Goal: Task Accomplishment & Management: Use online tool/utility

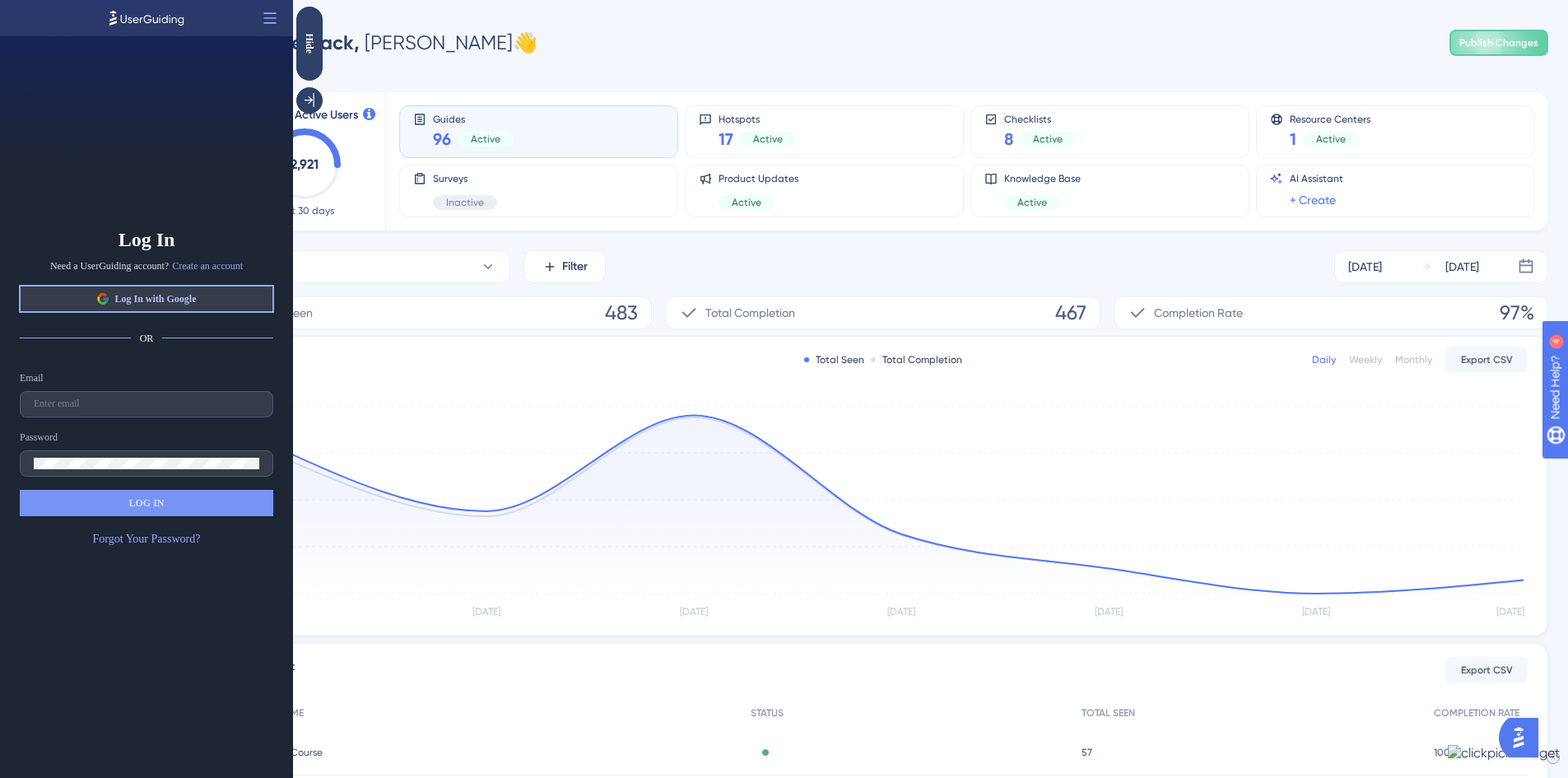
click at [196, 301] on span "Log In with Google" at bounding box center [155, 298] width 81 height 14
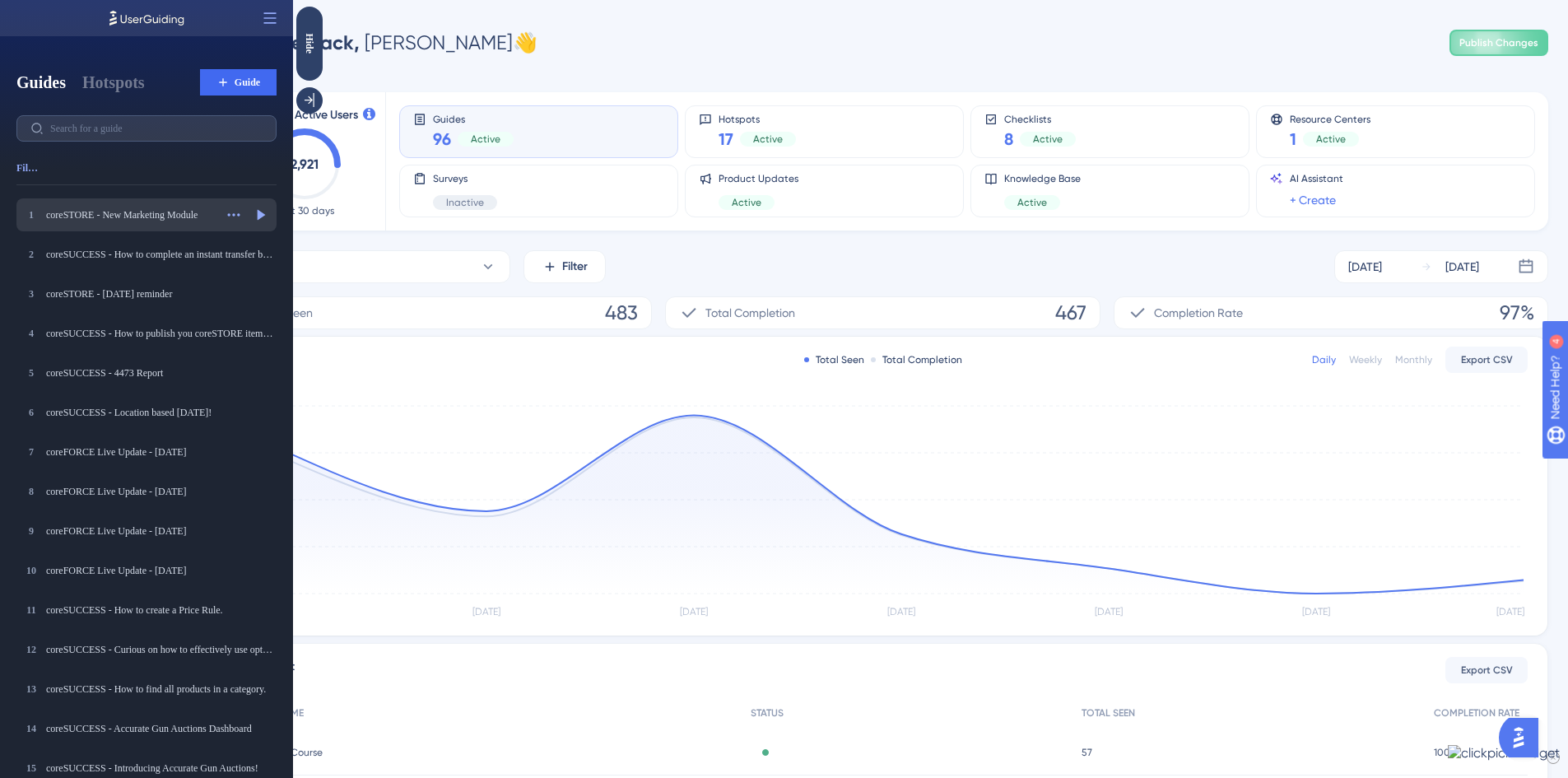
click at [187, 209] on div "coreSTORE - New Marketing Module" at bounding box center [130, 215] width 168 height 14
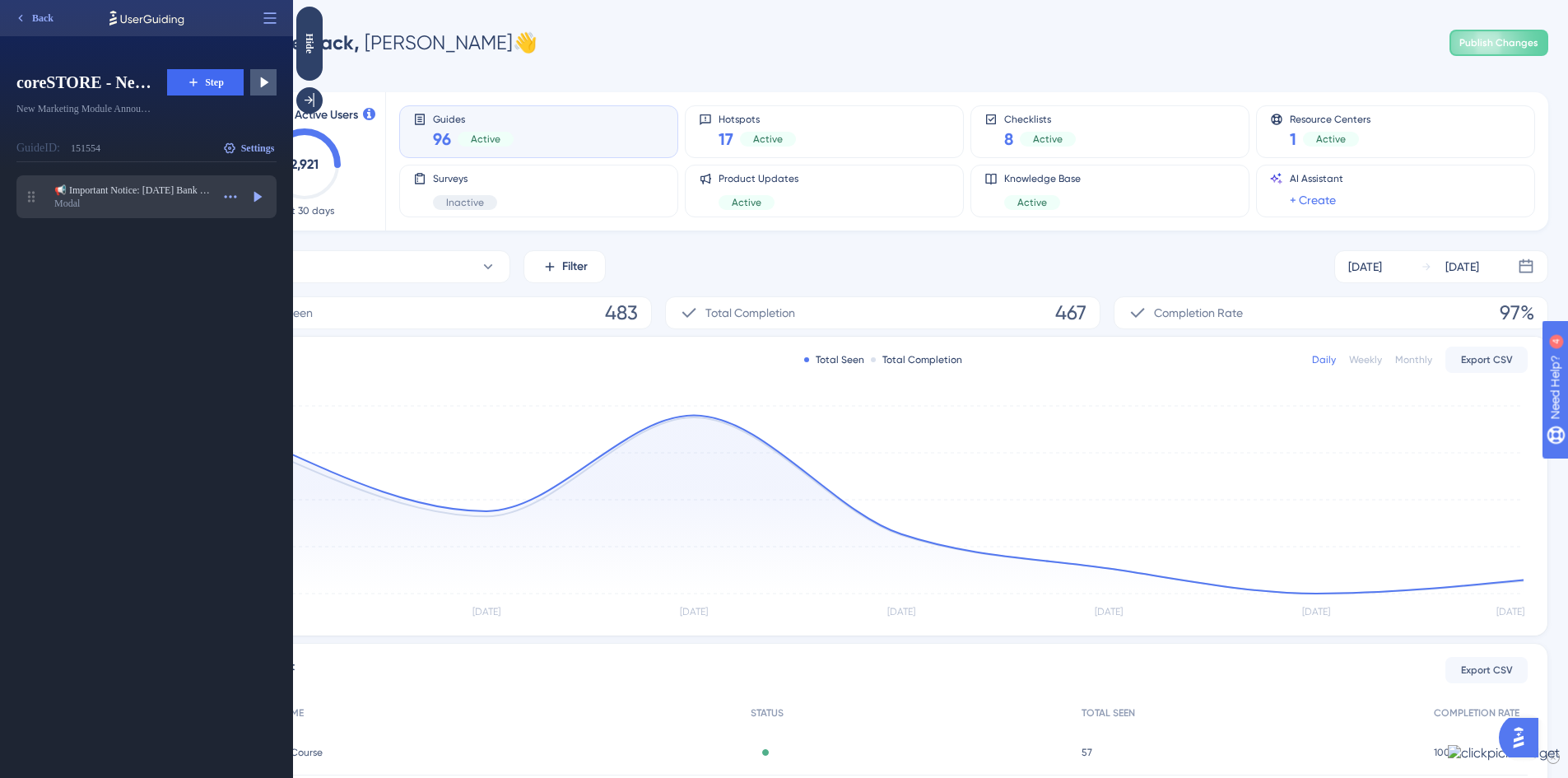
click at [162, 198] on div "Modal" at bounding box center [132, 203] width 156 height 14
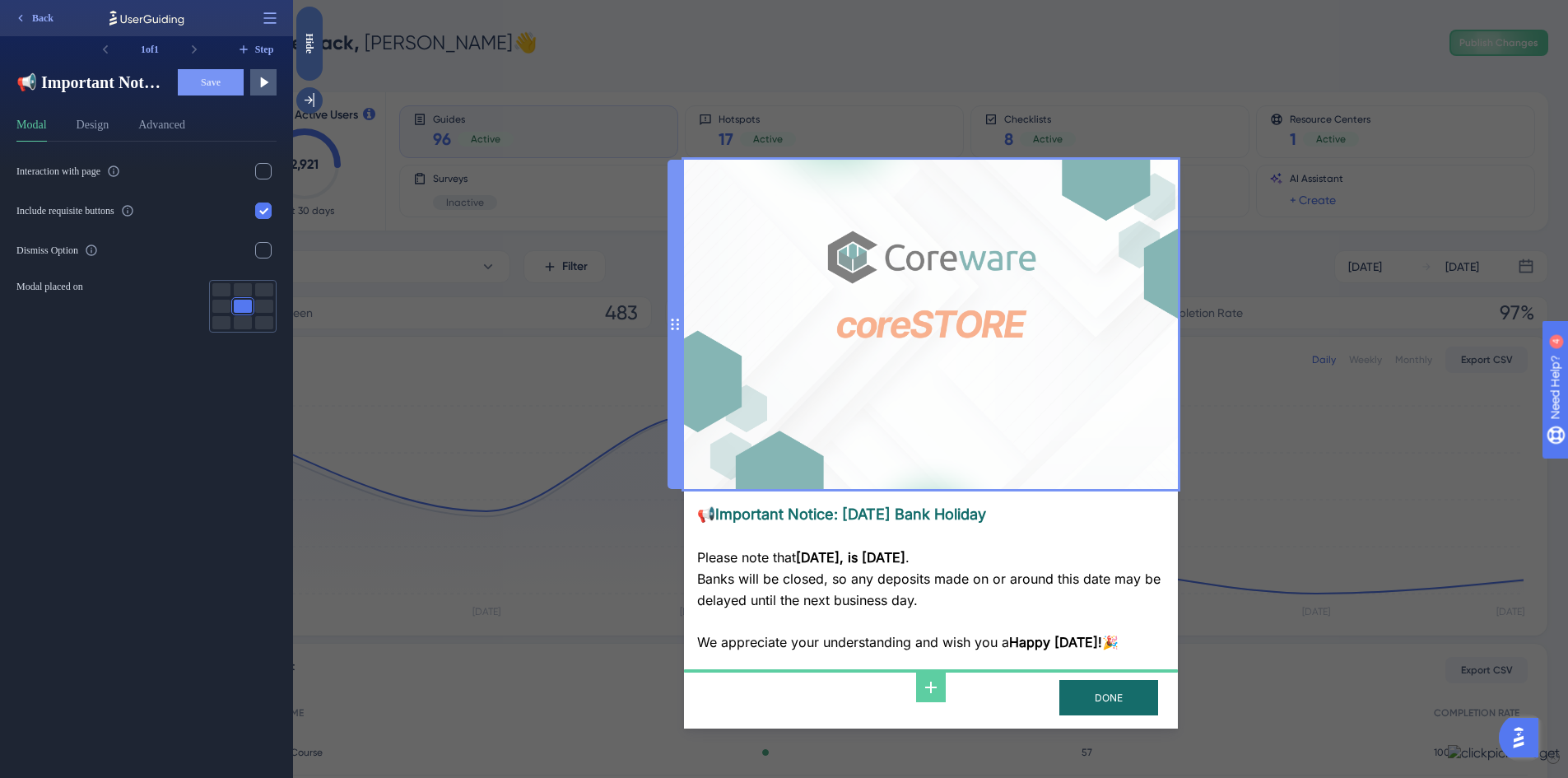
click at [998, 359] on img at bounding box center [931, 324] width 494 height 329
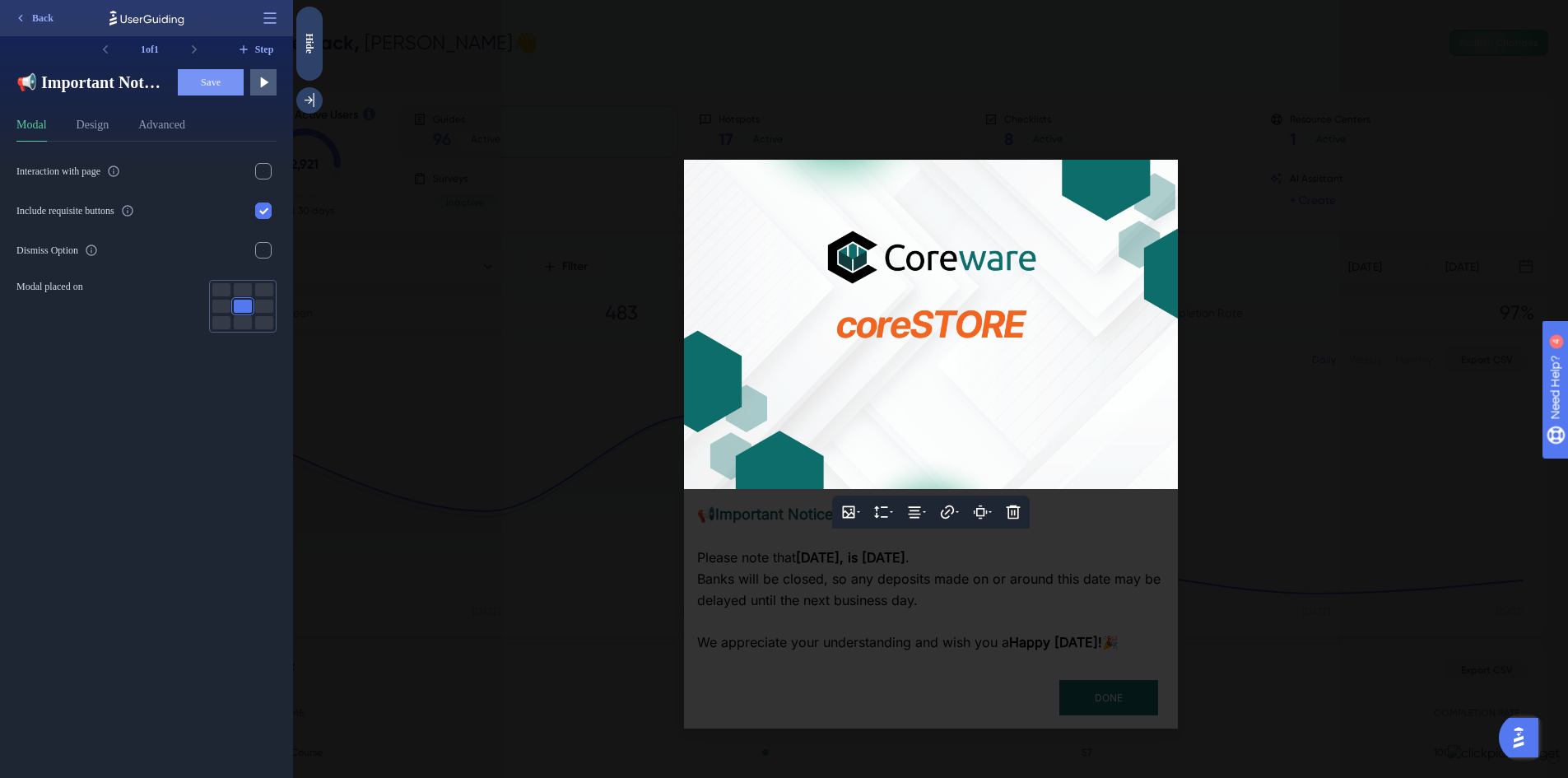
click at [1316, 416] on div at bounding box center [931, 389] width 1275 height 778
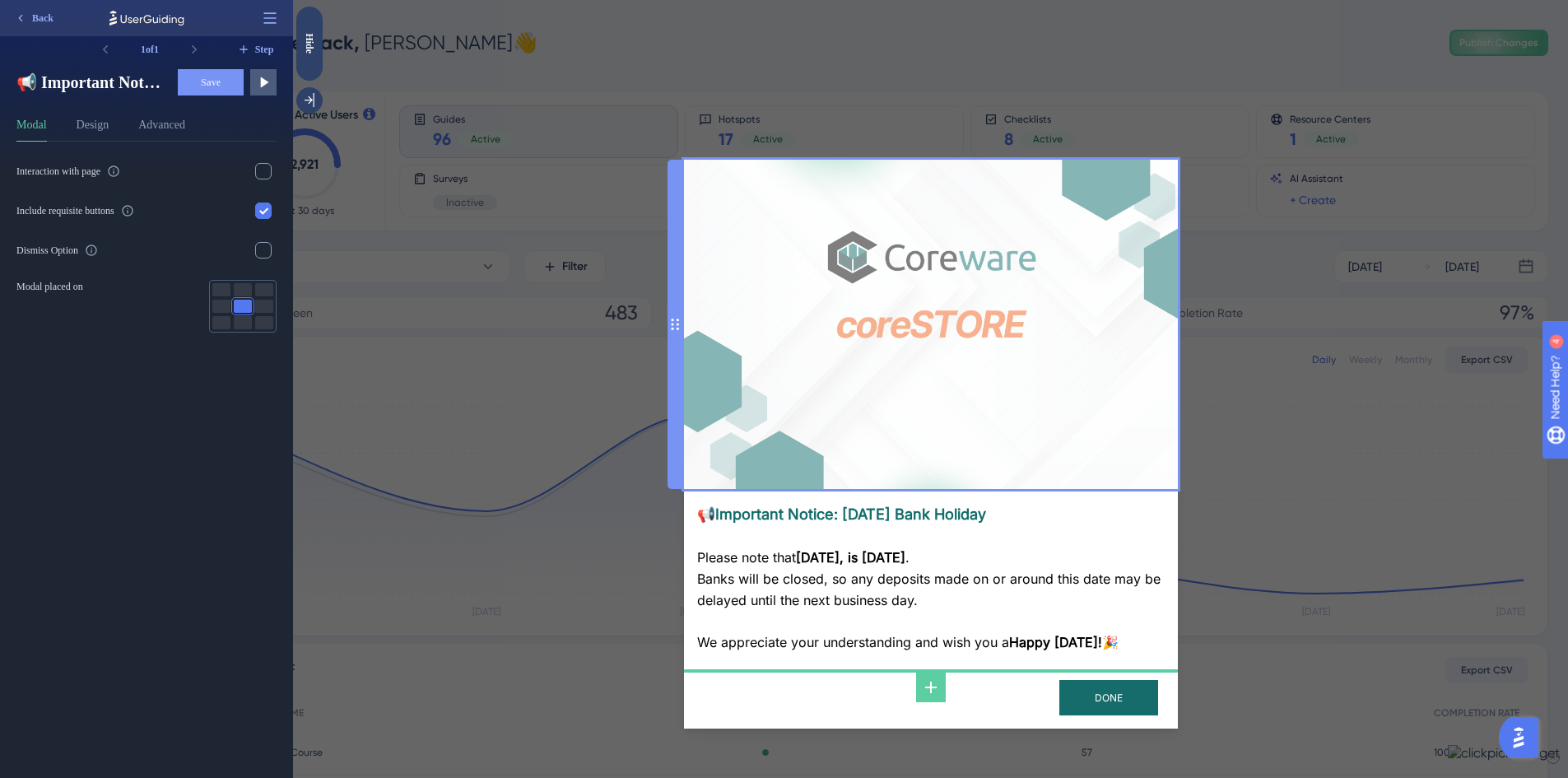
click at [879, 344] on img at bounding box center [931, 324] width 494 height 329
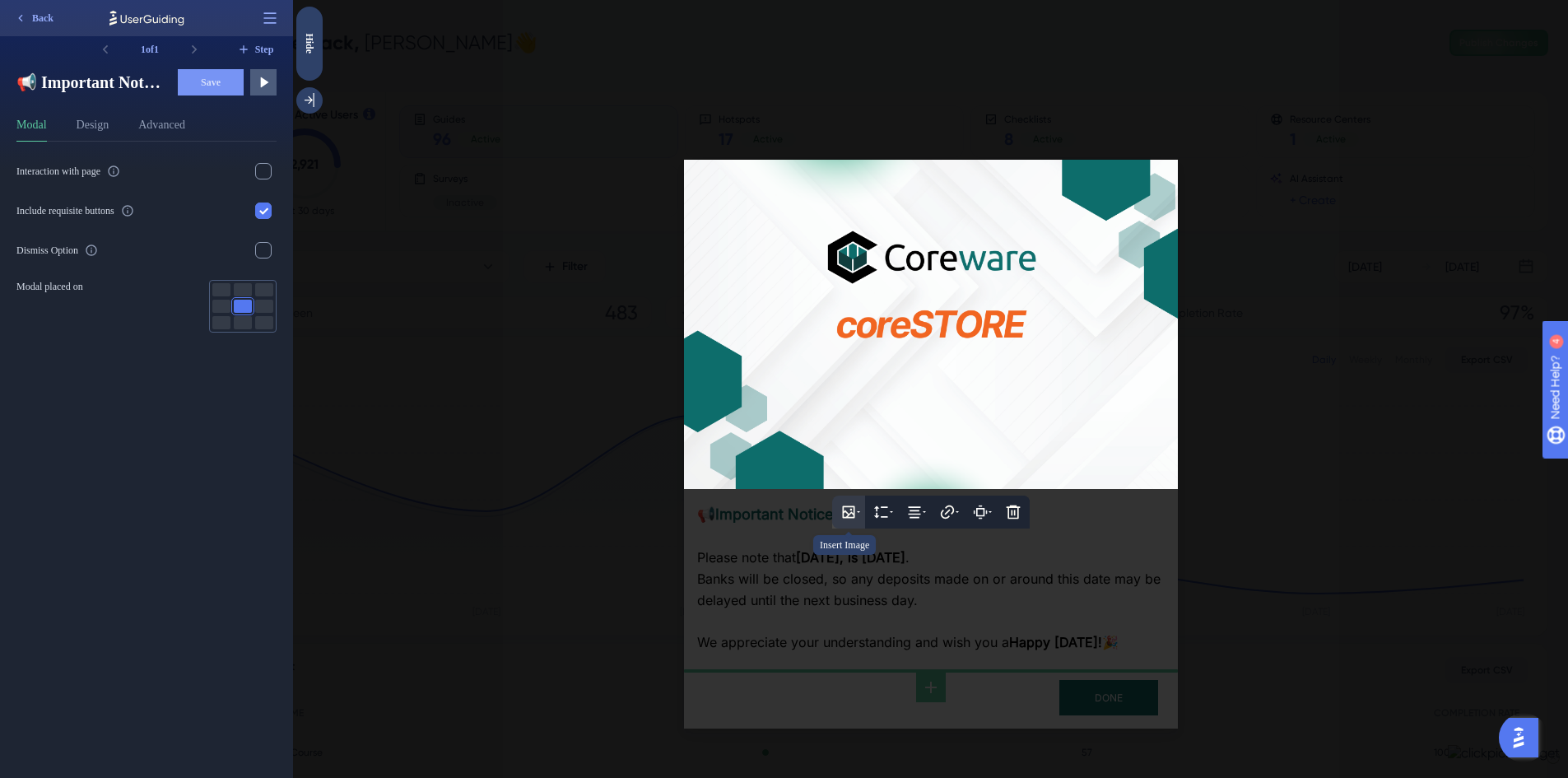
click at [852, 509] on icon at bounding box center [848, 512] width 16 height 16
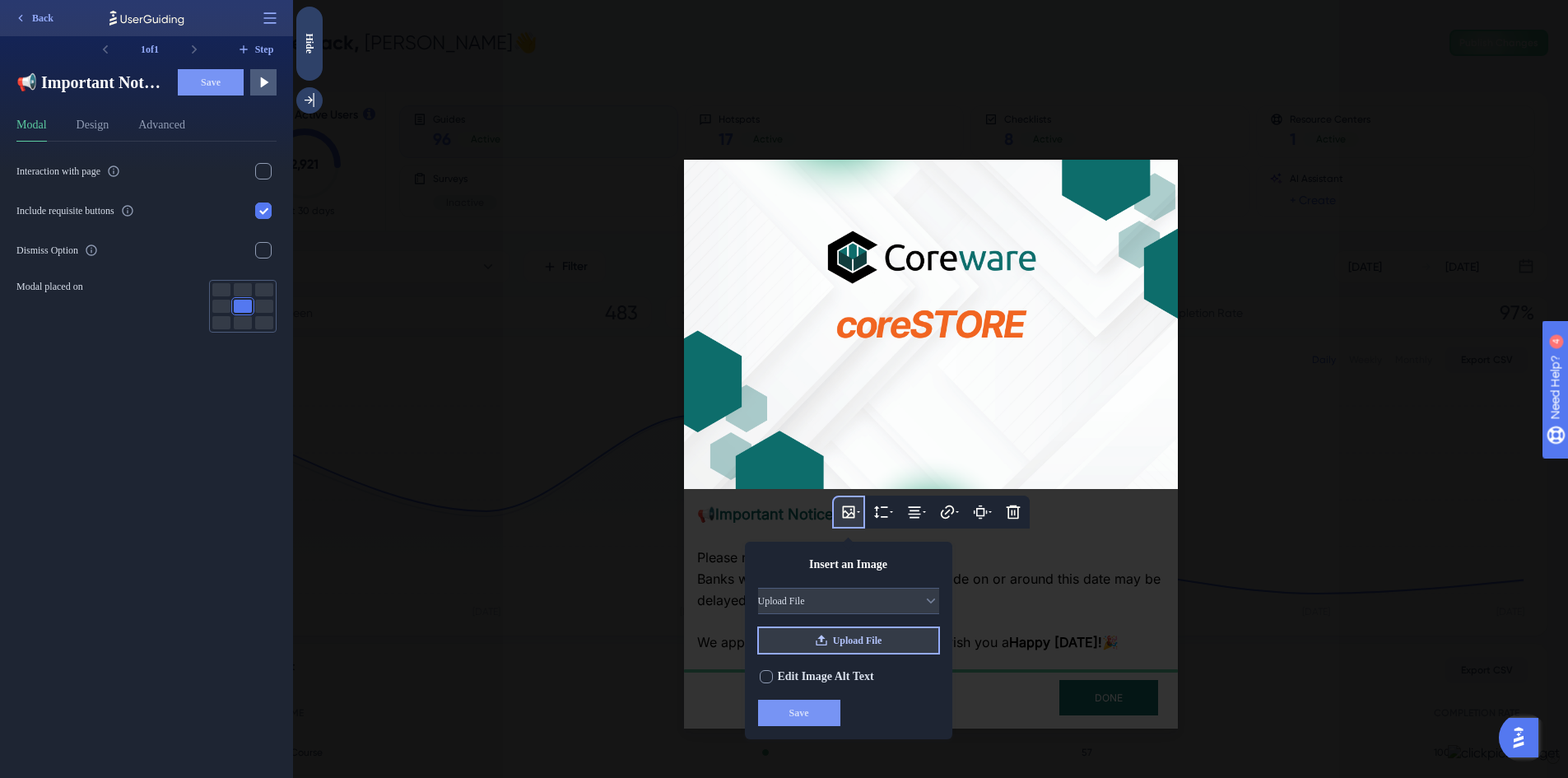
click at [856, 645] on span "Upload File" at bounding box center [857, 640] width 50 height 14
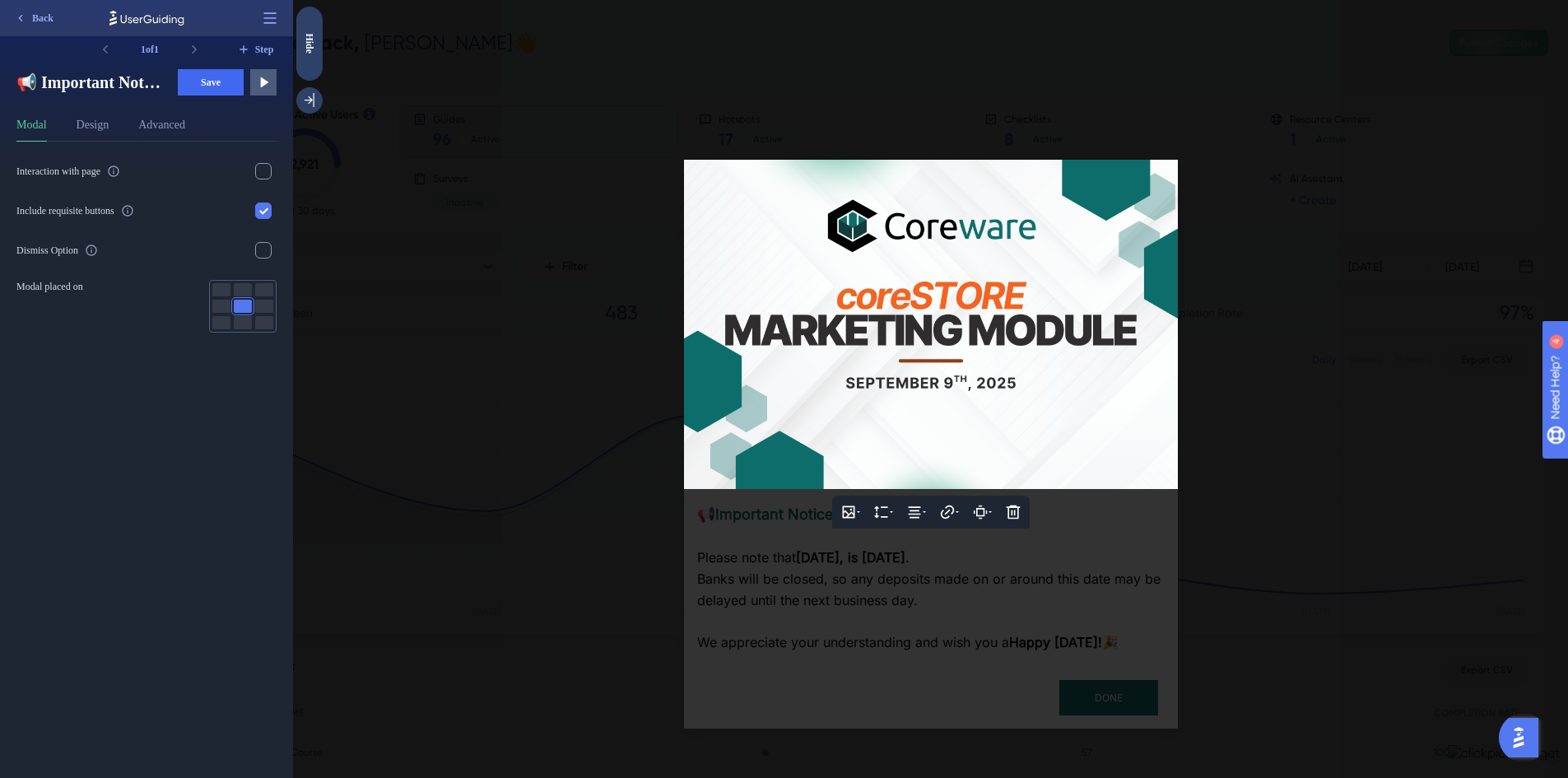
click at [1356, 508] on div at bounding box center [931, 389] width 1275 height 778
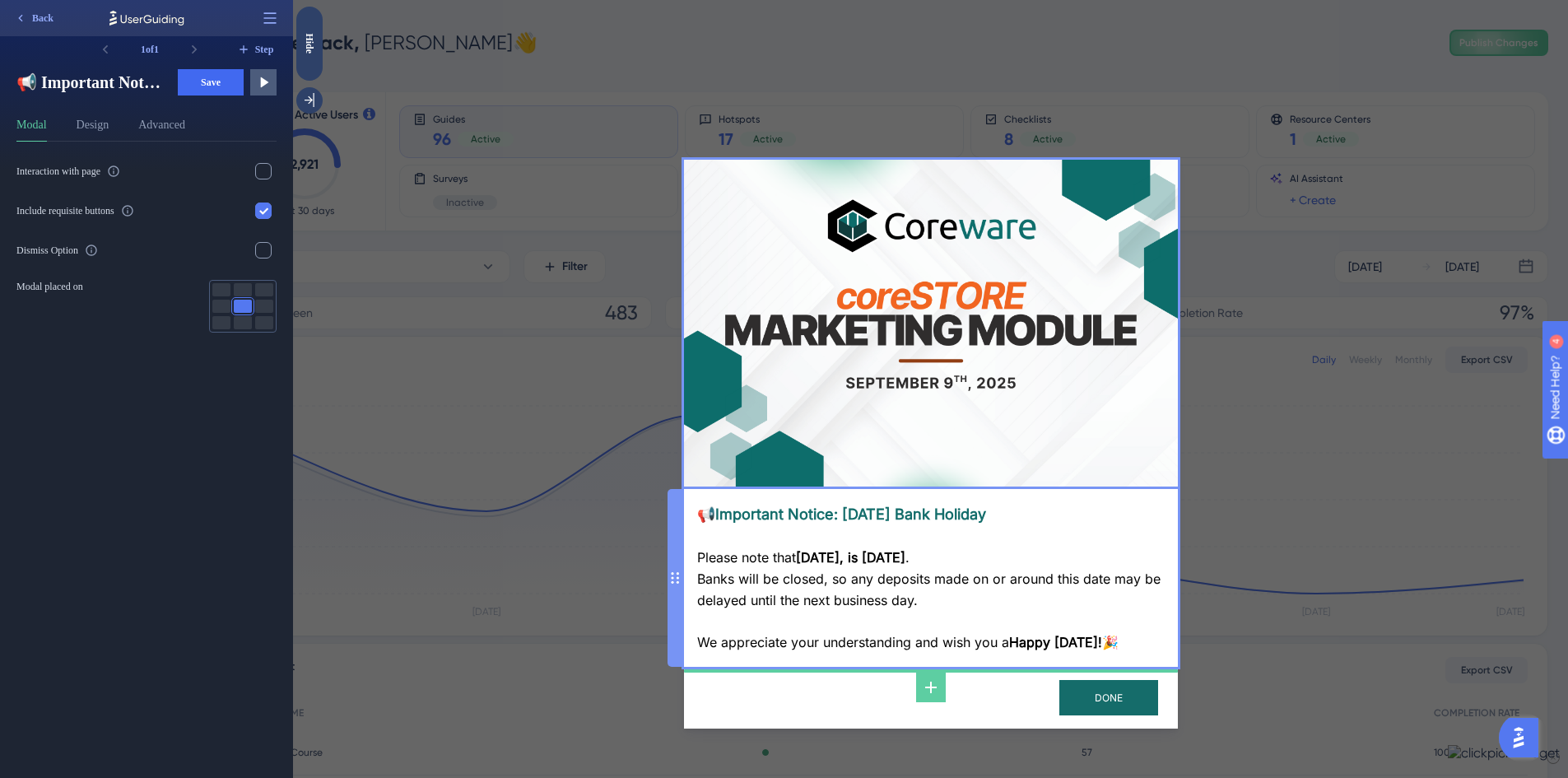
click at [833, 517] on div "📢 Important Notice: Labor Day Bank Holiday Please note that Monday, September 1…" at bounding box center [931, 578] width 467 height 151
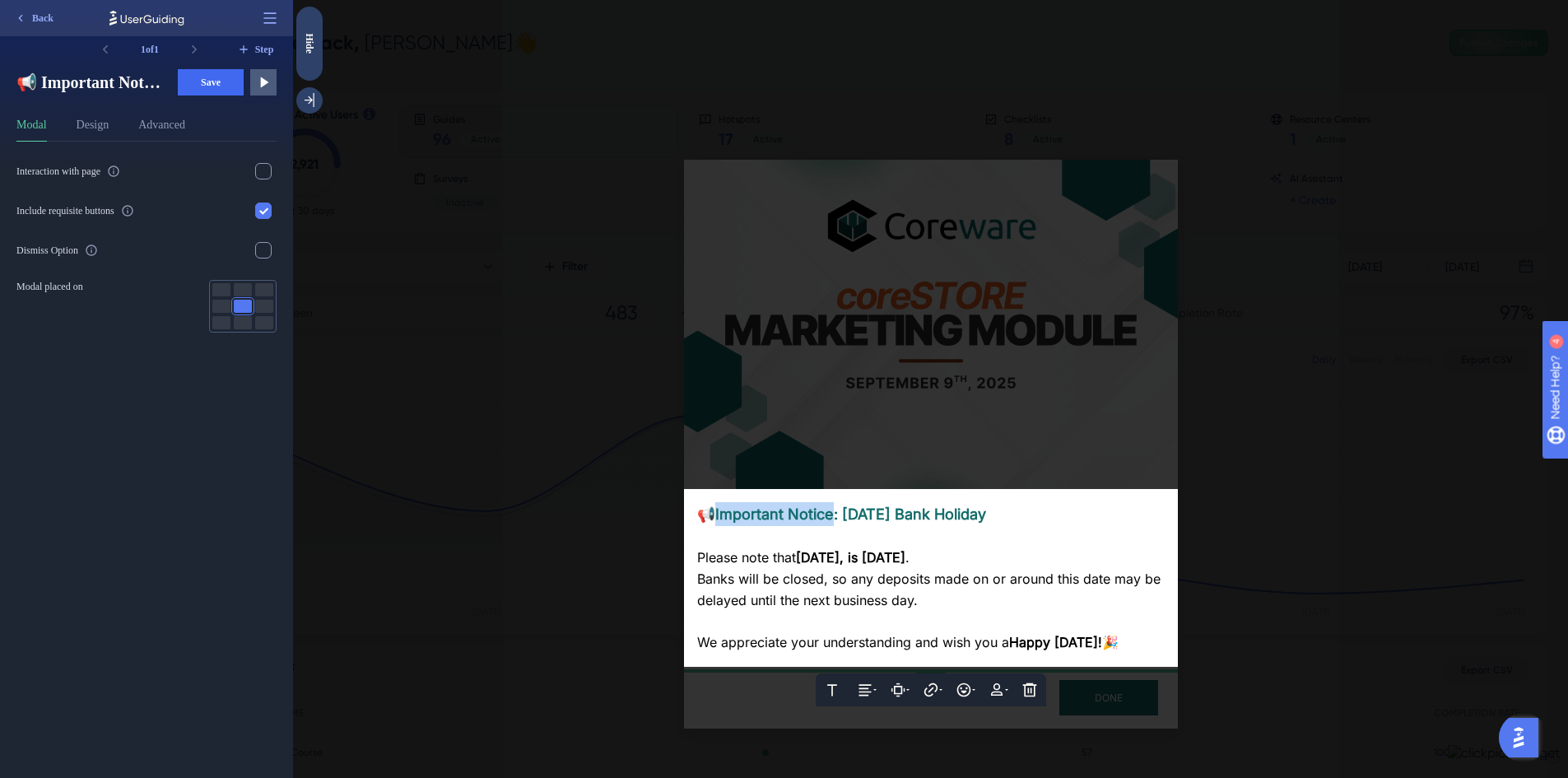
drag, startPoint x: 837, startPoint y: 516, endPoint x: 721, endPoint y: 519, distance: 116.0
click at [721, 519] on span "Important Notice: Labor Day Bank Holiday" at bounding box center [850, 513] width 271 height 17
drag, startPoint x: 812, startPoint y: 515, endPoint x: 997, endPoint y: 524, distance: 185.2
click at [997, 524] on div "📢 Introducing: Labor Day Bank Holiday" at bounding box center [931, 514] width 467 height 23
click at [1121, 562] on div "Please note that Monday, September 1, is Labor Day . Banks will be closed, so a…" at bounding box center [931, 579] width 467 height 64
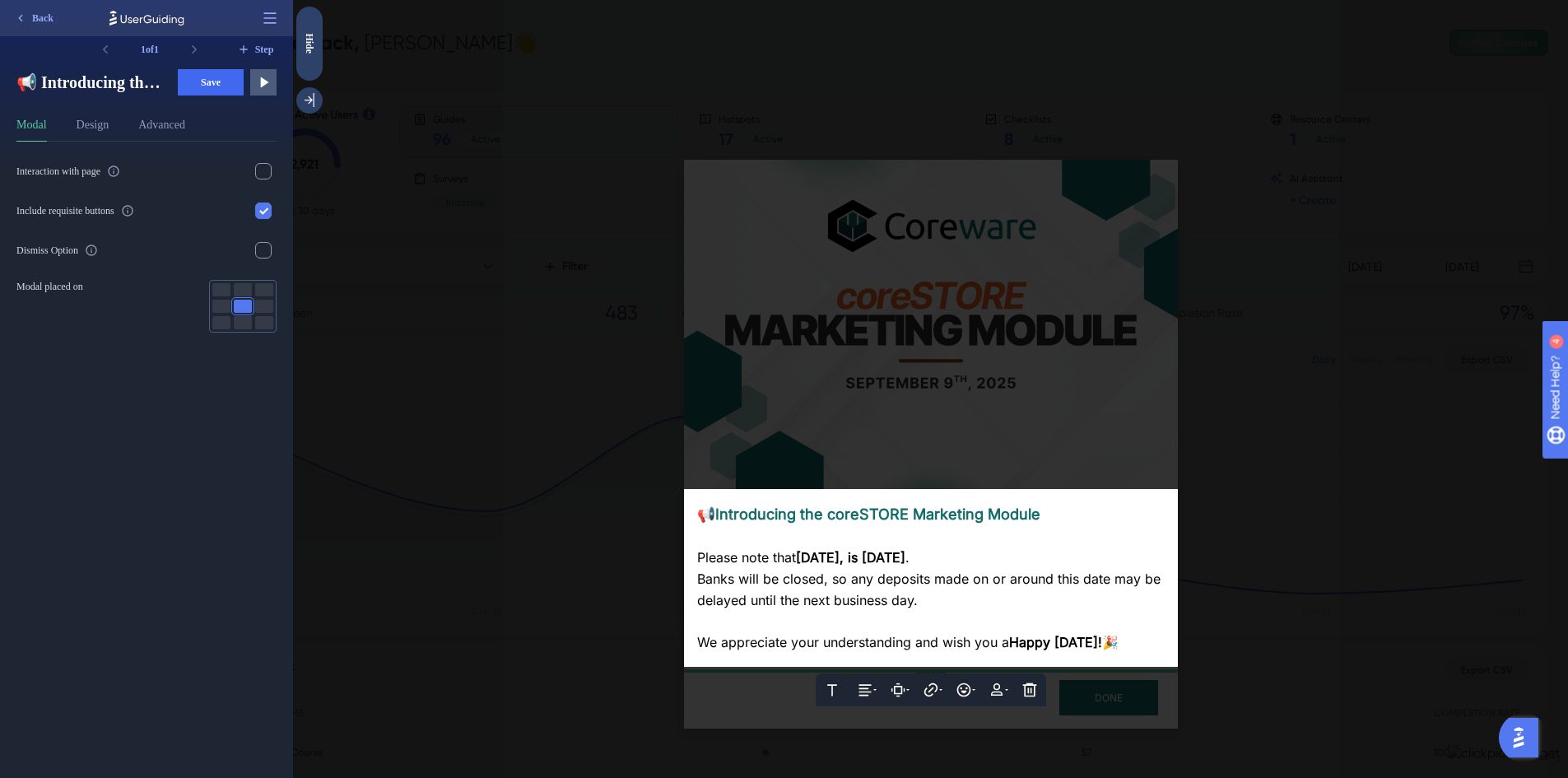
click at [1061, 639] on span "Happy Labor Day!" at bounding box center [1055, 642] width 93 height 16
drag, startPoint x: 1126, startPoint y: 644, endPoint x: 721, endPoint y: 523, distance: 422.7
click at [721, 523] on div "📢 Introducing the coreSTORE Marketing Module Please note that Monday, September…" at bounding box center [931, 578] width 467 height 151
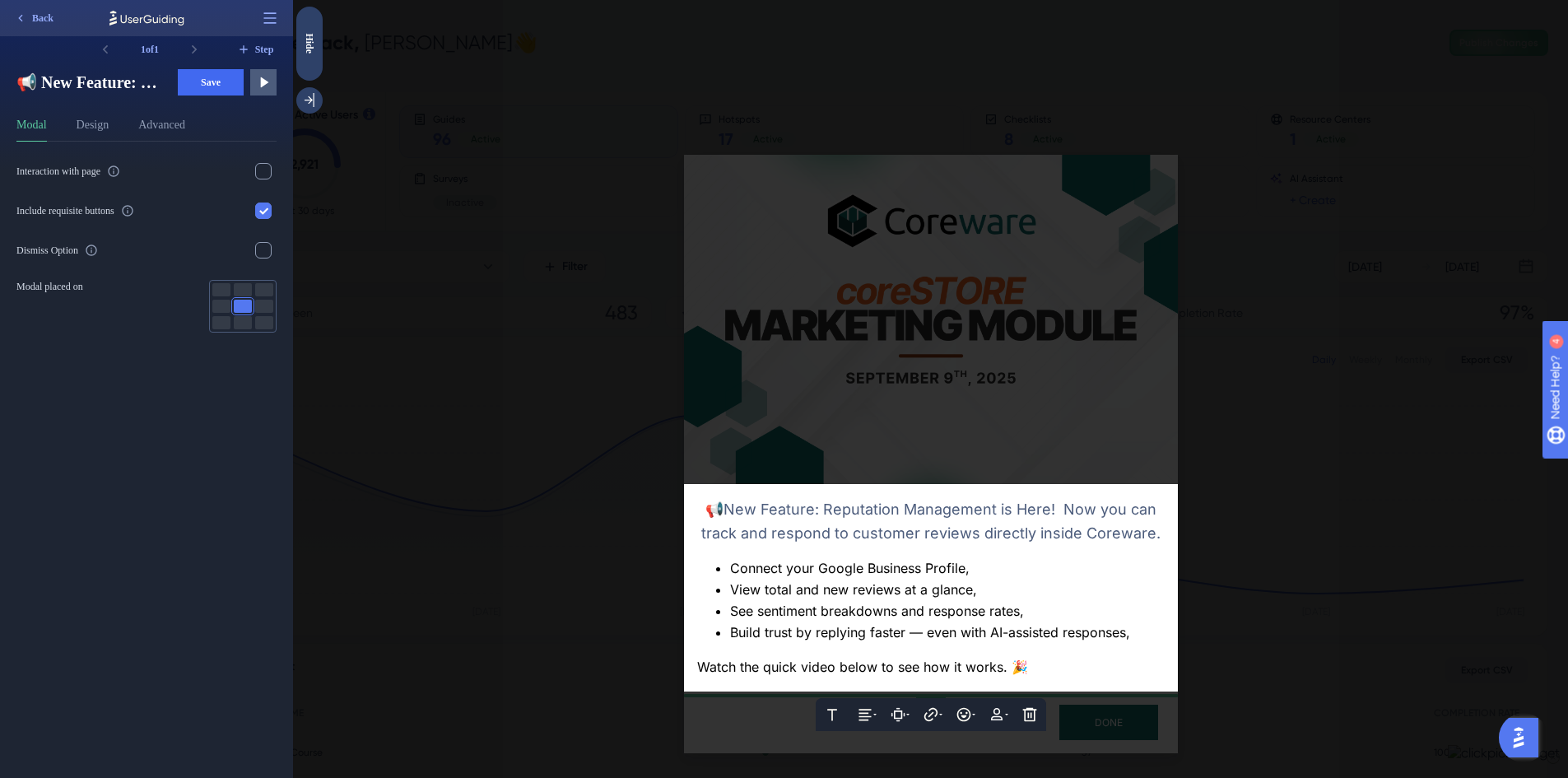
click at [1159, 538] on div "📢 New Feature: Reputation Management is Here! Now you can track and respond to …" at bounding box center [931, 520] width 467 height 48
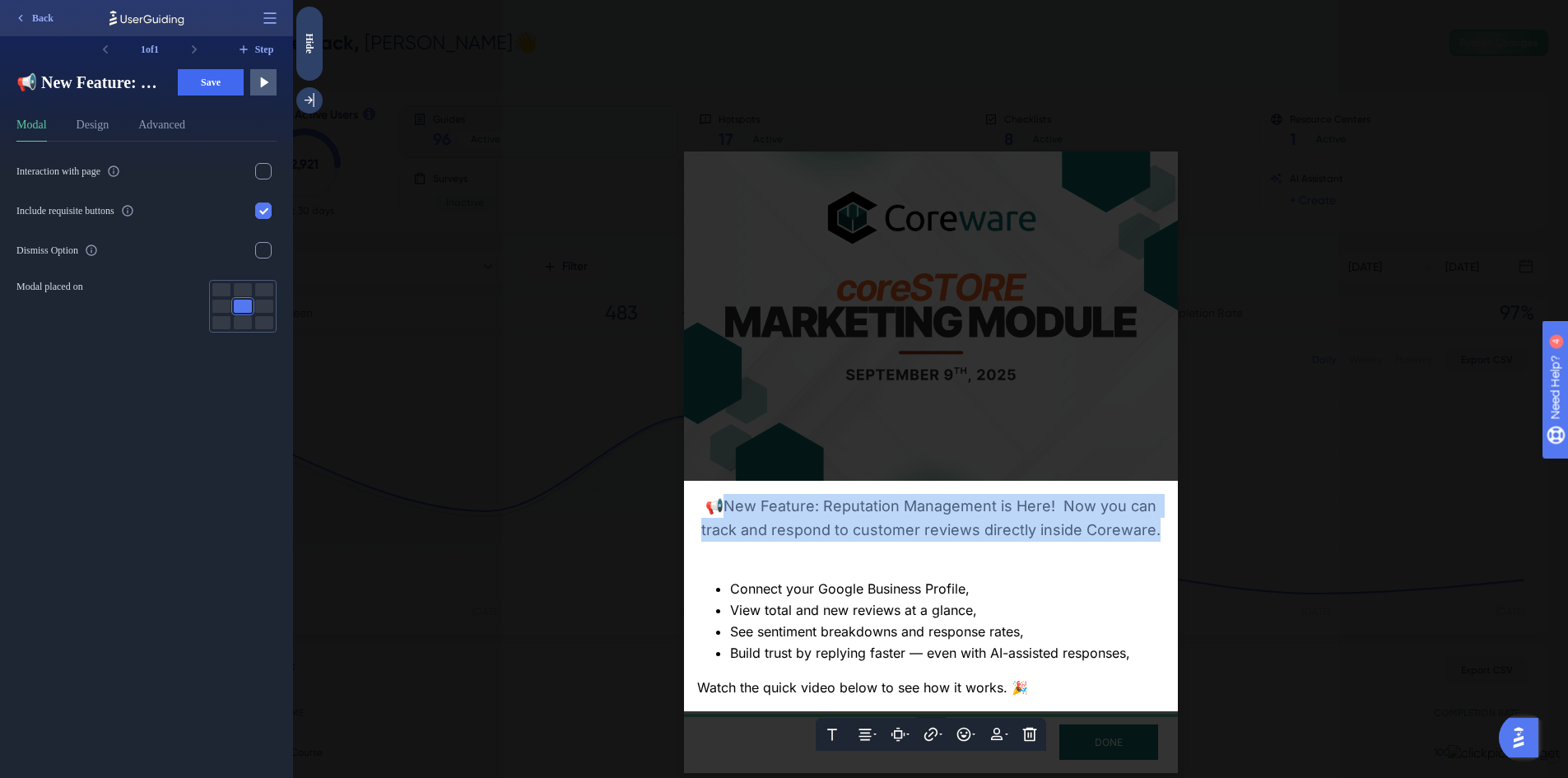
drag, startPoint x: 729, startPoint y: 510, endPoint x: 1158, endPoint y: 533, distance: 429.6
click at [1158, 533] on div "📢 New Feature: Reputation Management is Here! Now you can track and respond to …" at bounding box center [931, 517] width 467 height 48
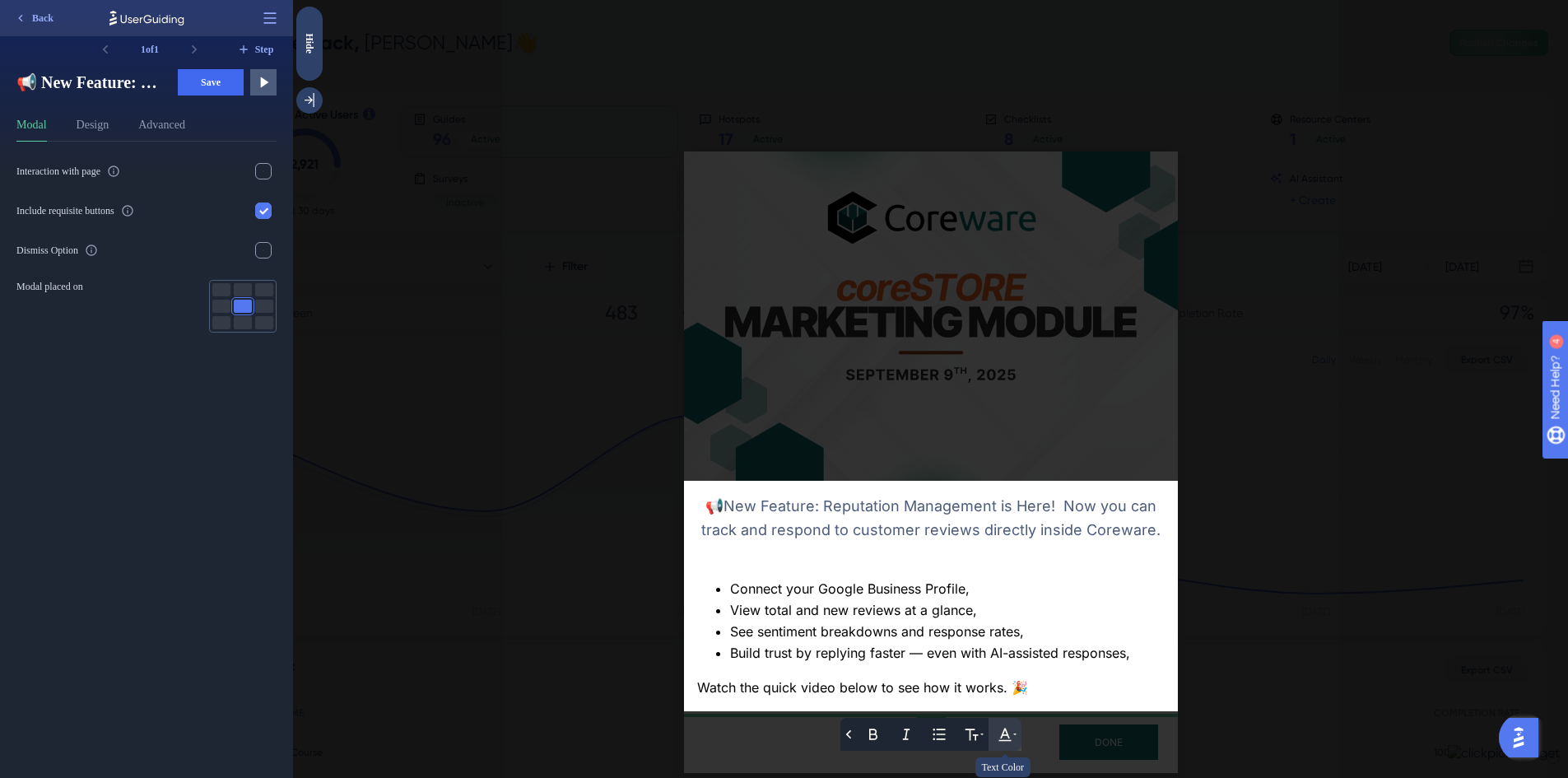
click at [1004, 726] on icon at bounding box center [1004, 734] width 16 height 16
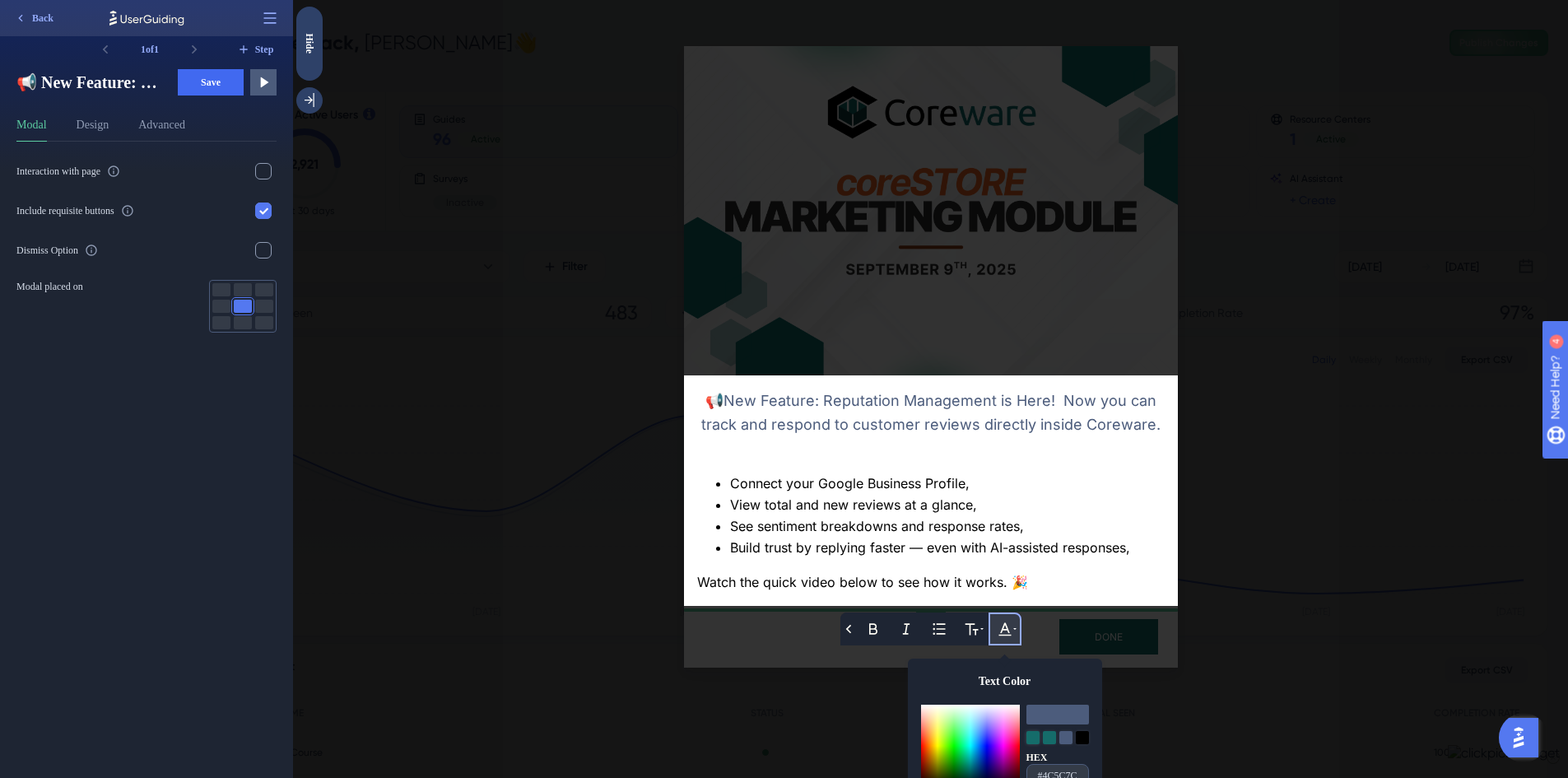
click at [1026, 731] on div at bounding box center [1032, 737] width 14 height 14
click at [1042, 731] on div at bounding box center [1049, 737] width 14 height 14
click at [1048, 499] on div "View total and new reviews at a glance," at bounding box center [948, 506] width 435 height 22
click at [1118, 542] on div "Build trust by replying faster — even with AI-assisted responses," at bounding box center [948, 548] width 435 height 22
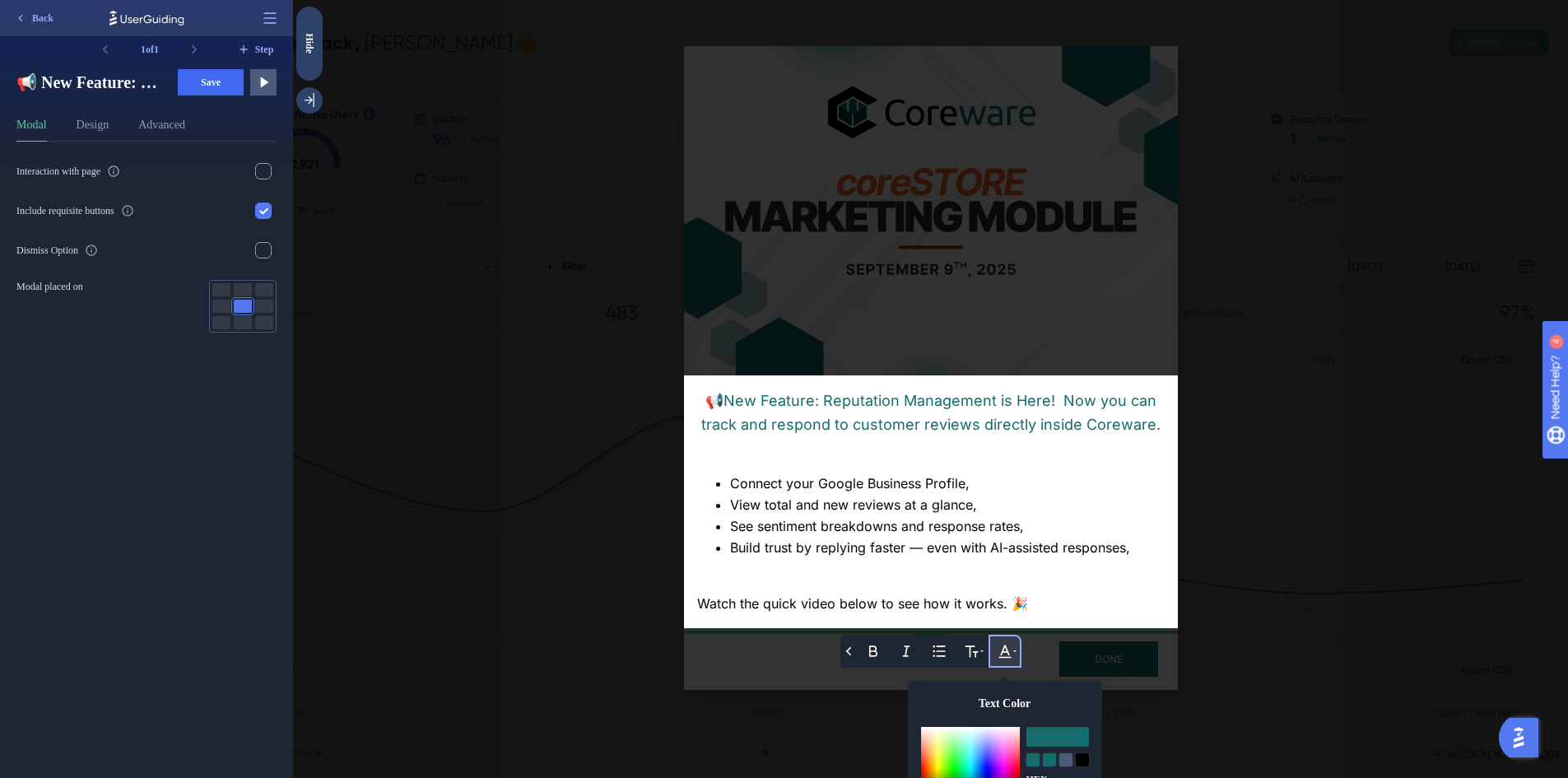
click at [910, 595] on span "Watch the quick video below to see how it works. 🎉" at bounding box center [862, 603] width 331 height 16
click at [771, 645] on div at bounding box center [931, 389] width 1275 height 778
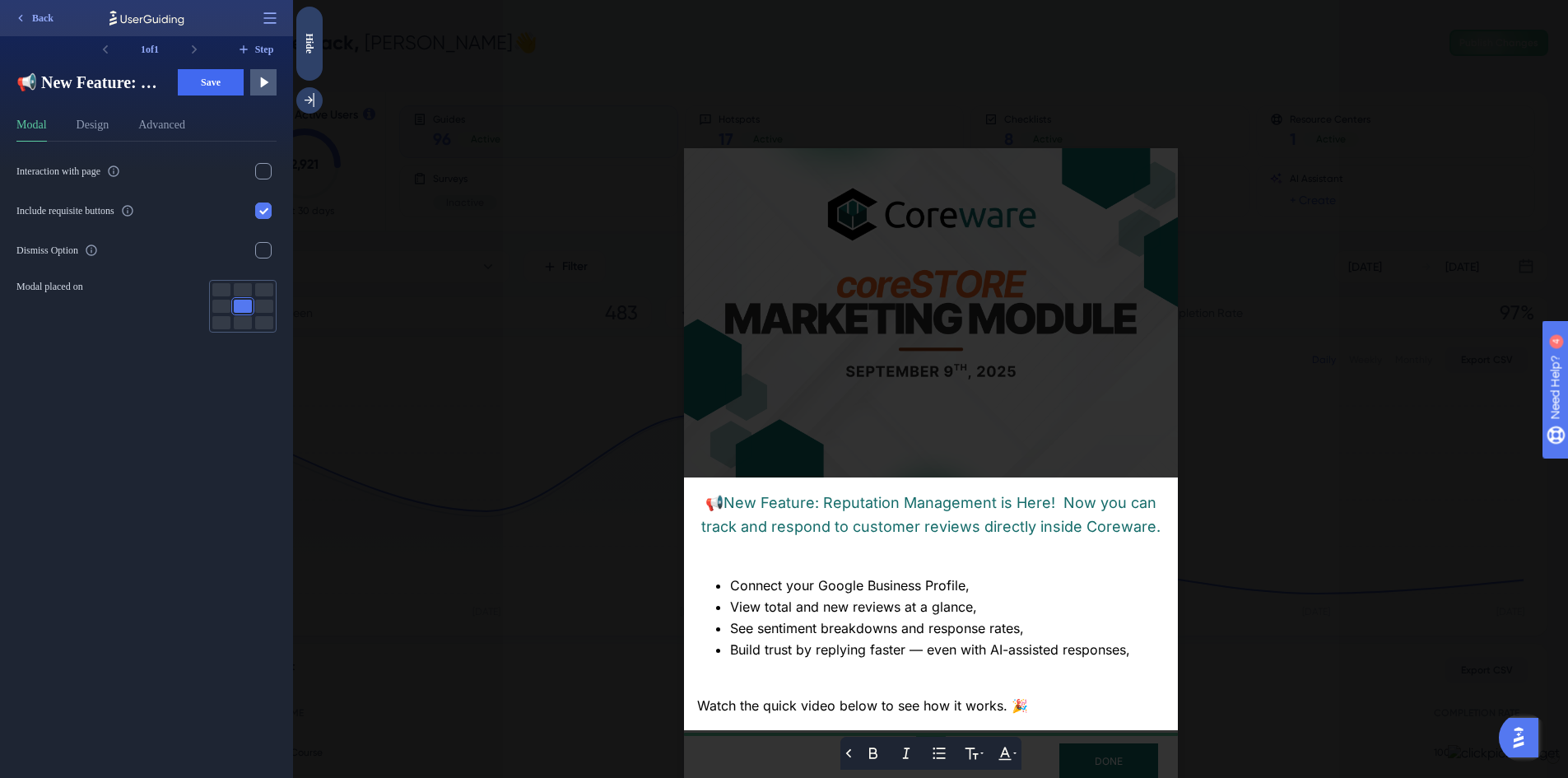
click at [1289, 629] on div at bounding box center [931, 389] width 1275 height 778
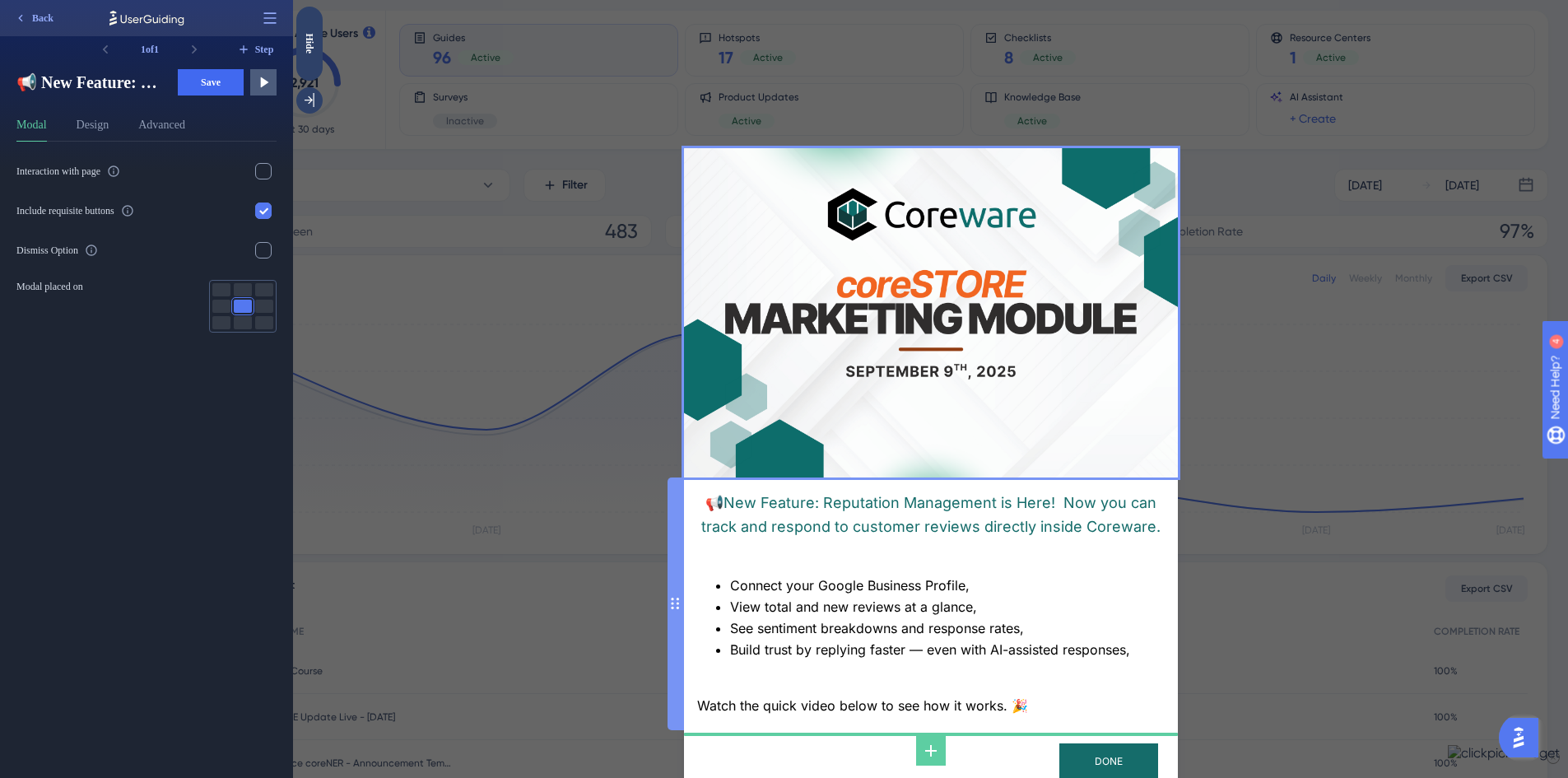
scroll to position [82, 0]
click at [931, 745] on icon at bounding box center [931, 750] width 12 height 12
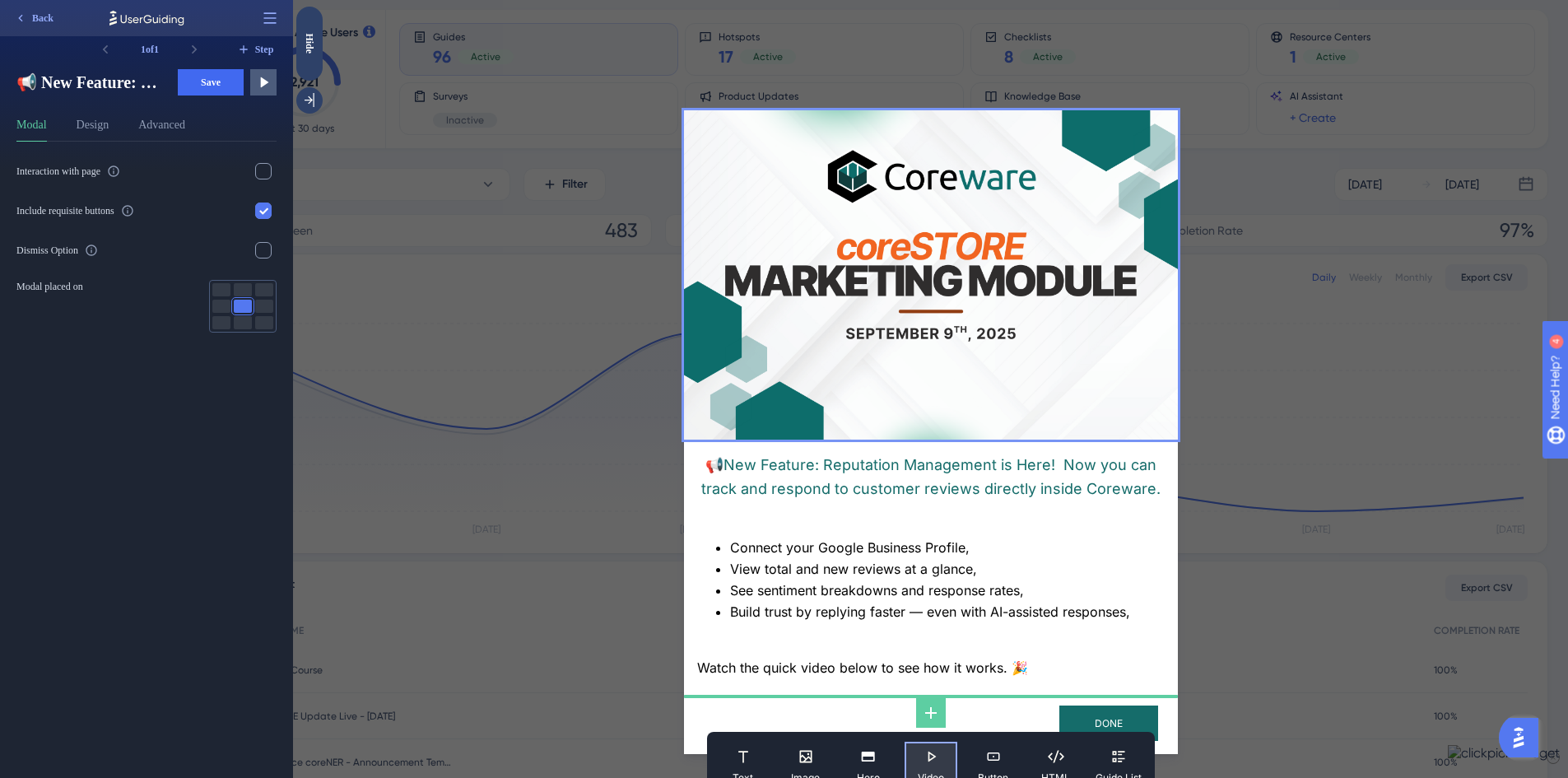
click at [919, 771] on span "Video" at bounding box center [931, 777] width 26 height 14
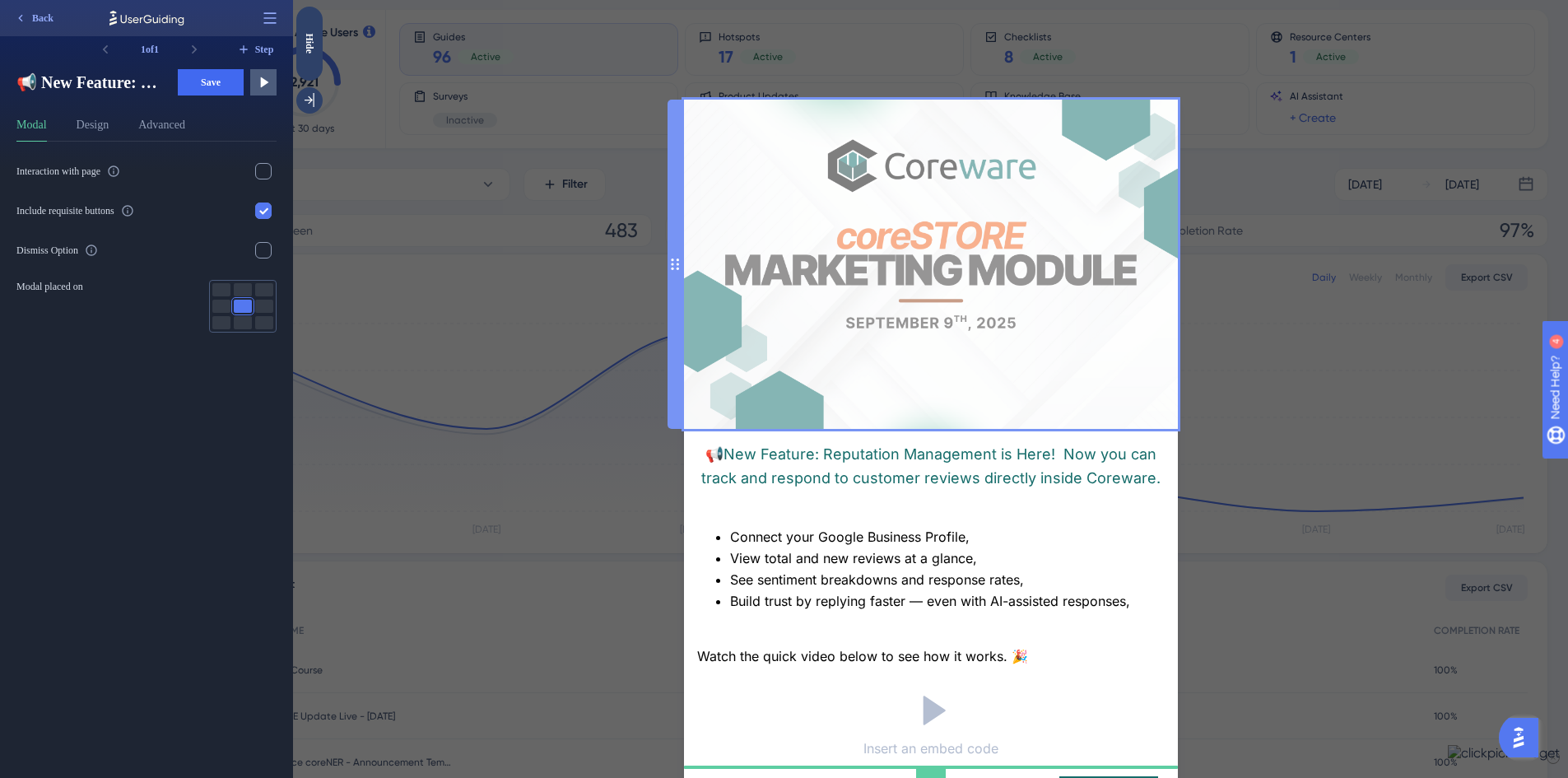
scroll to position [61, 0]
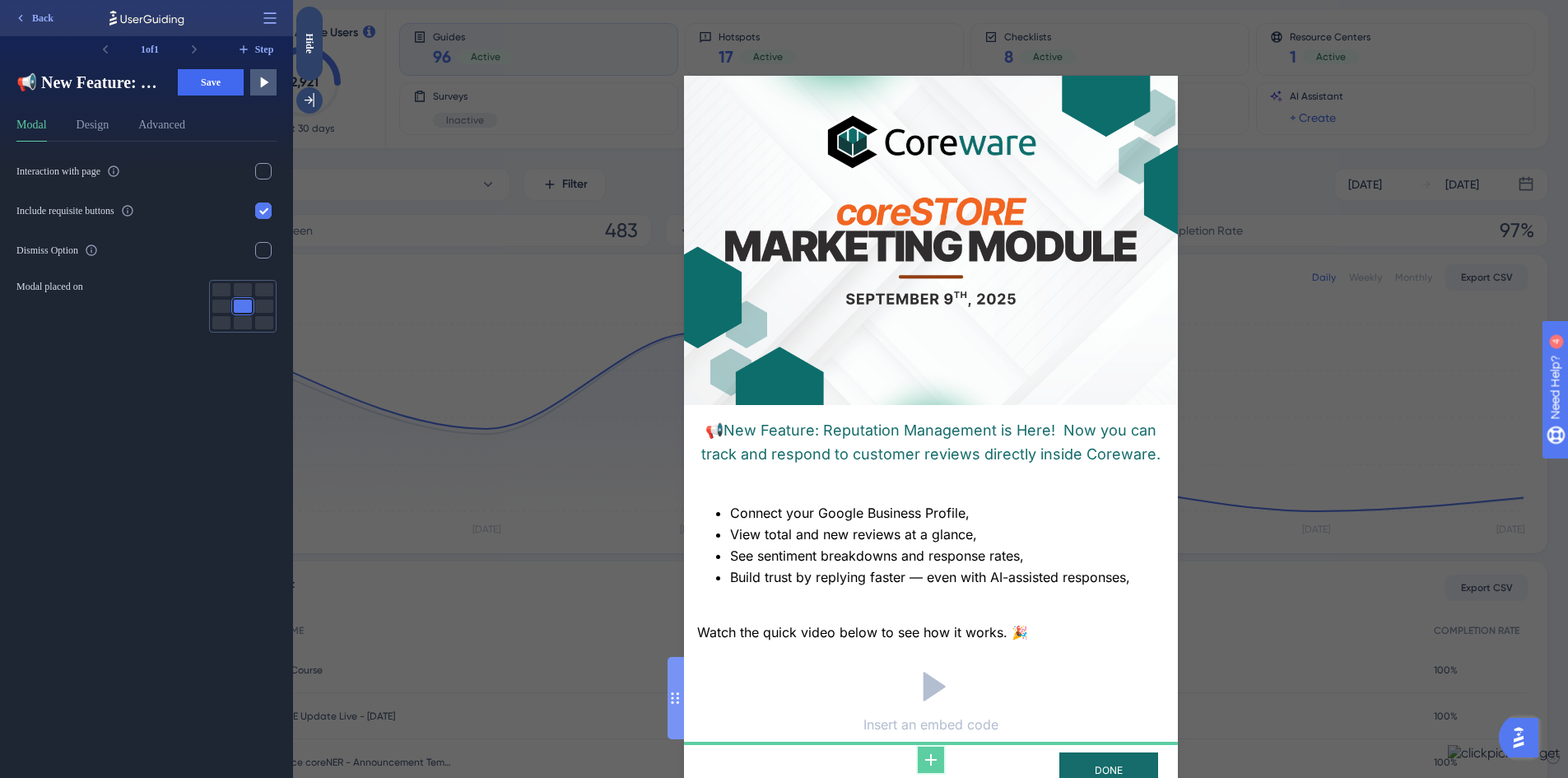
click at [925, 754] on icon at bounding box center [931, 759] width 12 height 12
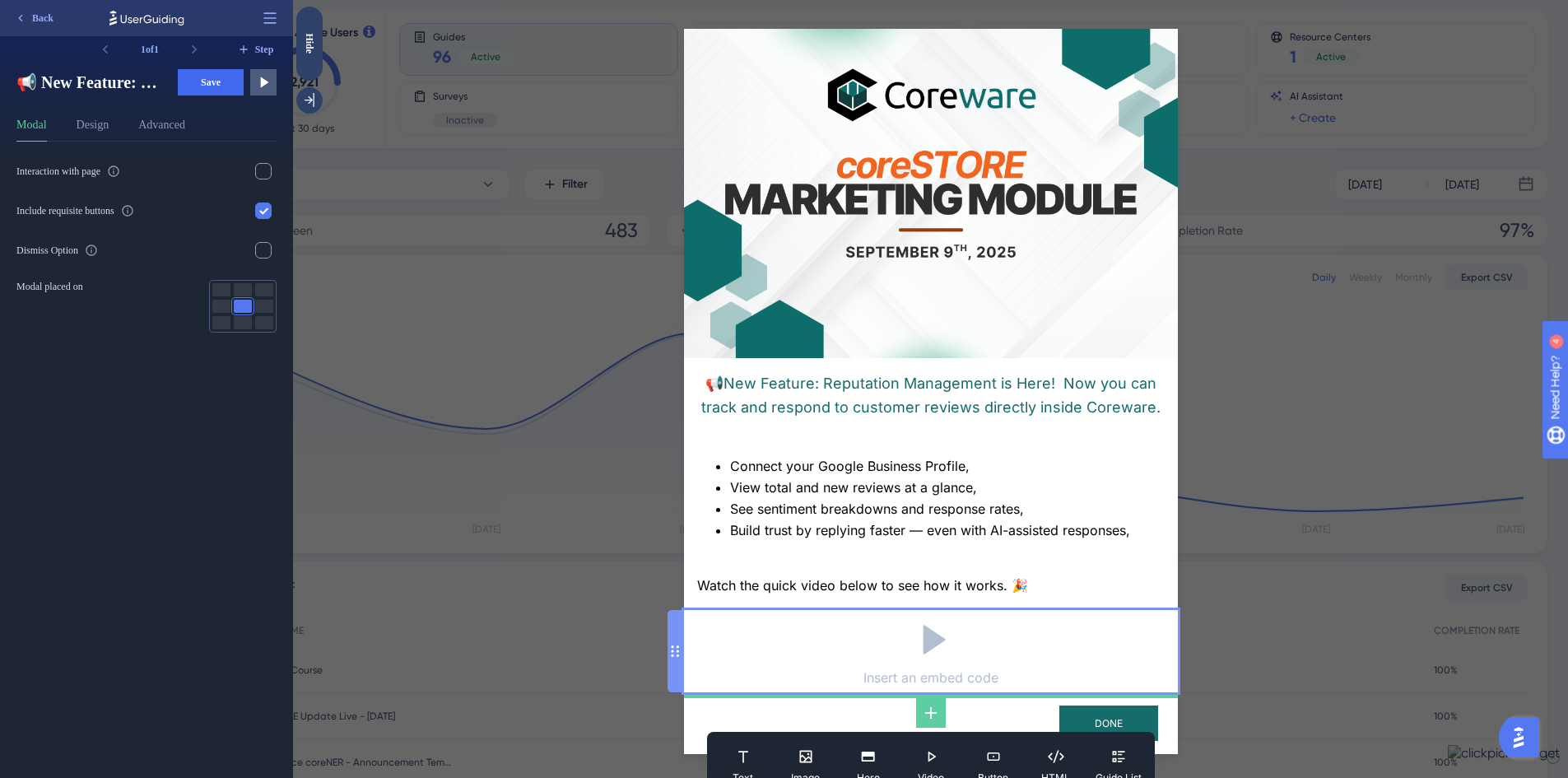
click at [937, 637] on icon at bounding box center [931, 639] width 46 height 46
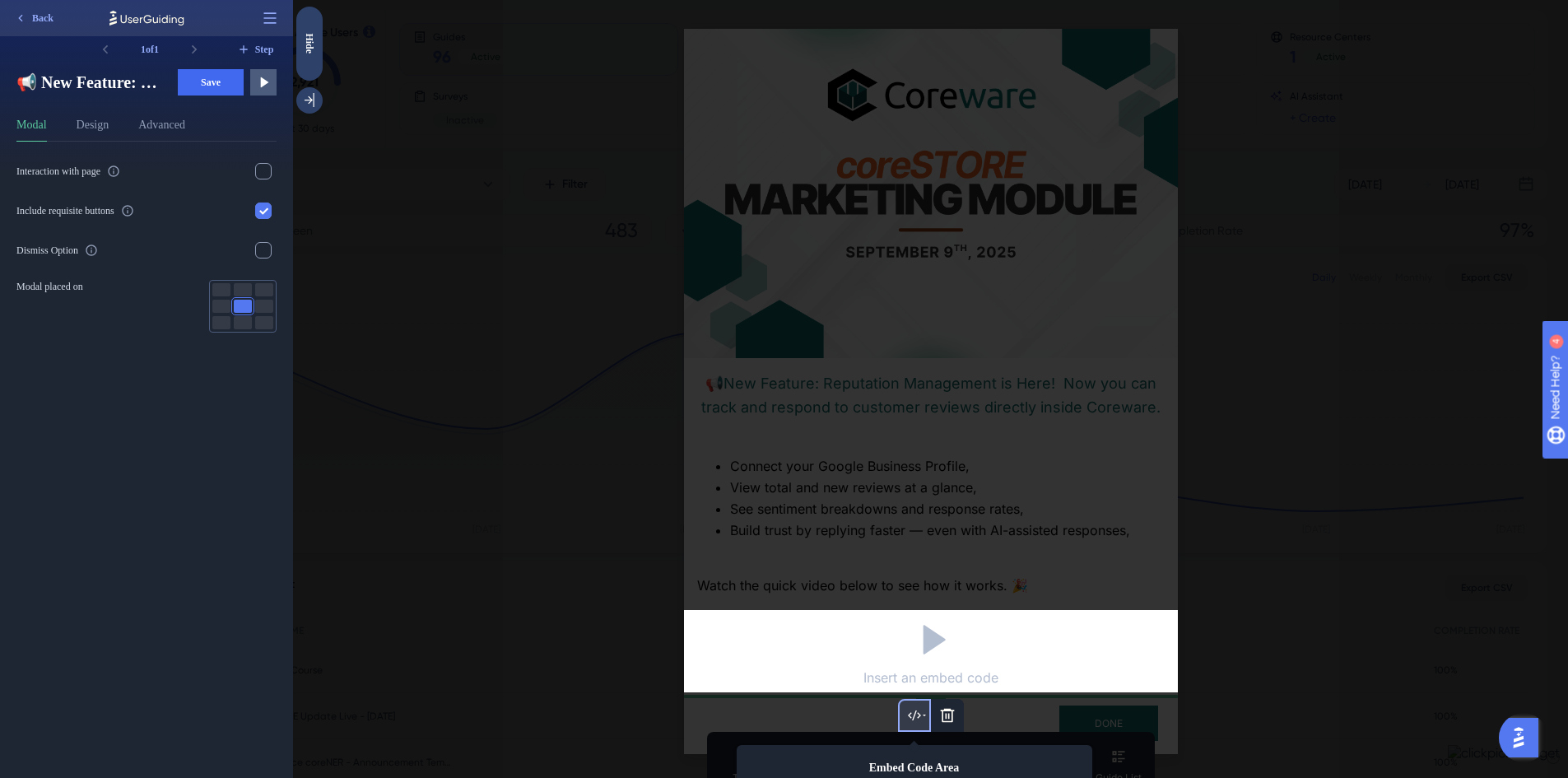
scroll to position [260, 0]
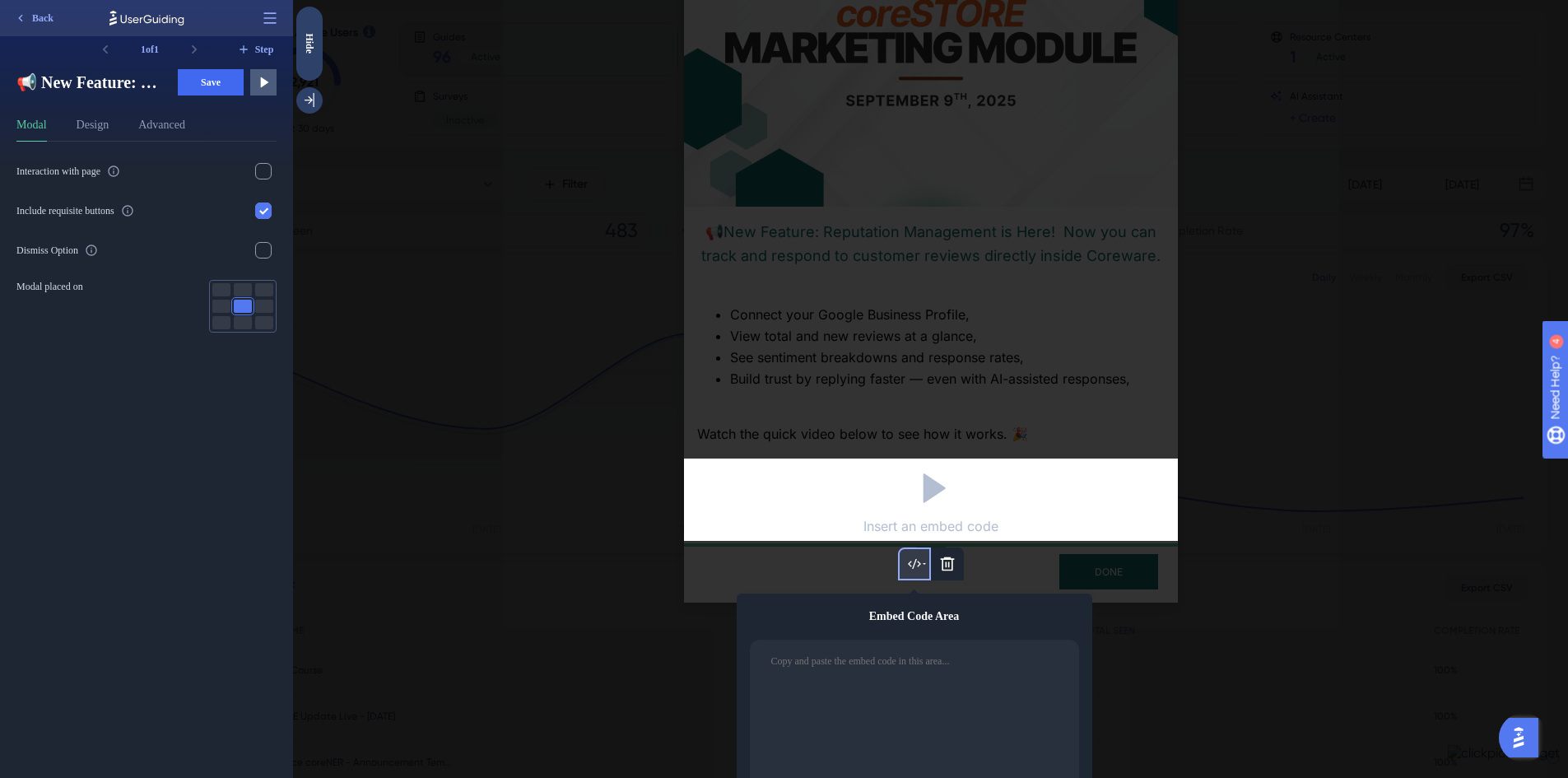
click at [901, 675] on textarea at bounding box center [920, 713] width 301 height 122
paste textarea "<iframe frameBorder='0' width='640' height='360' webkitallowfullscreen mozallow…"
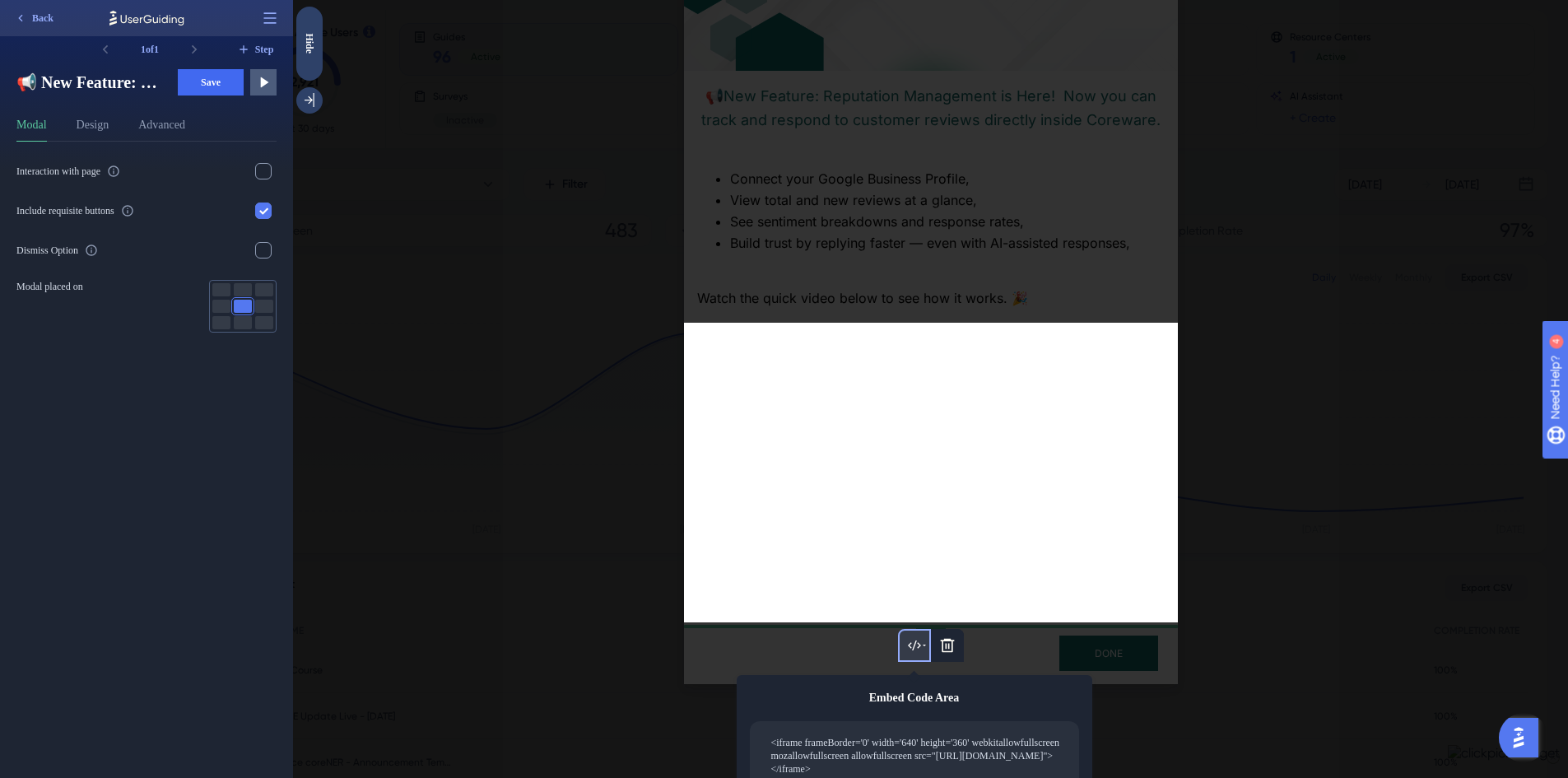
type textarea "<iframe frameBorder='0' width='640' height='360' webkitallowfullscreen mozallow…"
click at [1304, 609] on div at bounding box center [931, 389] width 1275 height 778
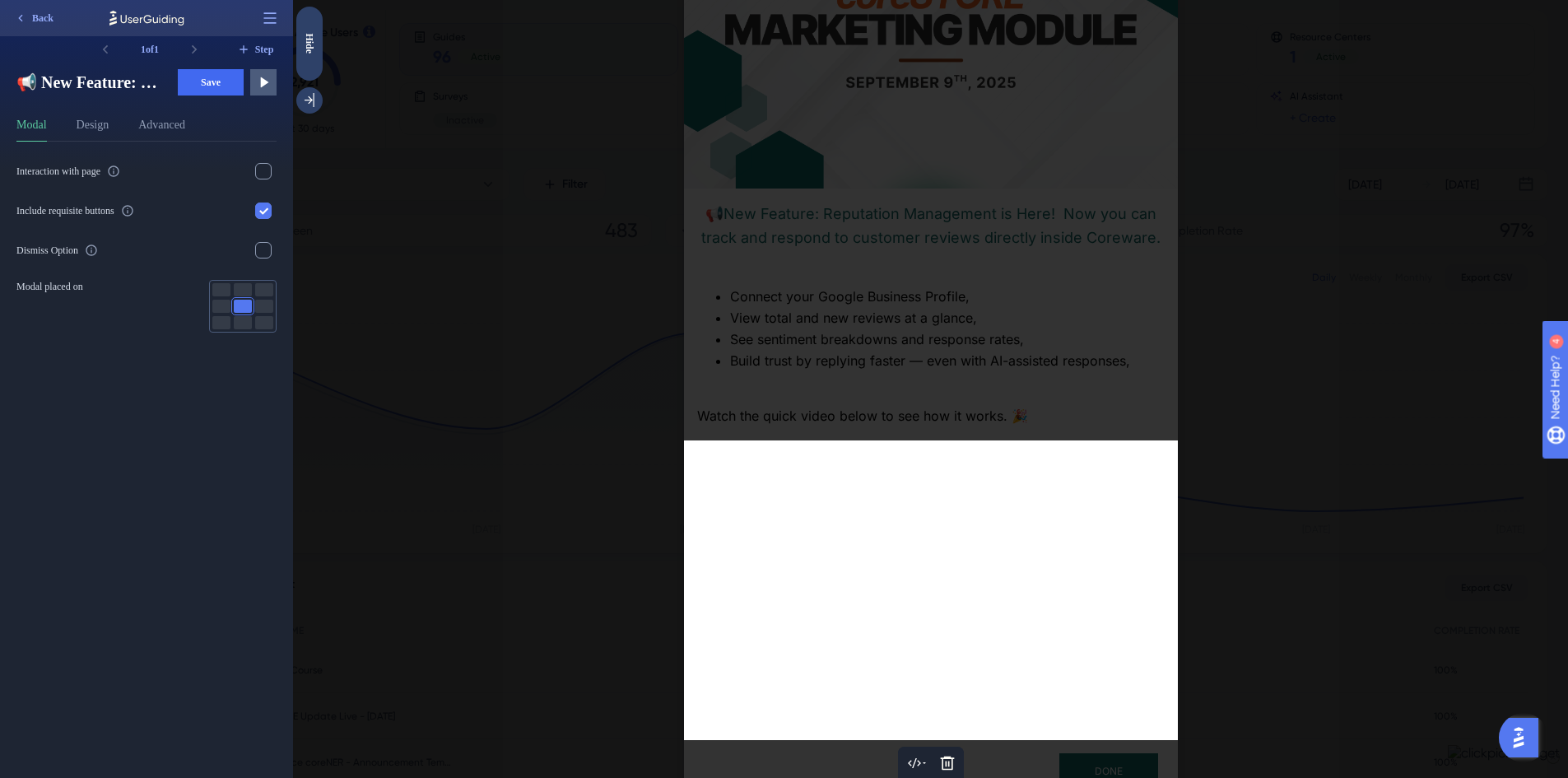
click at [1379, 452] on div at bounding box center [931, 389] width 1275 height 778
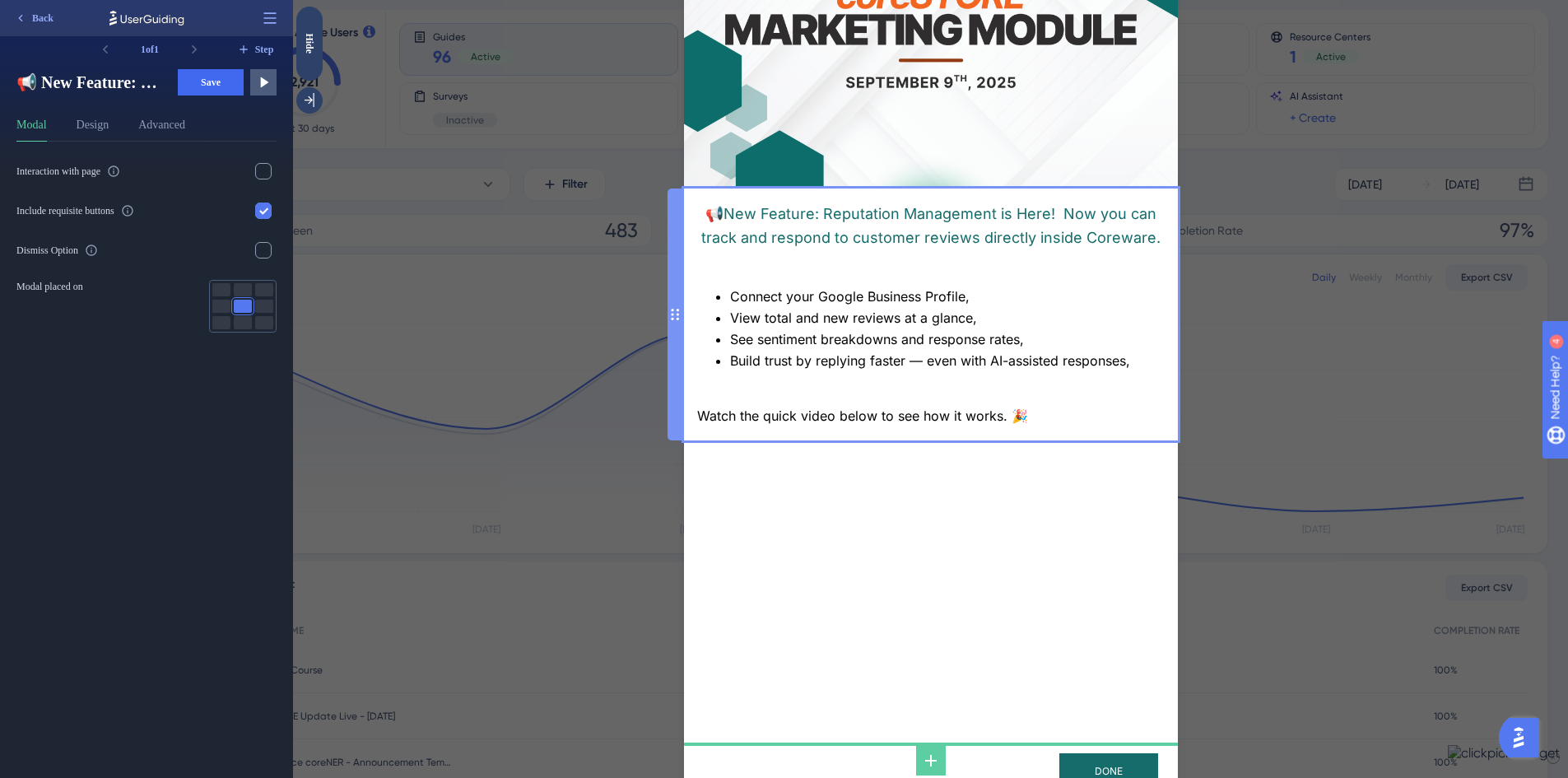
click at [1036, 391] on div "📢 New Feature: Reputation Management is Here! Now you can track and respond to …" at bounding box center [931, 315] width 467 height 226
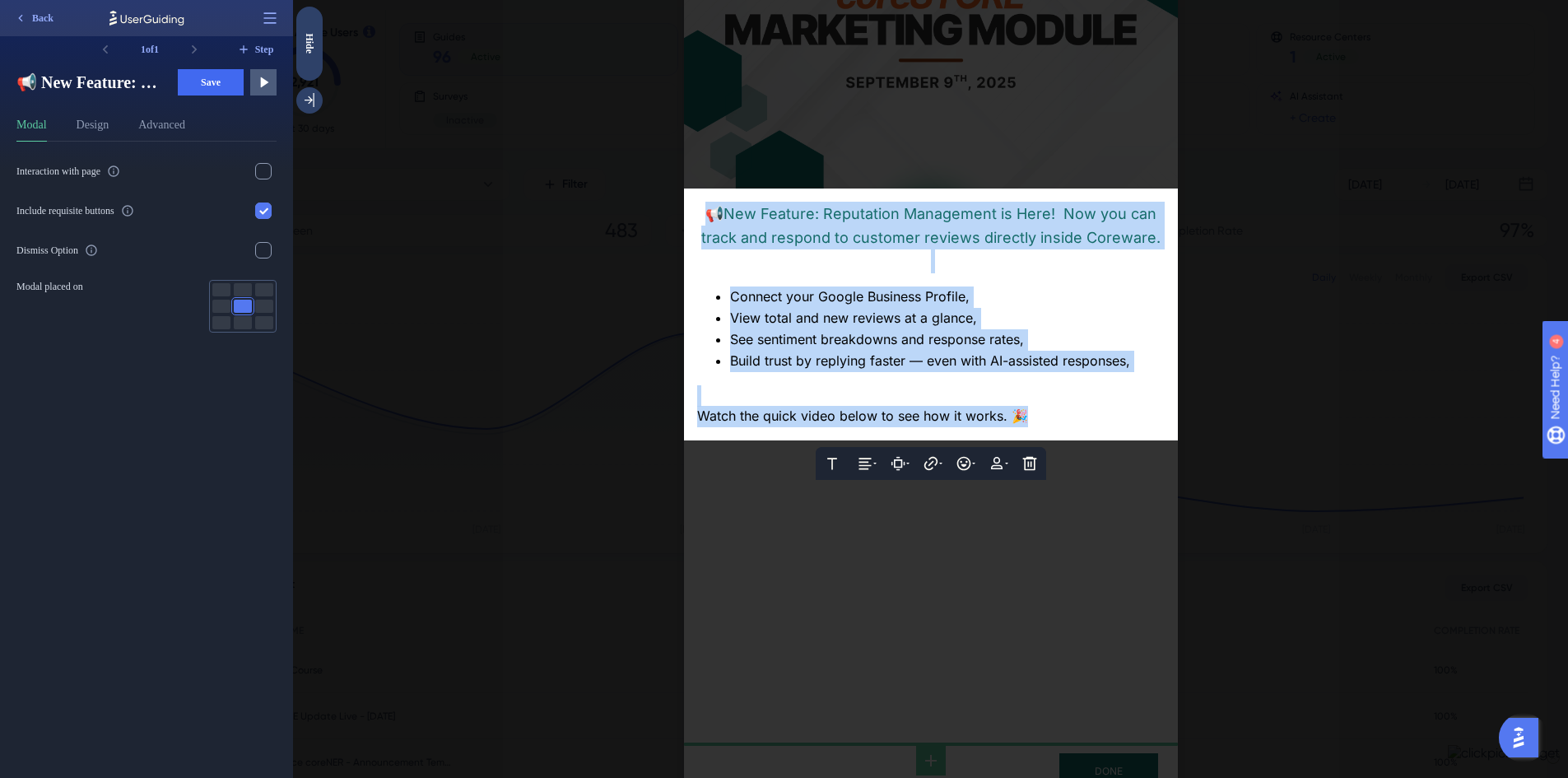
drag, startPoint x: 1027, startPoint y: 396, endPoint x: 621, endPoint y: 211, distance: 446.2
click at [621, 211] on div "Text Alignment Paddings Hyperlink Emojis Personalization Delete 📢 New Feature: …" at bounding box center [931, 389] width 1275 height 778
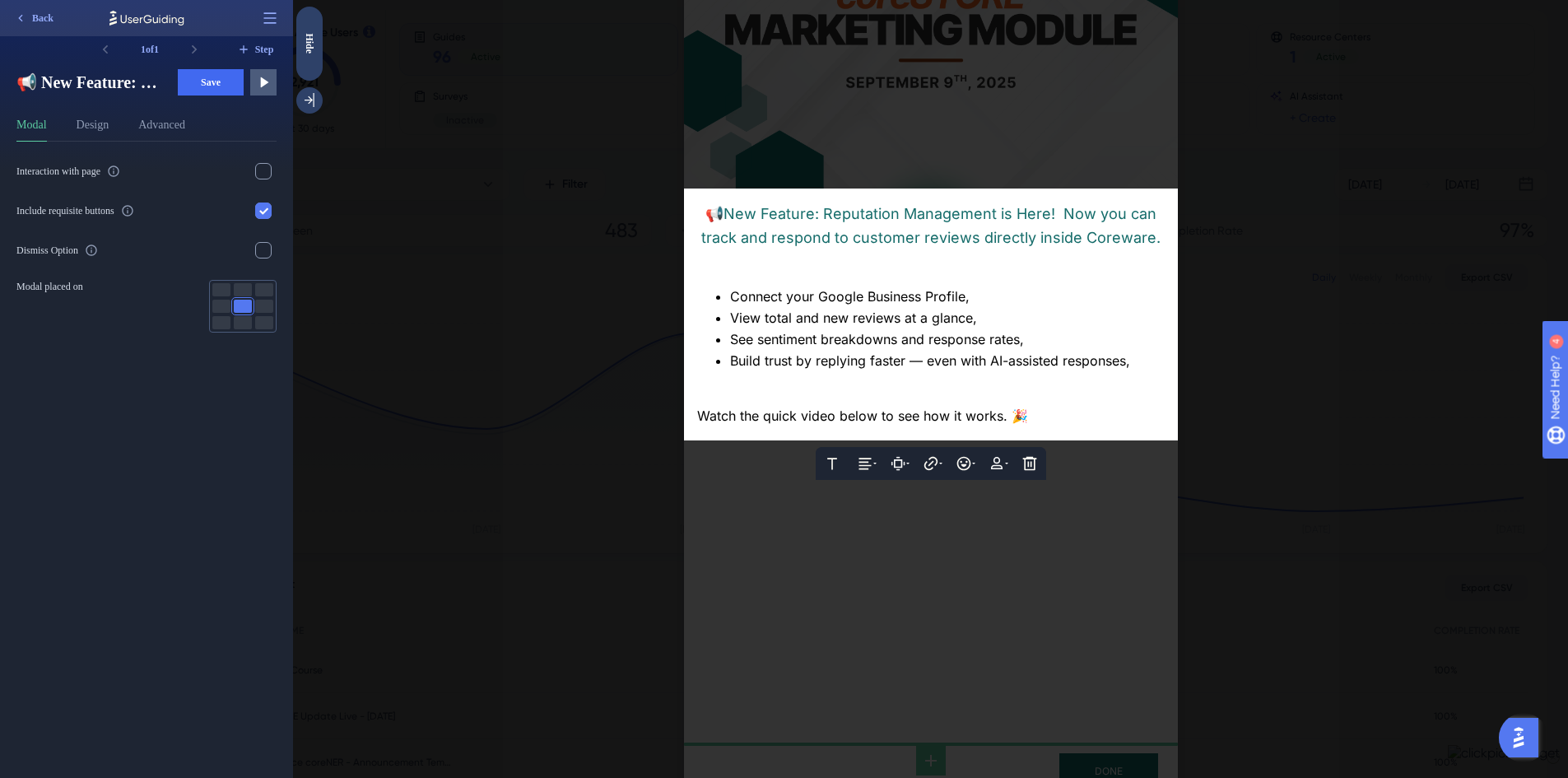
scroll to position [245, 0]
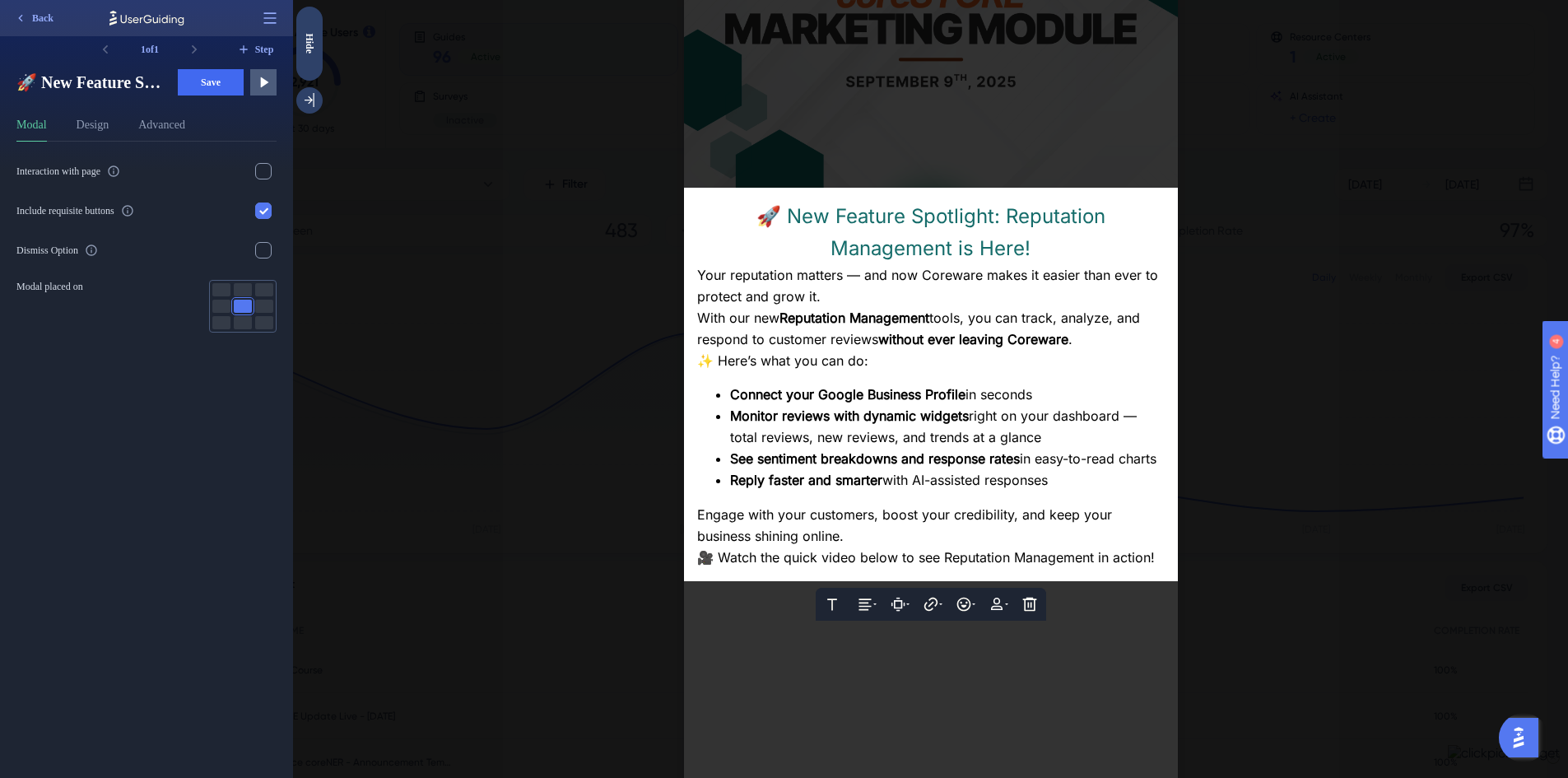
click at [820, 297] on div "Your reputation matters — and now Coreware makes it easier than ever to protect…" at bounding box center [931, 286] width 467 height 42
click at [106, 131] on button "Design" at bounding box center [93, 128] width 33 height 26
click at [43, 197] on button "Percentage" at bounding box center [50, 194] width 65 height 18
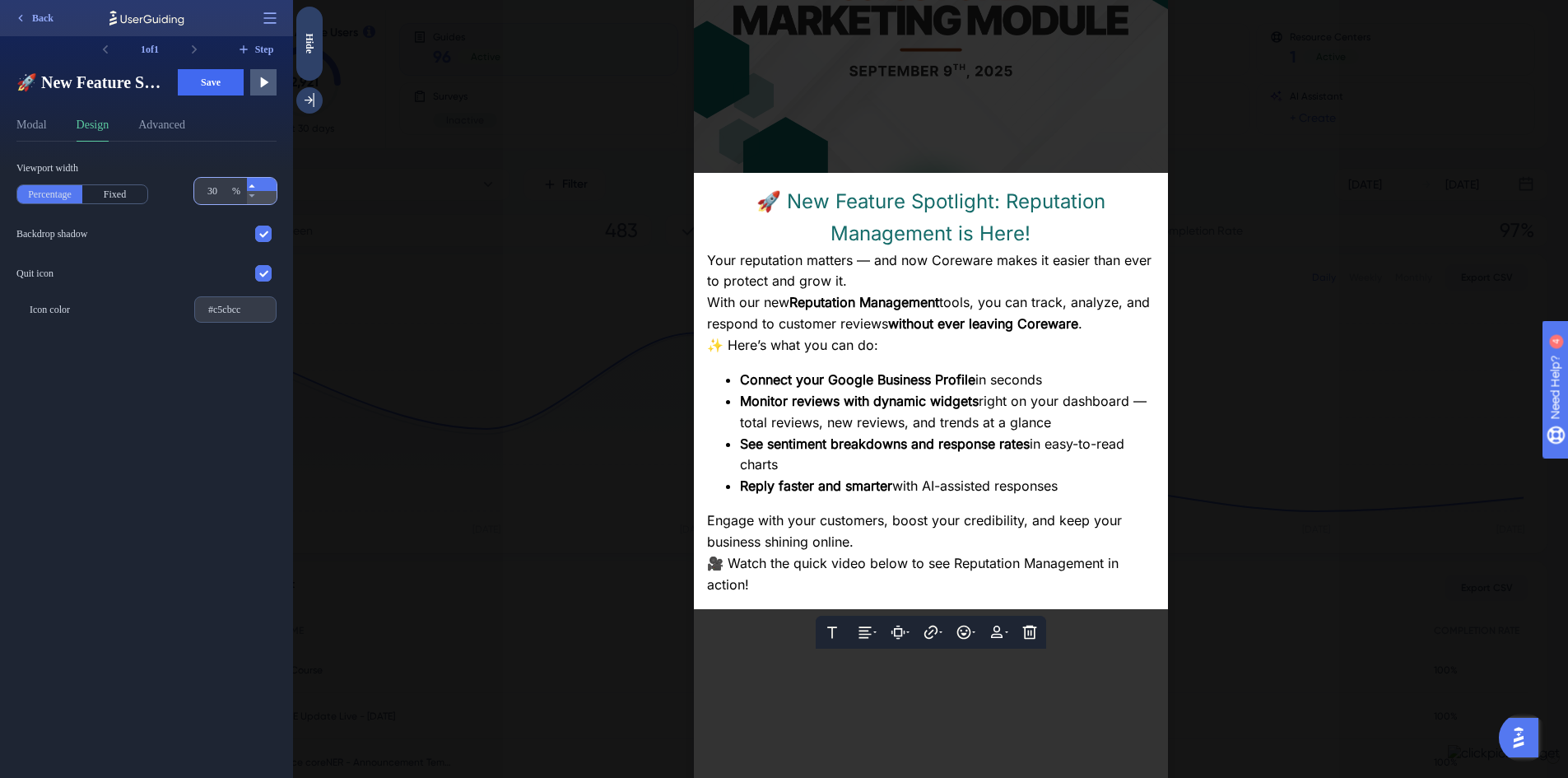
click at [254, 185] on icon at bounding box center [252, 186] width 5 height 4
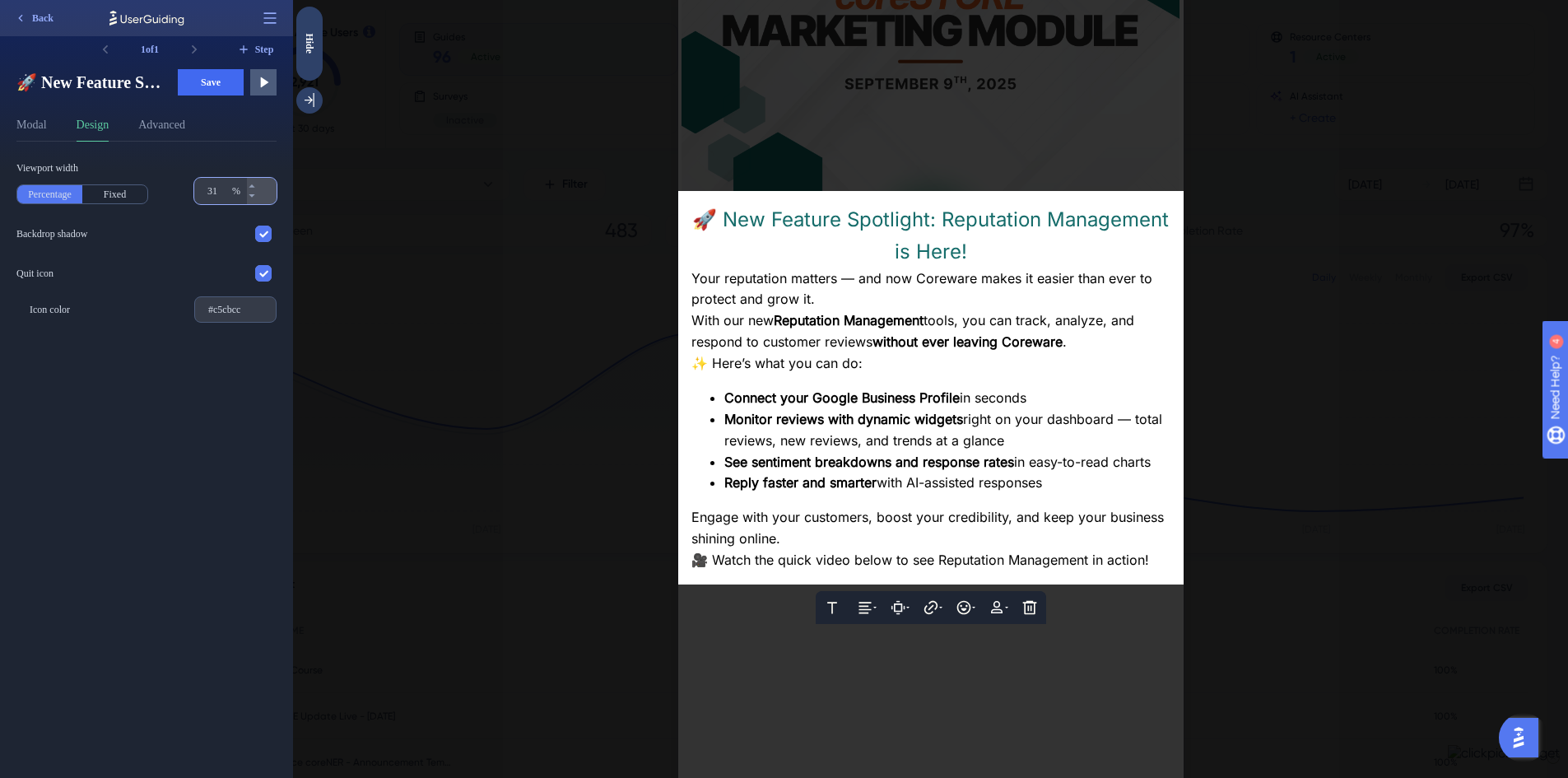
drag, startPoint x: 224, startPoint y: 189, endPoint x: 189, endPoint y: 190, distance: 35.0
click at [189, 190] on div "Viewport width Percentage Fixed 600 %" at bounding box center [146, 182] width 260 height 42
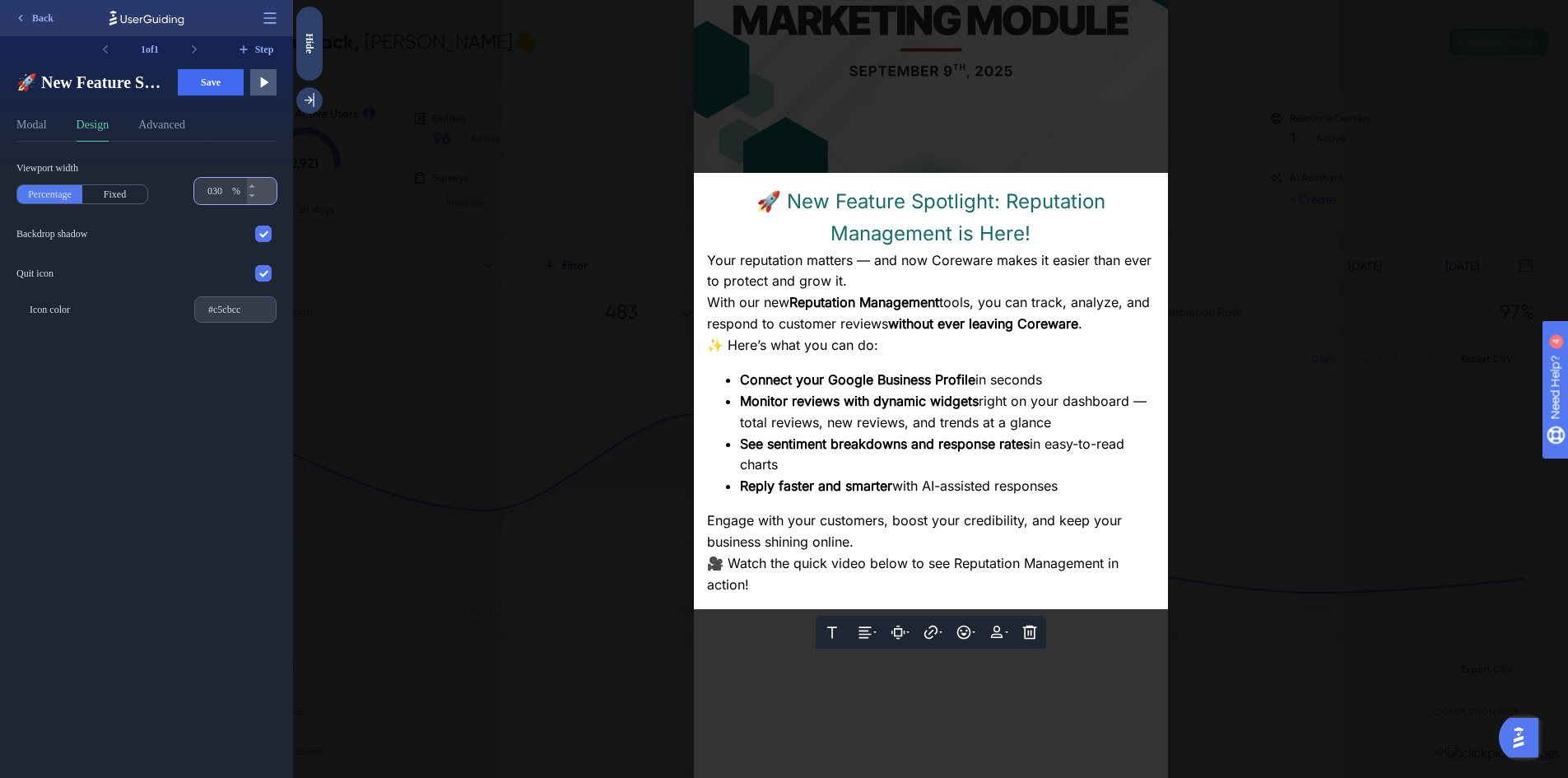
scroll to position [0, 0]
type input "030"
click at [1256, 356] on div at bounding box center [931, 389] width 1275 height 778
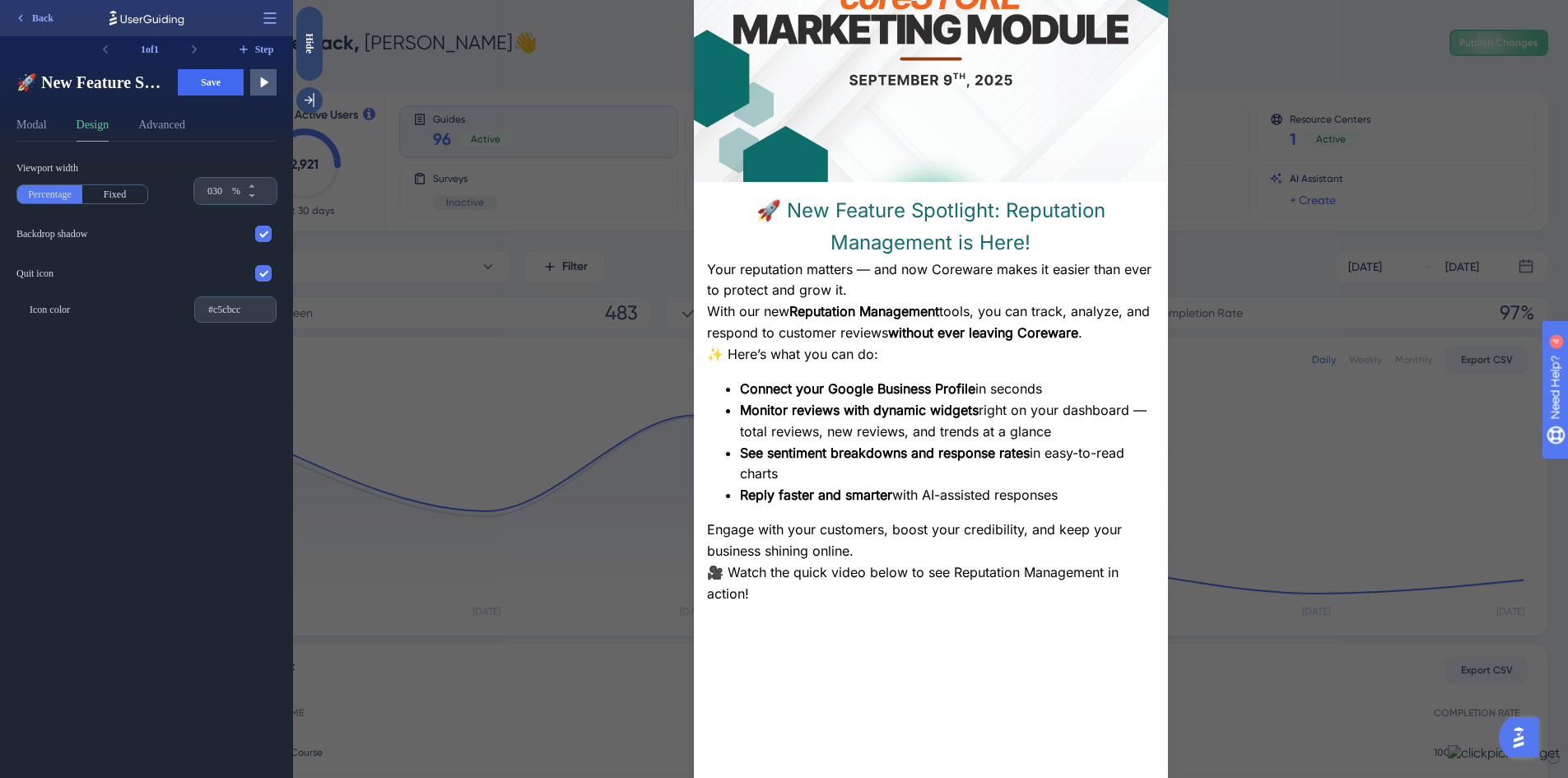
scroll to position [166, 0]
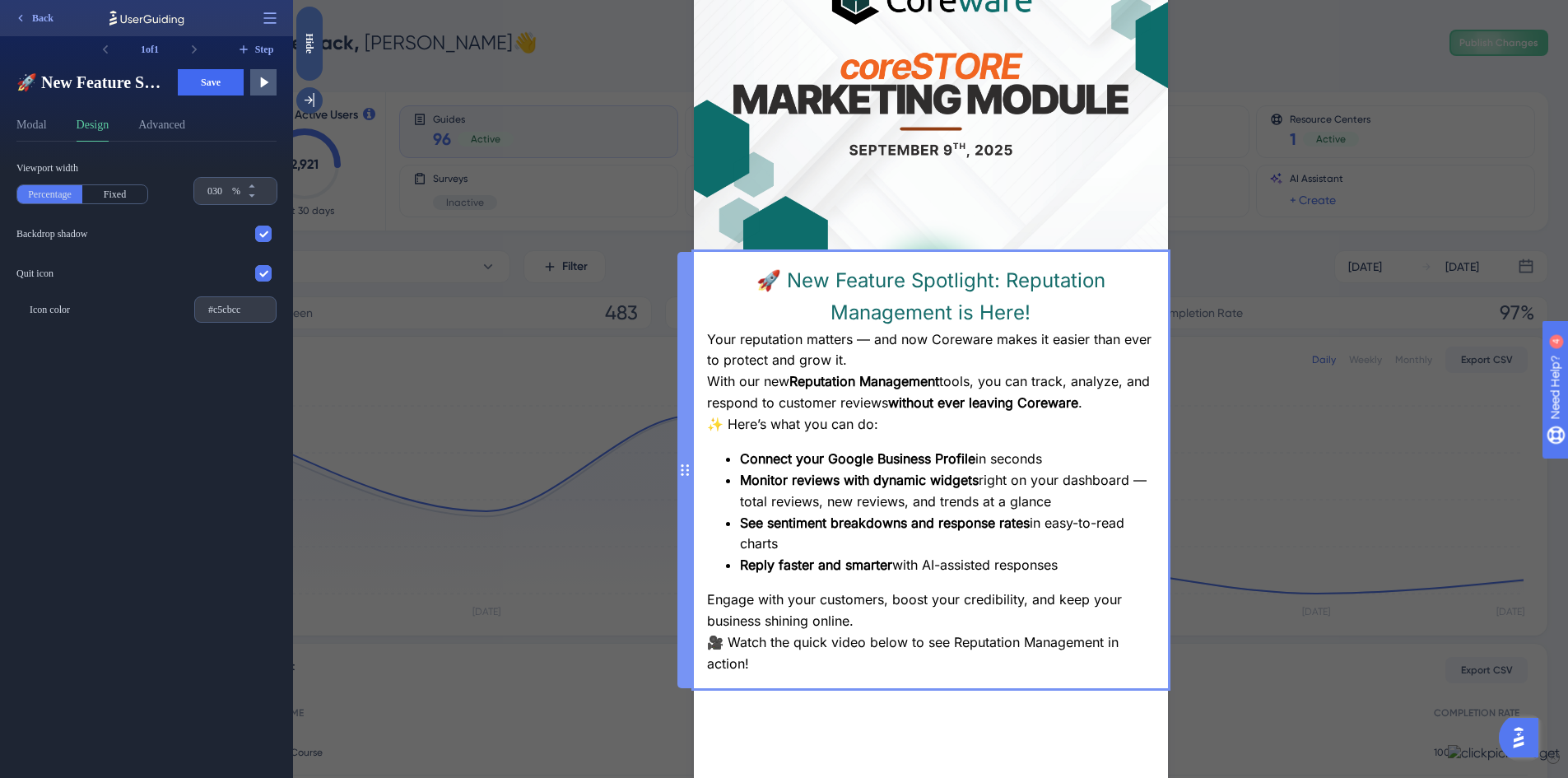
click at [847, 365] on div "🚀 New Feature Spotlight: Reputation Management is Here! Your reputation matters…" at bounding box center [931, 470] width 448 height 410
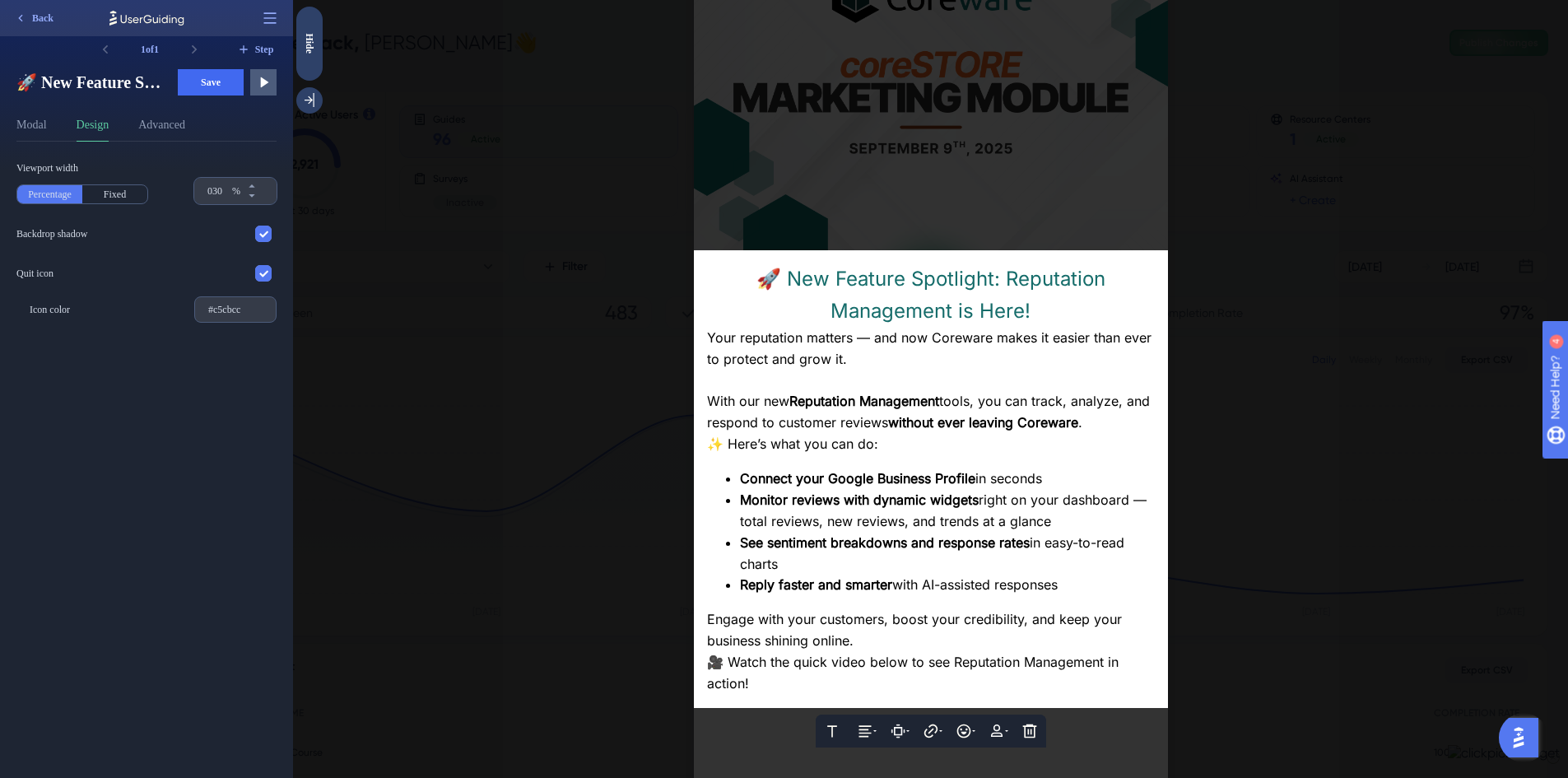
scroll to position [165, 0]
click at [1114, 429] on div "With our new Reputation Management tools, you can track, analyze, and respond t…" at bounding box center [931, 413] width 448 height 42
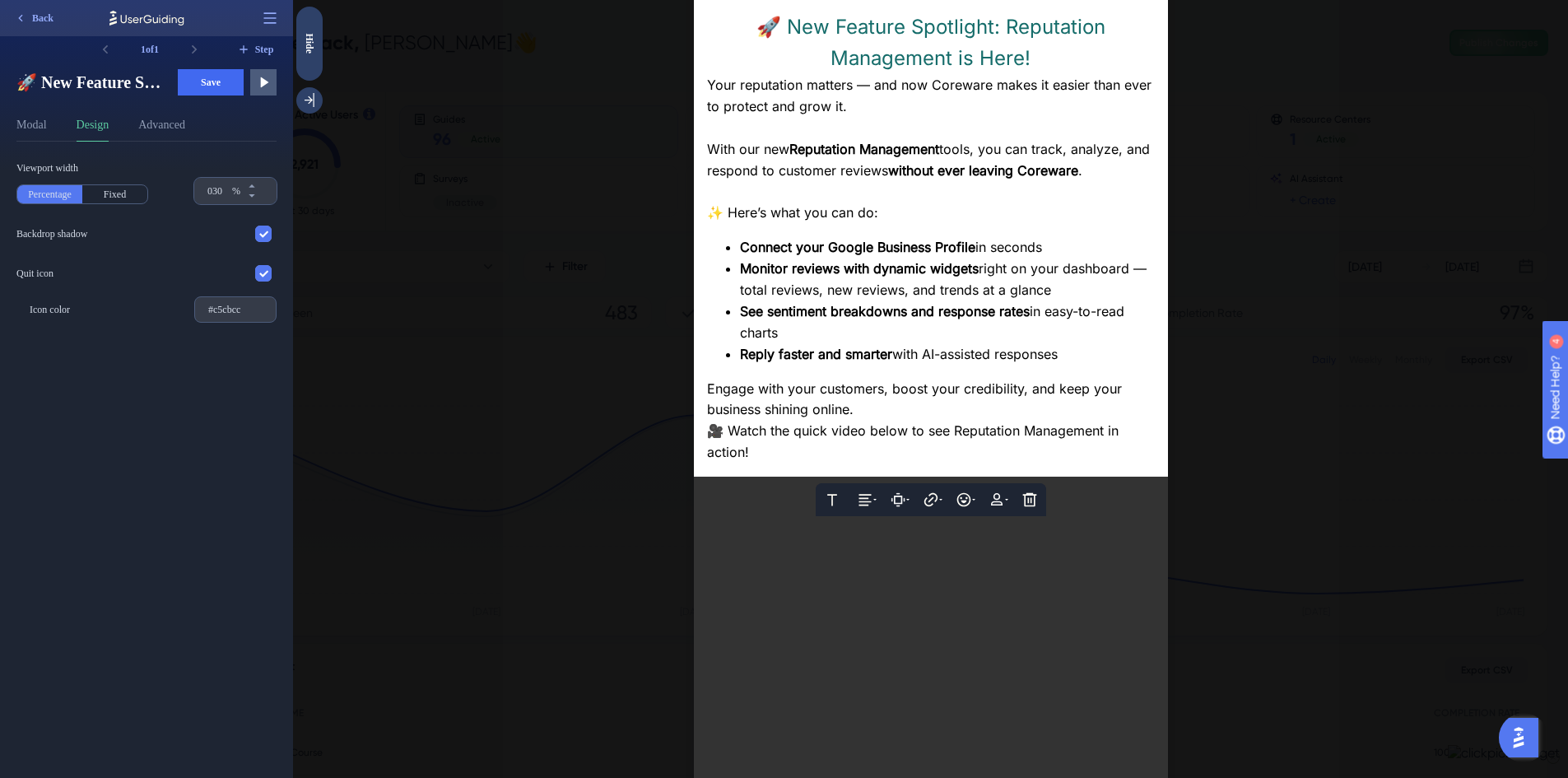
click at [1056, 344] on div "Reply faster and smarter with AI-assisted responses" at bounding box center [948, 355] width 415 height 22
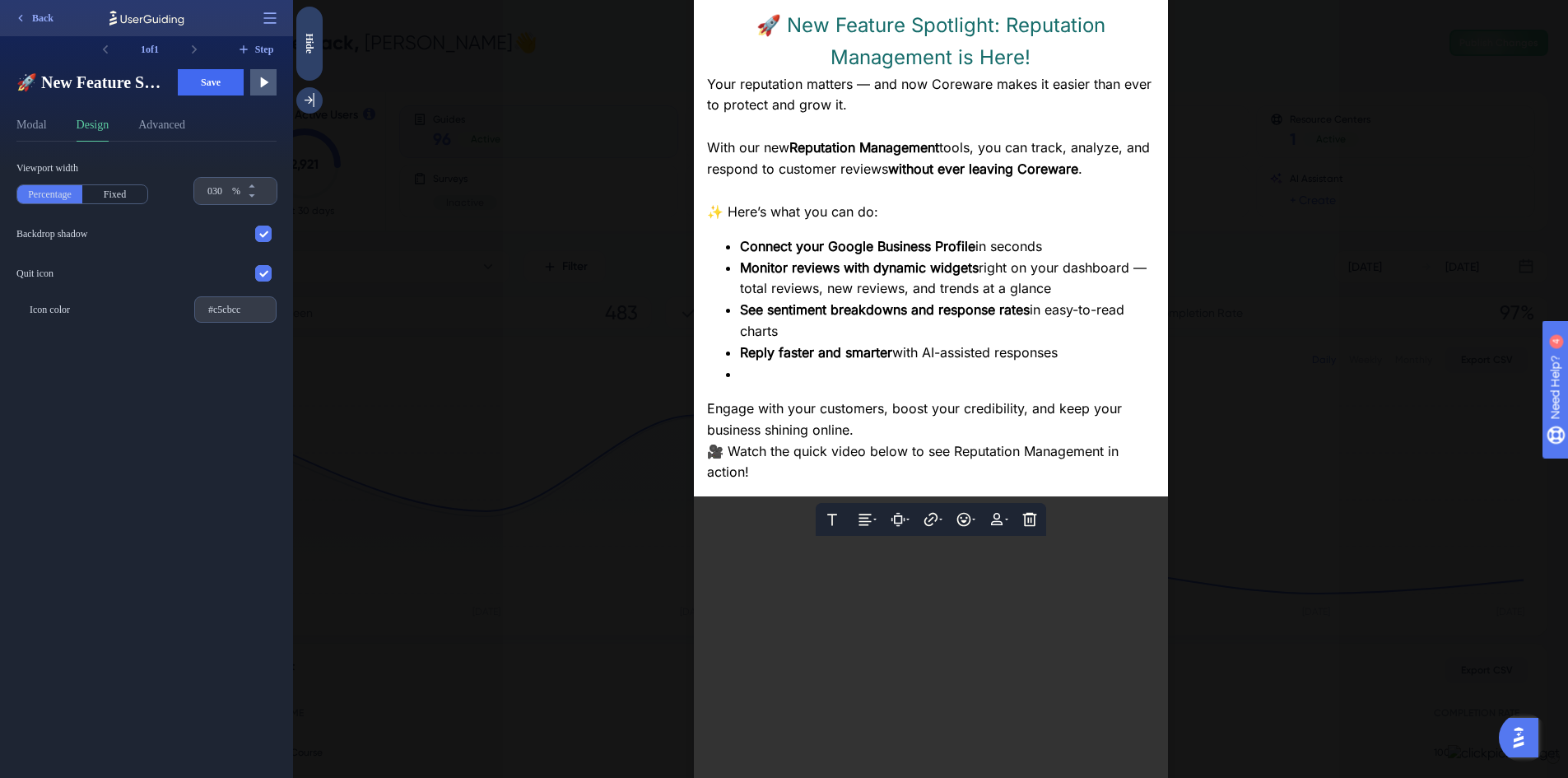
scroll to position [416, 0]
click at [1344, 440] on div at bounding box center [931, 389] width 1275 height 778
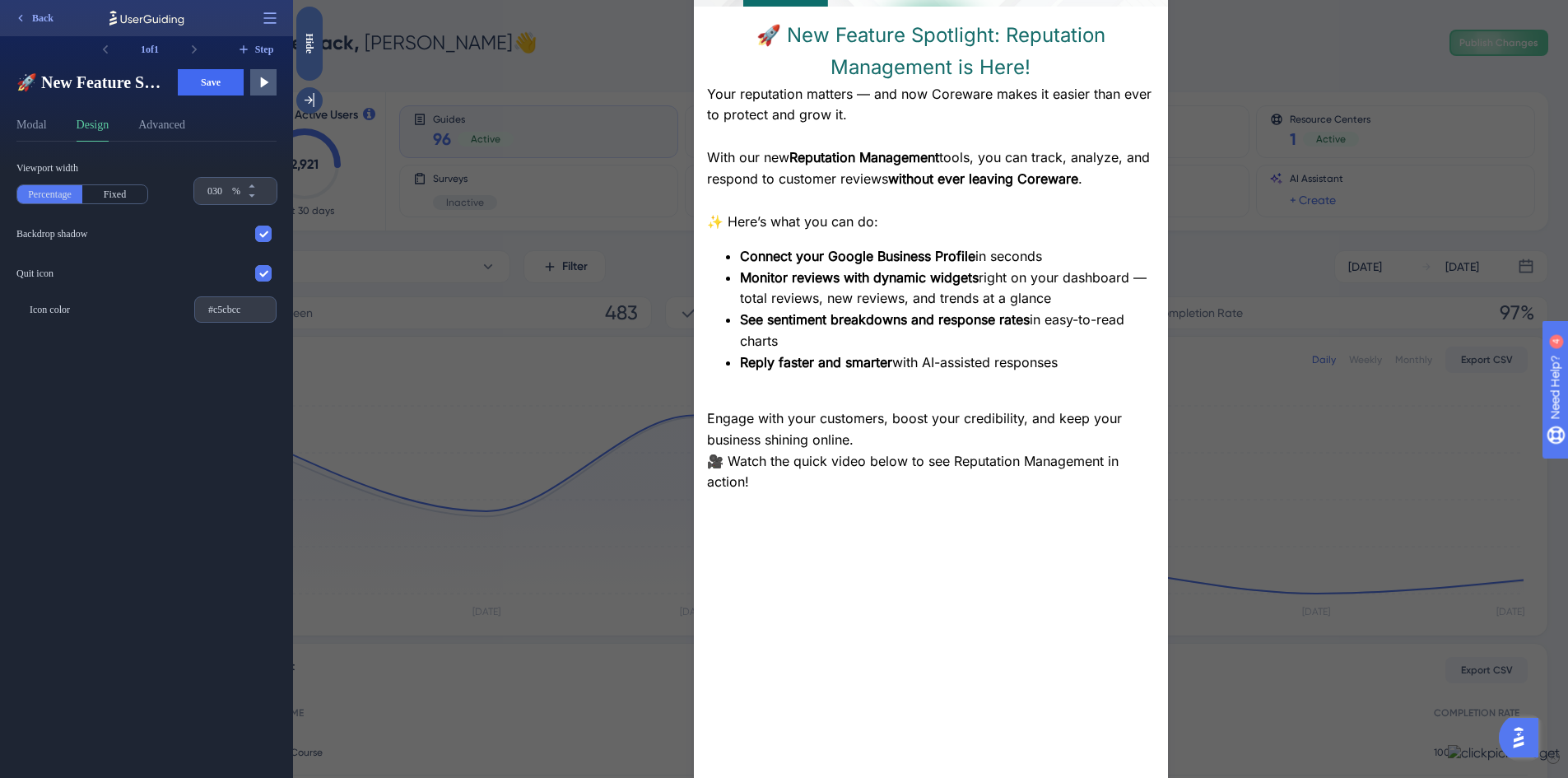
scroll to position [225, 0]
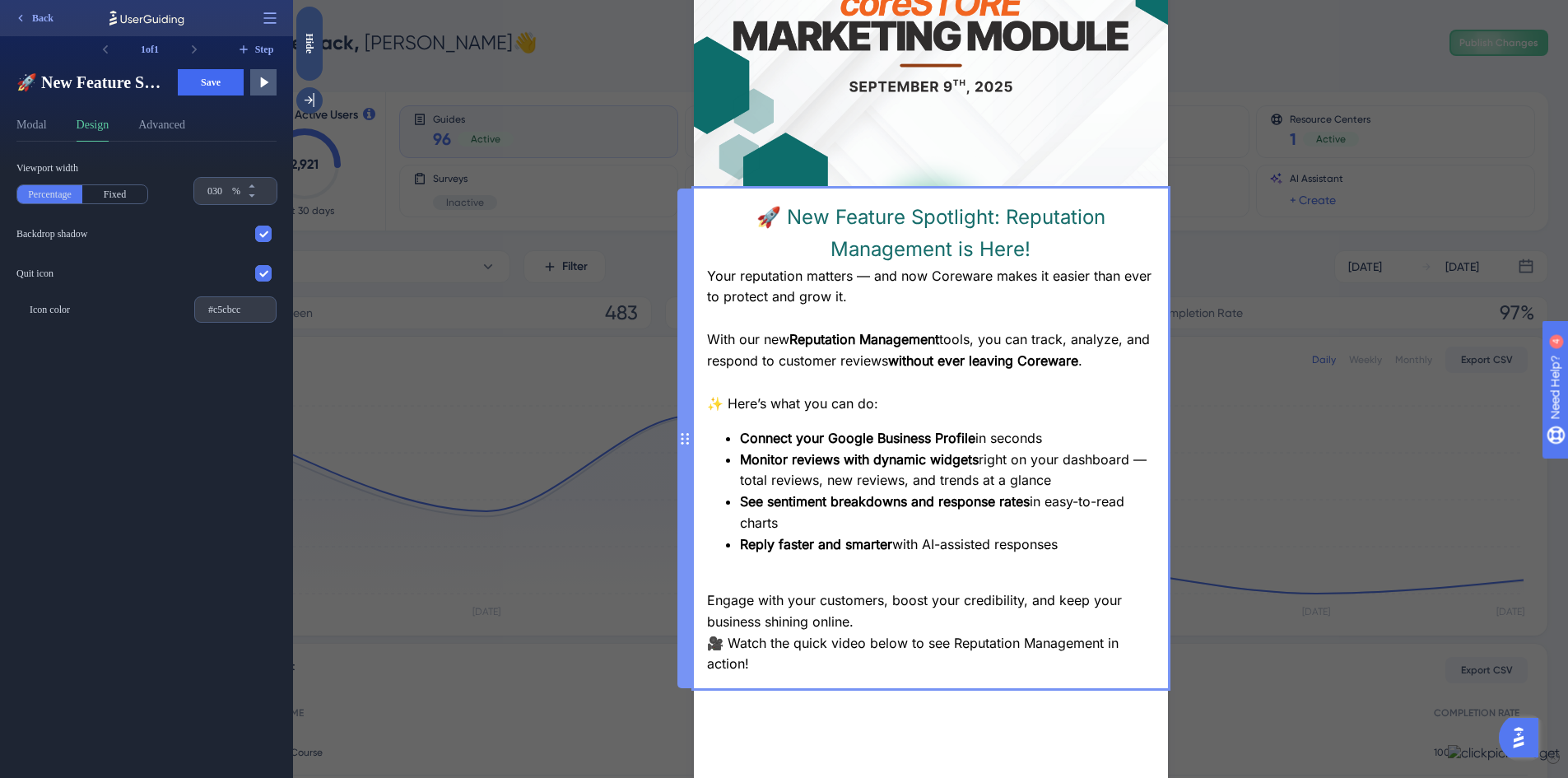
click at [1071, 362] on div "🚀 New Feature Spotlight: Reputation Management is Here! Your reputation matters…" at bounding box center [931, 438] width 448 height 473
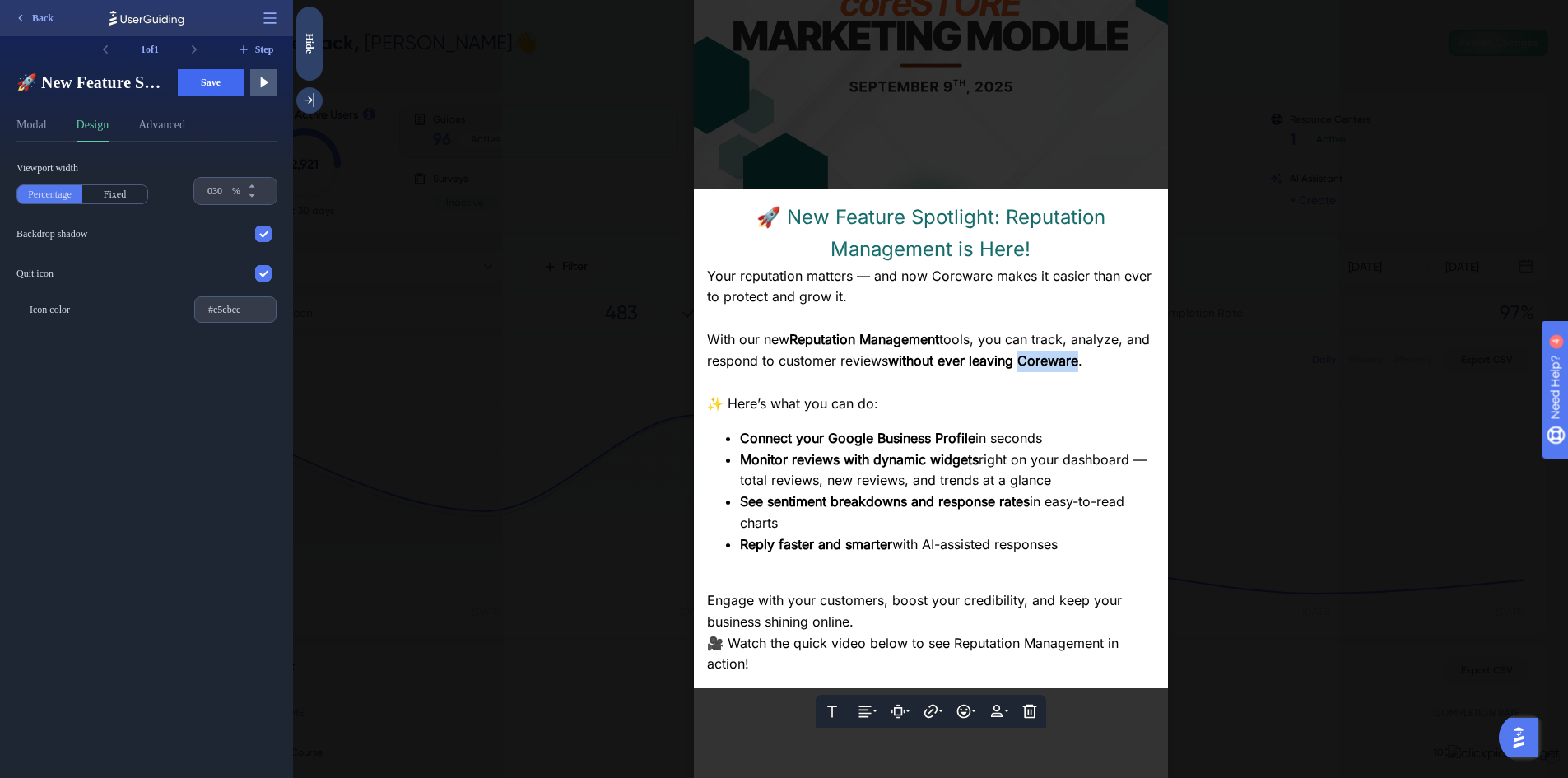
drag, startPoint x: 1101, startPoint y: 364, endPoint x: 1045, endPoint y: 368, distance: 56.1
click at [1045, 368] on div "With our new Reputation Management tools, you can track, analyze, and respond t…" at bounding box center [931, 350] width 448 height 42
click at [910, 517] on div "See sentiment breakdowns and response rates in easy-to-read charts" at bounding box center [948, 512] width 415 height 42
click at [864, 599] on div "Engage with your customers, boost your credibility, and keep your business shin…" at bounding box center [931, 610] width 448 height 42
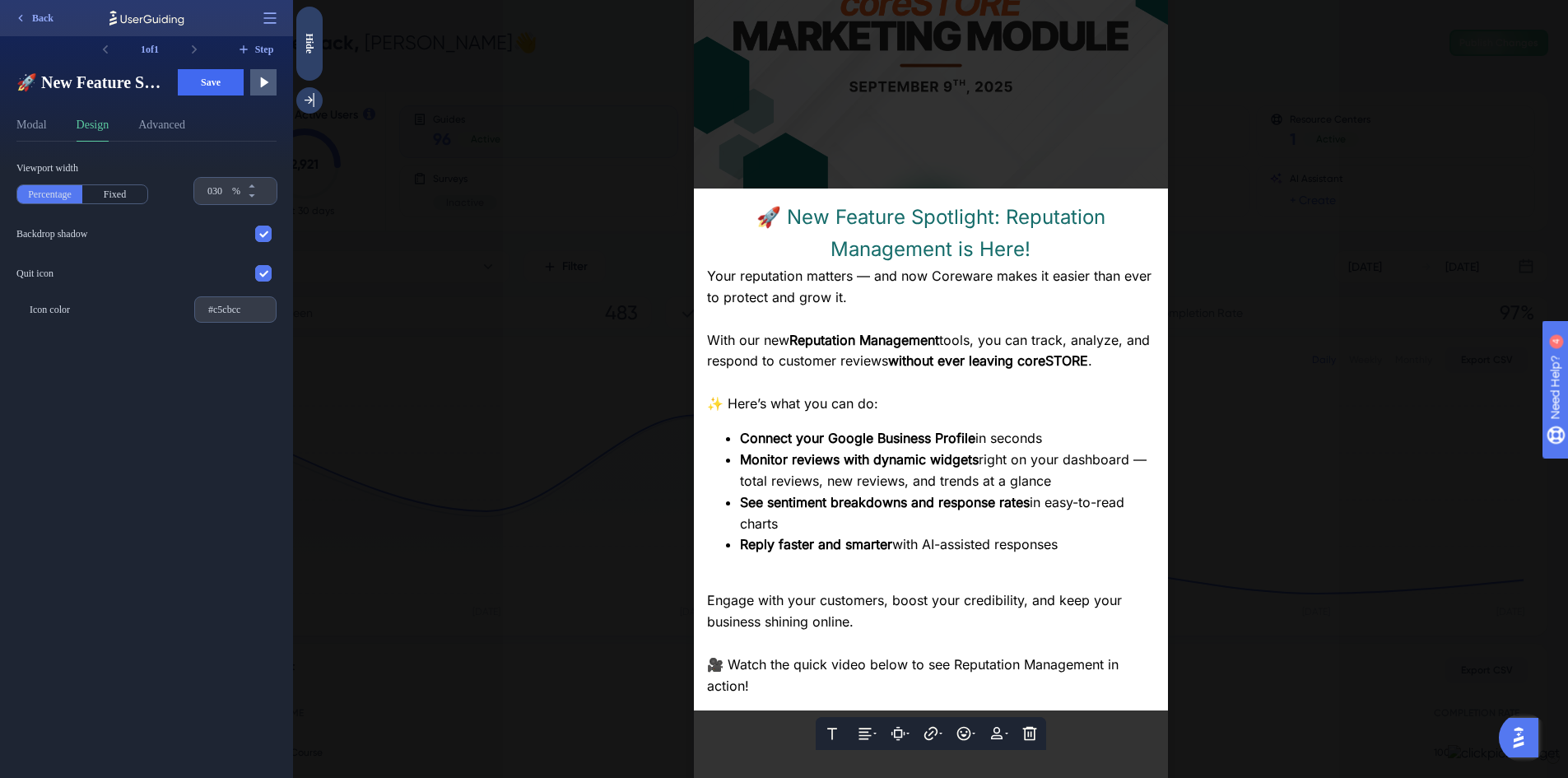
click at [1227, 552] on div at bounding box center [931, 389] width 1275 height 778
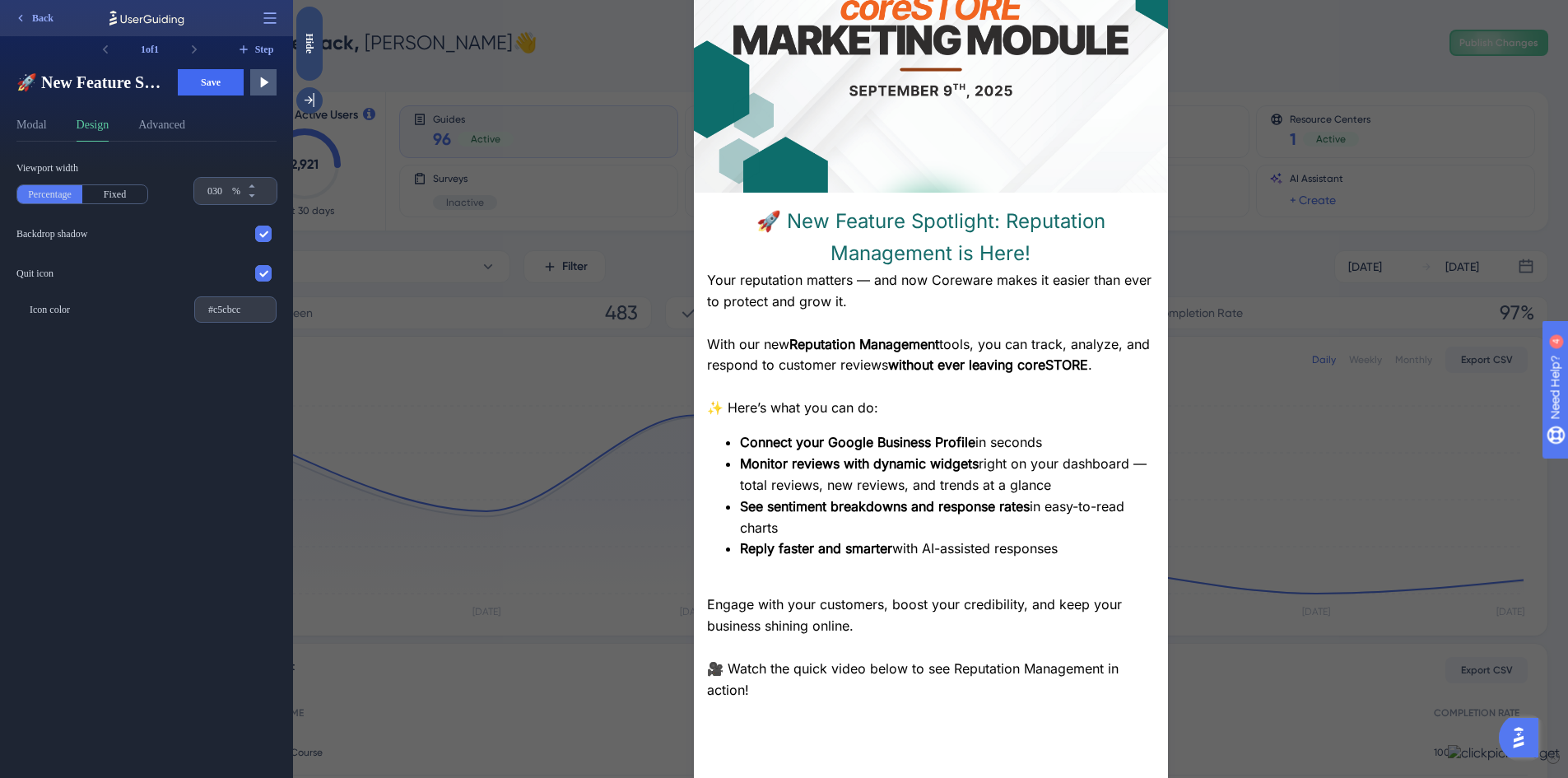
scroll to position [247, 0]
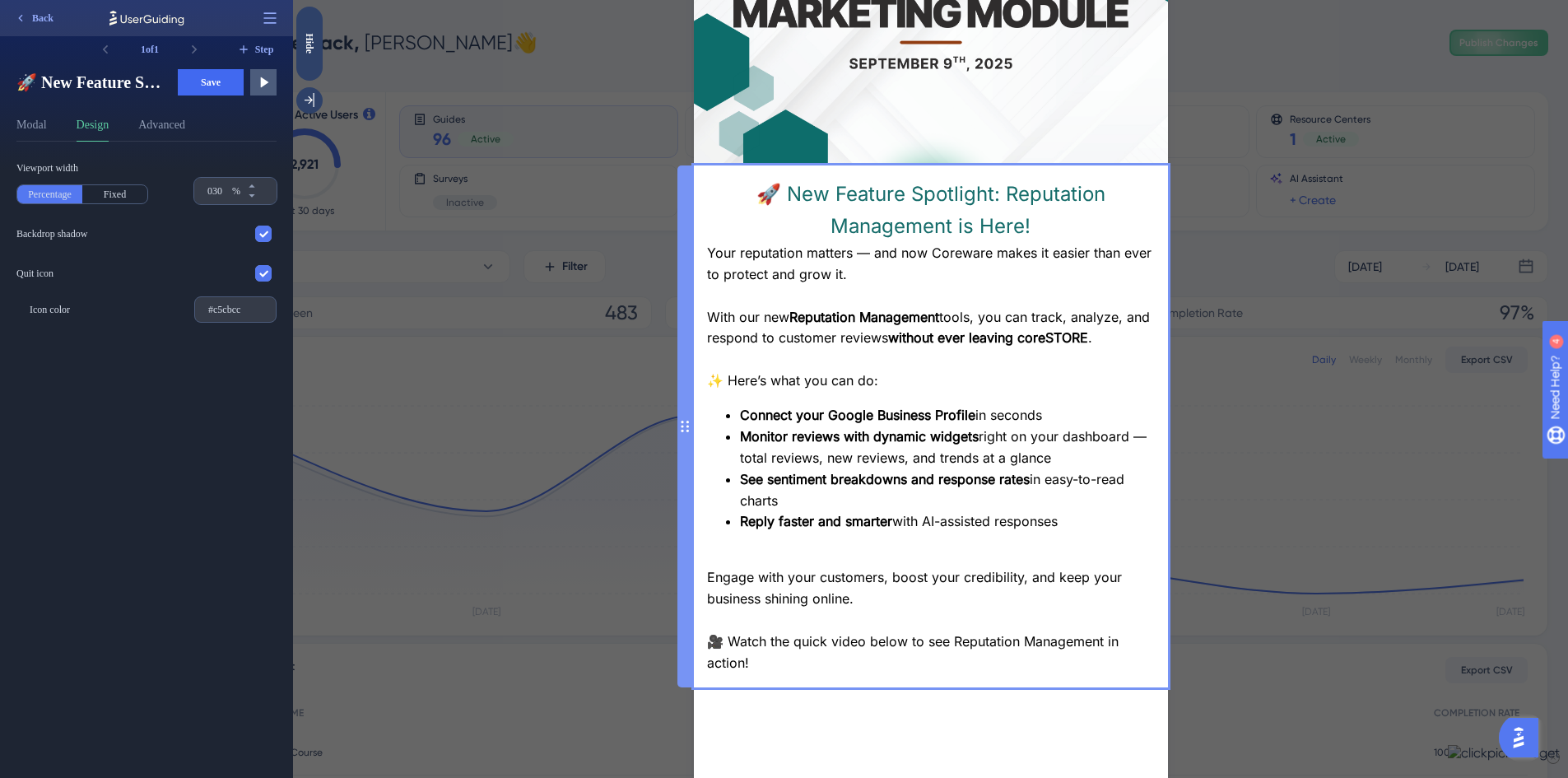
click at [1045, 509] on div "🚀 New Feature Spotlight: Reputation Management is Here! Your reputation matters…" at bounding box center [931, 426] width 448 height 495
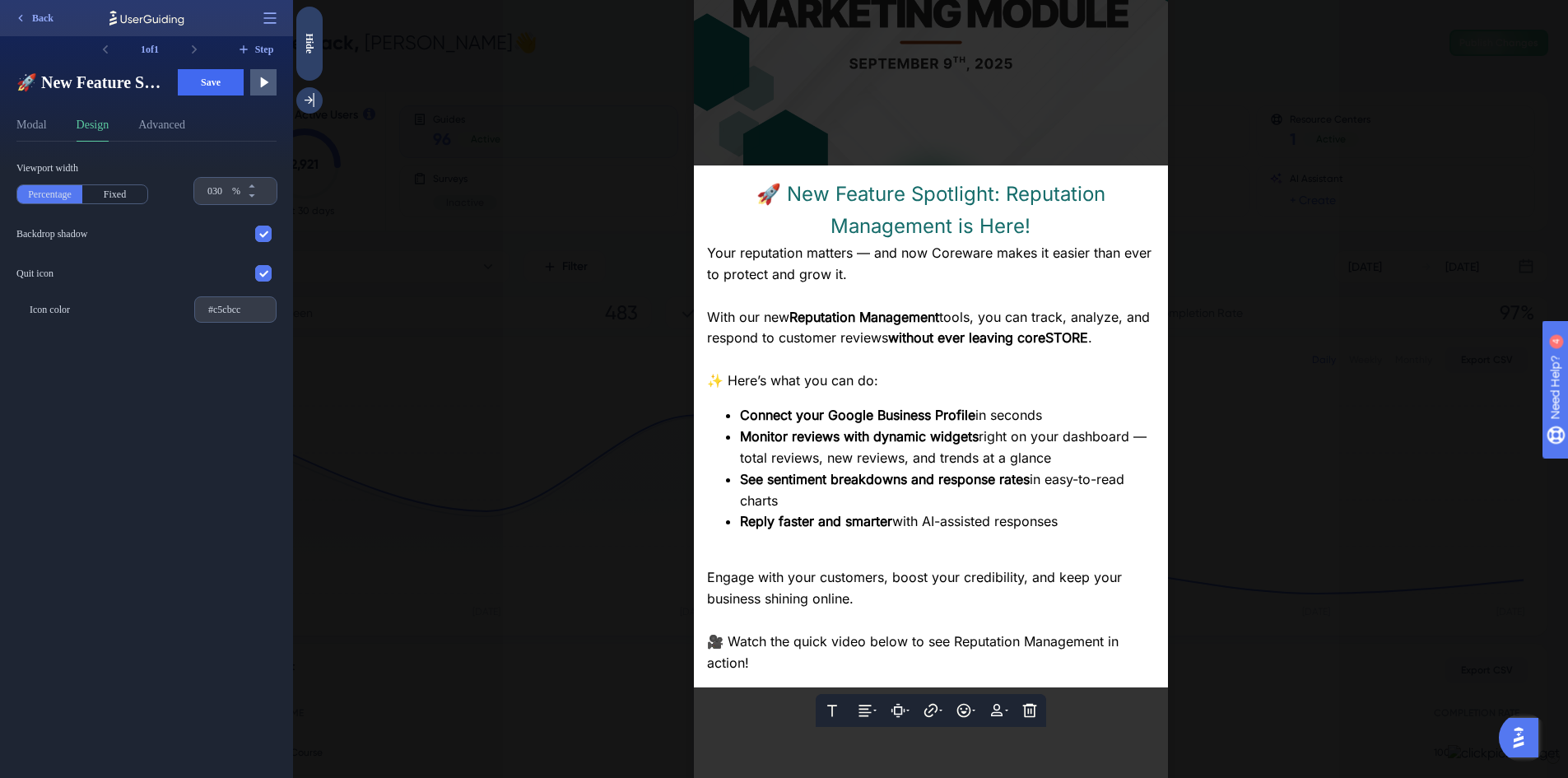
click at [1050, 511] on div "Reply faster and smarter with AI-assisted responses" at bounding box center [948, 522] width 415 height 22
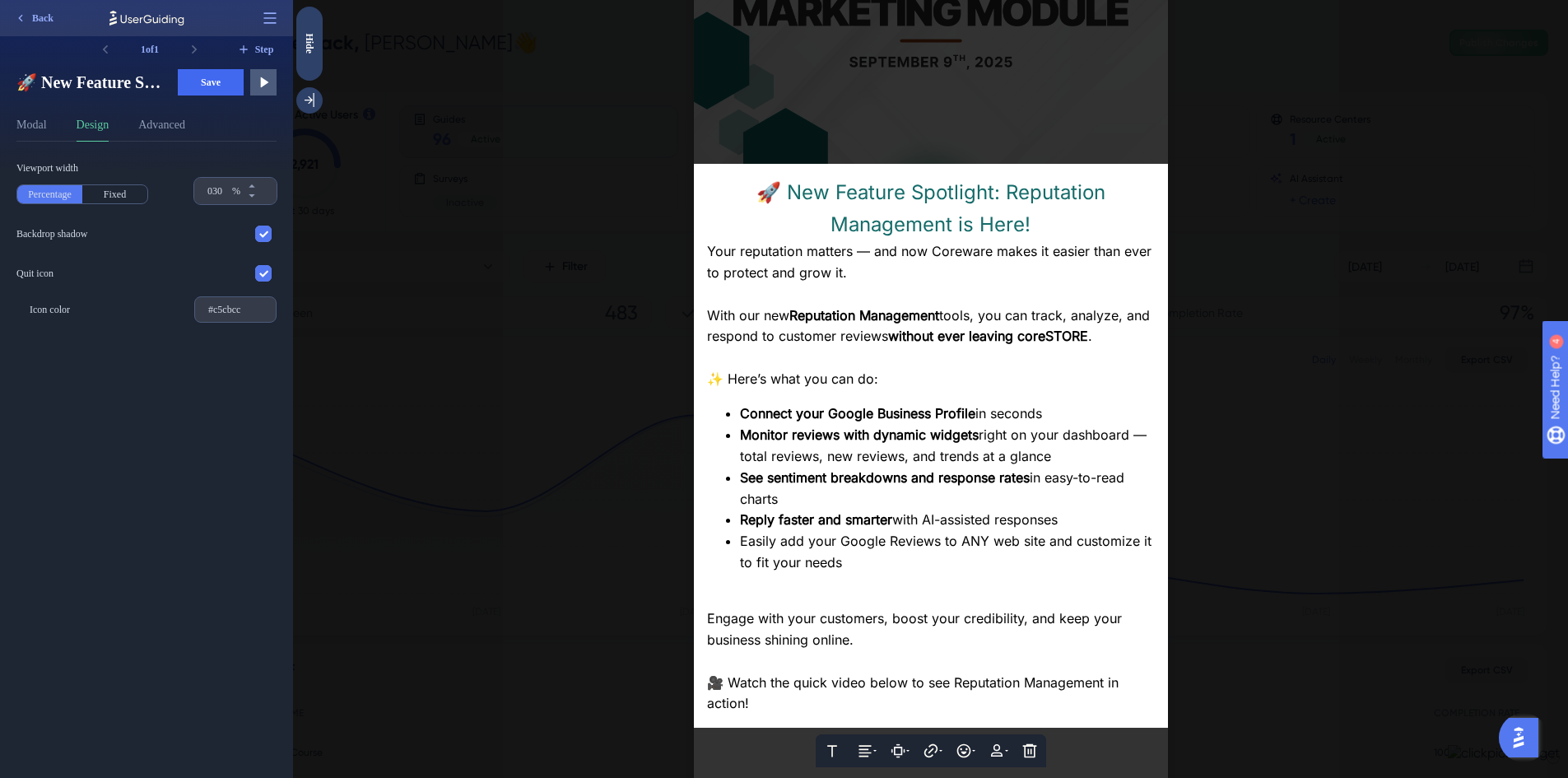
scroll to position [244, 0]
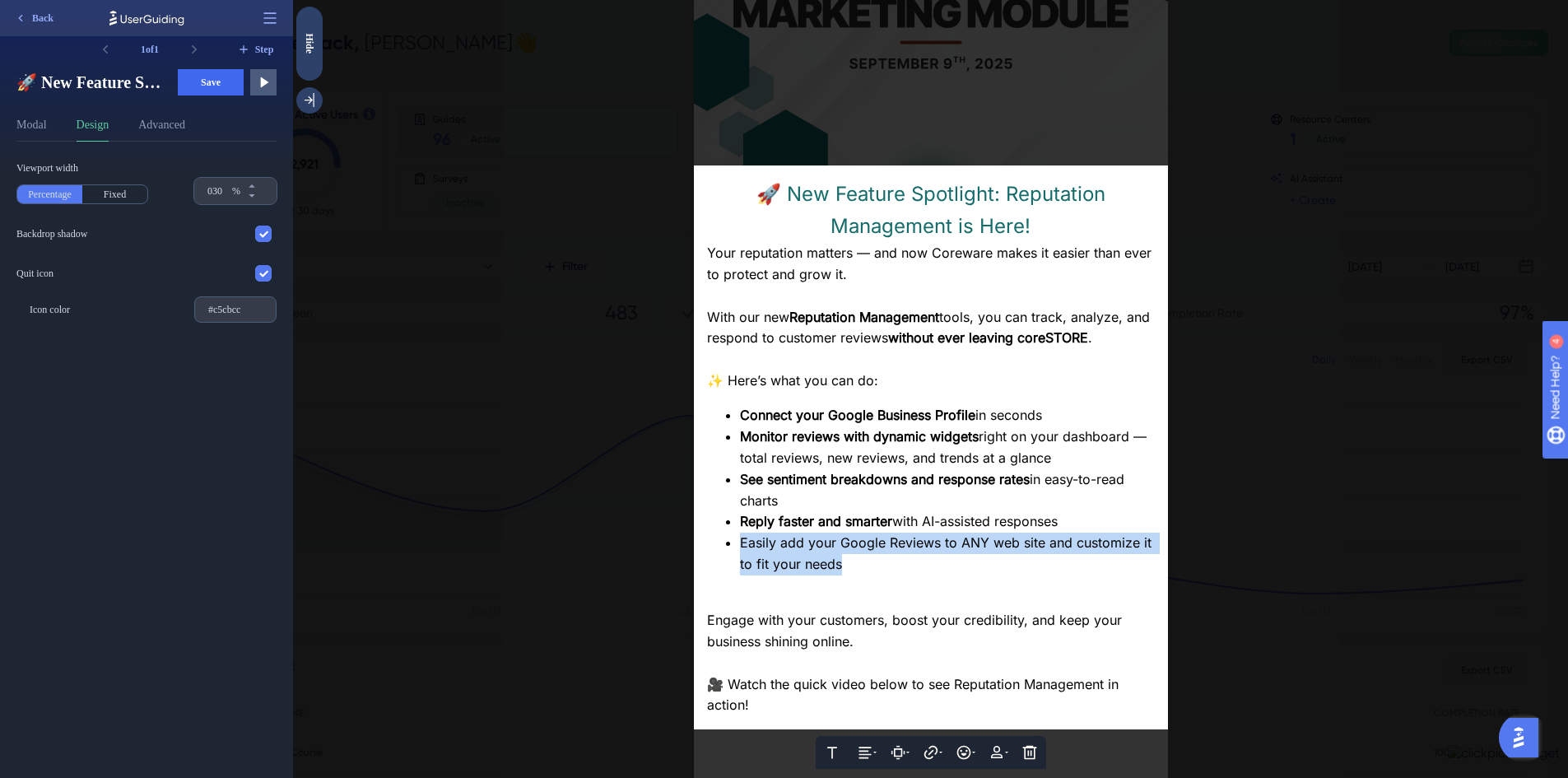
drag, startPoint x: 787, startPoint y: 551, endPoint x: 723, endPoint y: 535, distance: 66.0
click at [740, 535] on div "Easily add your Google Reviews to ANY web site and customize it to fit your nee…" at bounding box center [948, 554] width 415 height 42
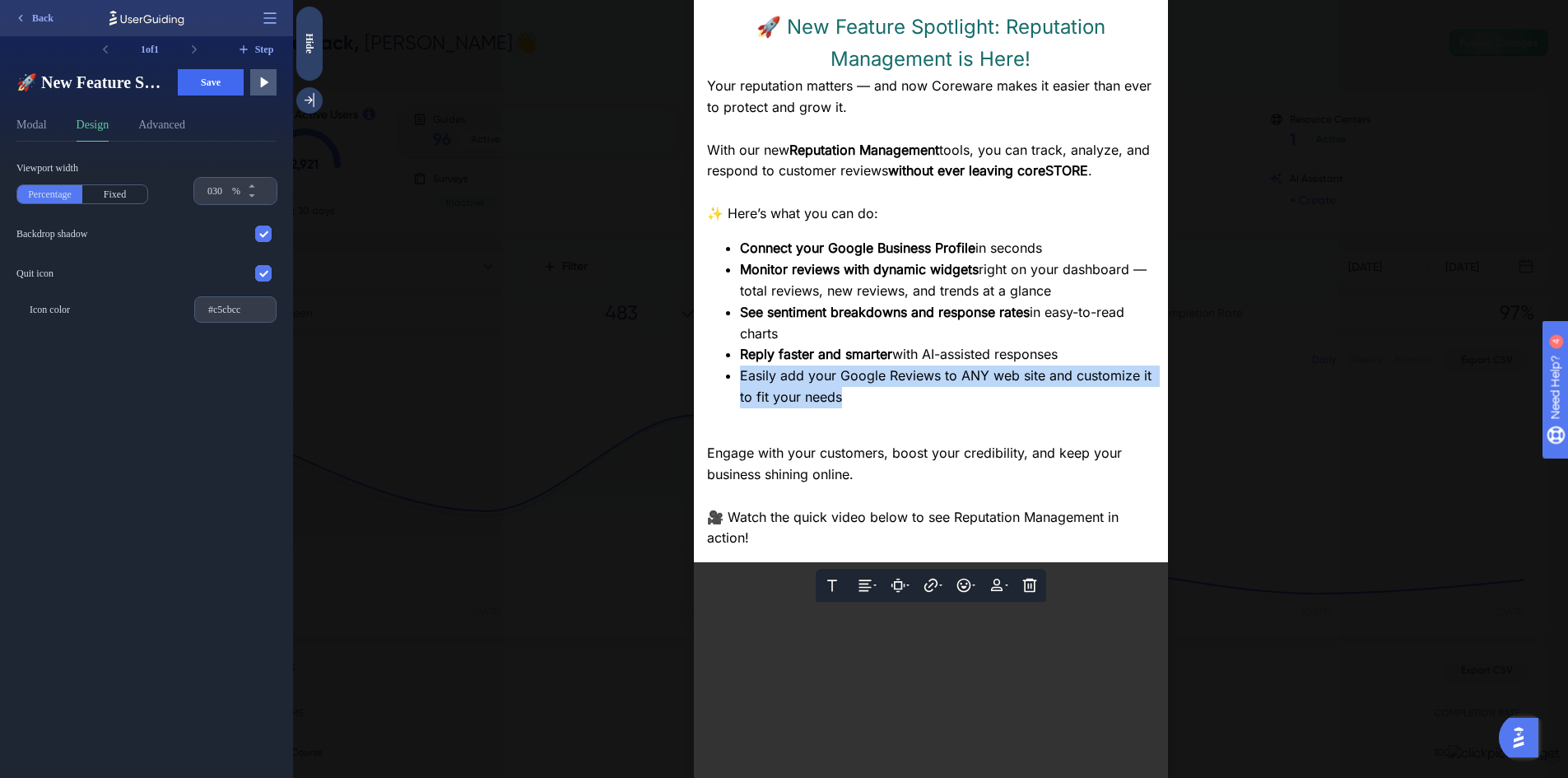
copy span "Easily add your Google Reviews to ANY web site and customize it to fit your nee…"
click at [829, 394] on div "Easily add your Google Reviews to ANY web site and customize it to fit your nee…" at bounding box center [948, 386] width 415 height 42
click at [821, 384] on div "Easily add your Google Reviews to ANY web site and customize it to fit your nee…" at bounding box center [948, 386] width 415 height 42
click at [884, 443] on div "Engage with your customers, boost your credibility, and keep your business shin…" at bounding box center [931, 463] width 448 height 42
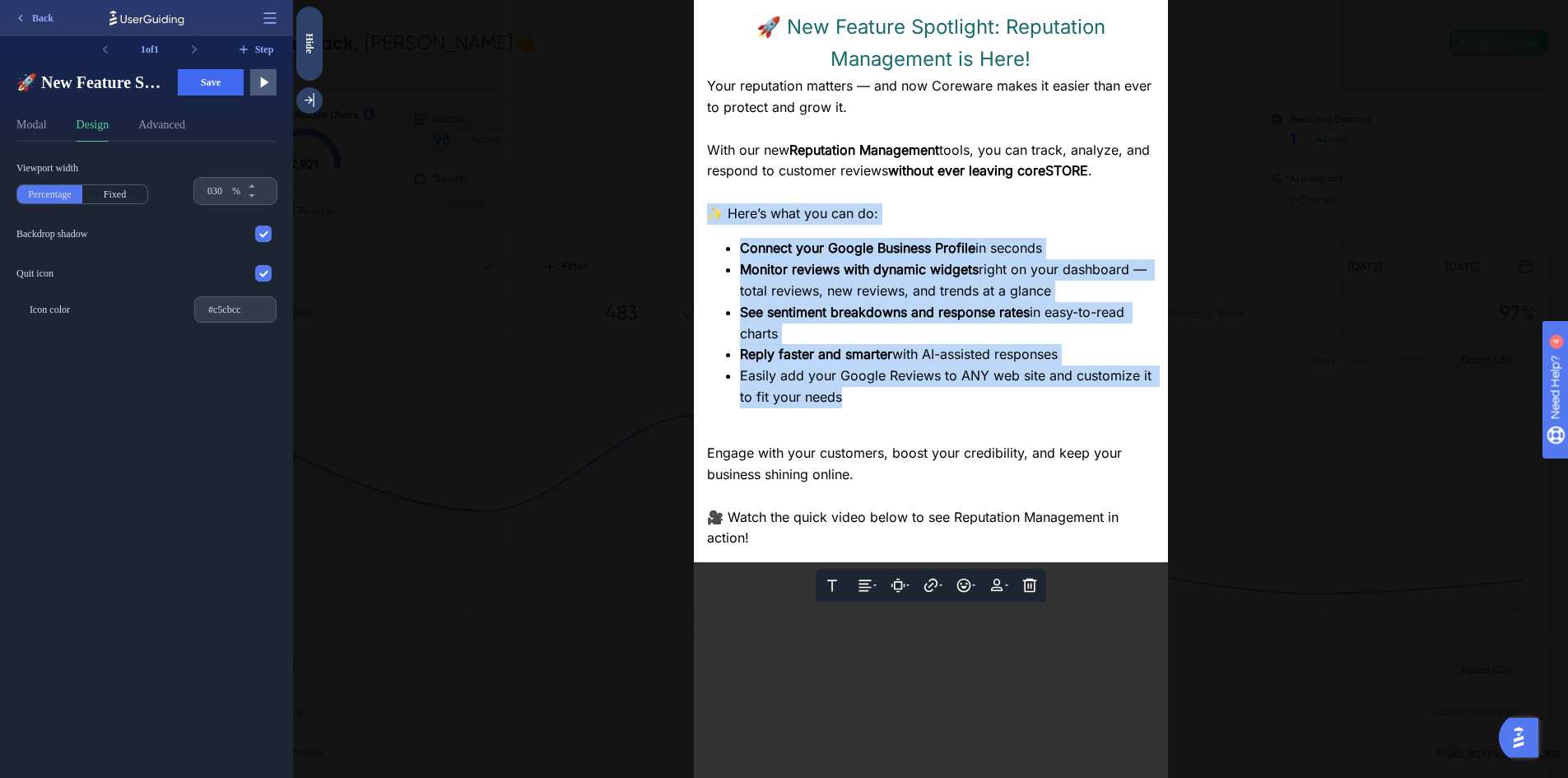
drag, startPoint x: 822, startPoint y: 390, endPoint x: 674, endPoint y: 220, distance: 225.4
click at [693, 220] on div "Text Alignment Paddings Hyperlink Emojis Personalization Delete 🚀 New Feature S…" at bounding box center [931, 279] width 474 height 563
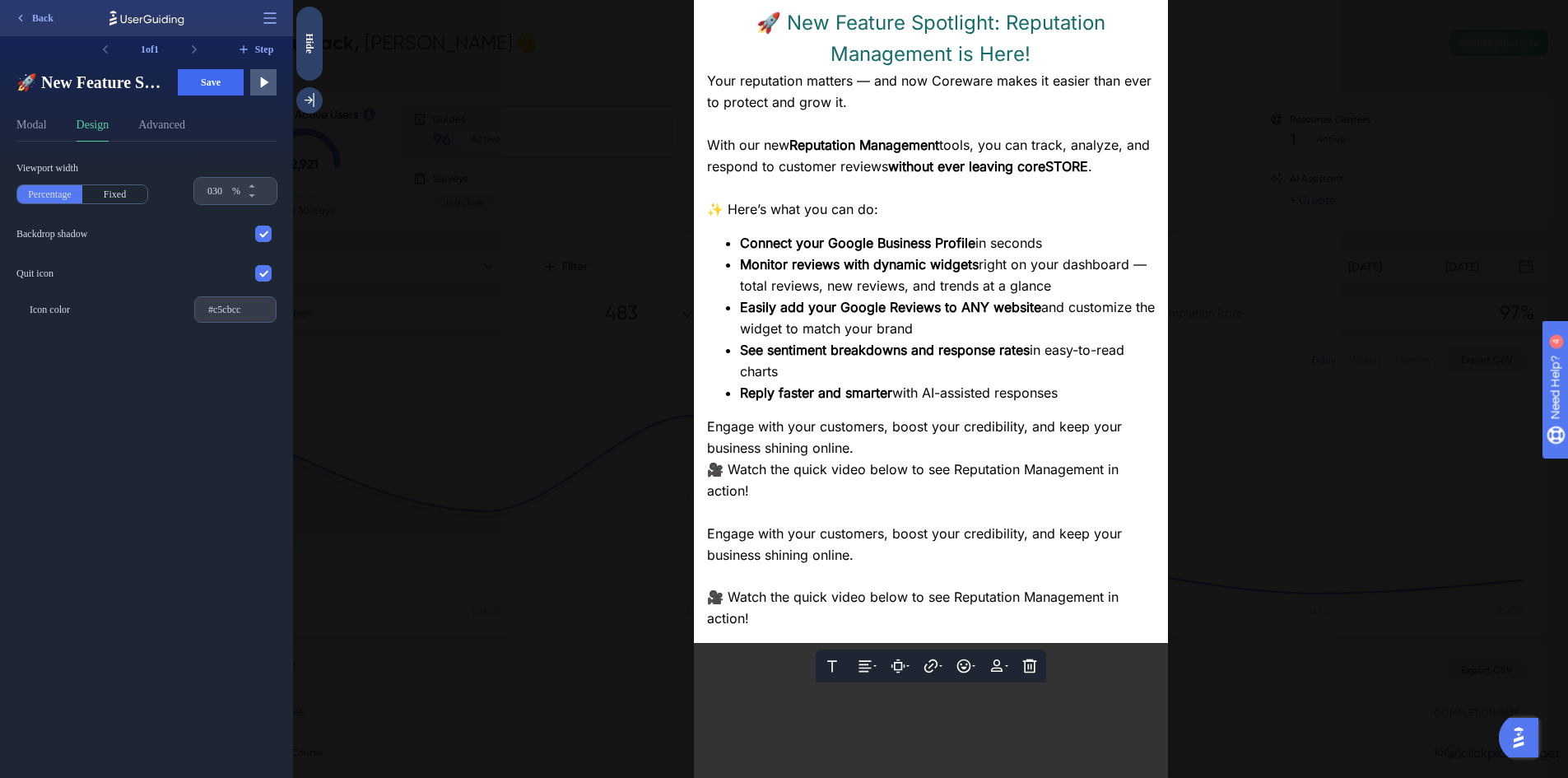
scroll to position [407, 0]
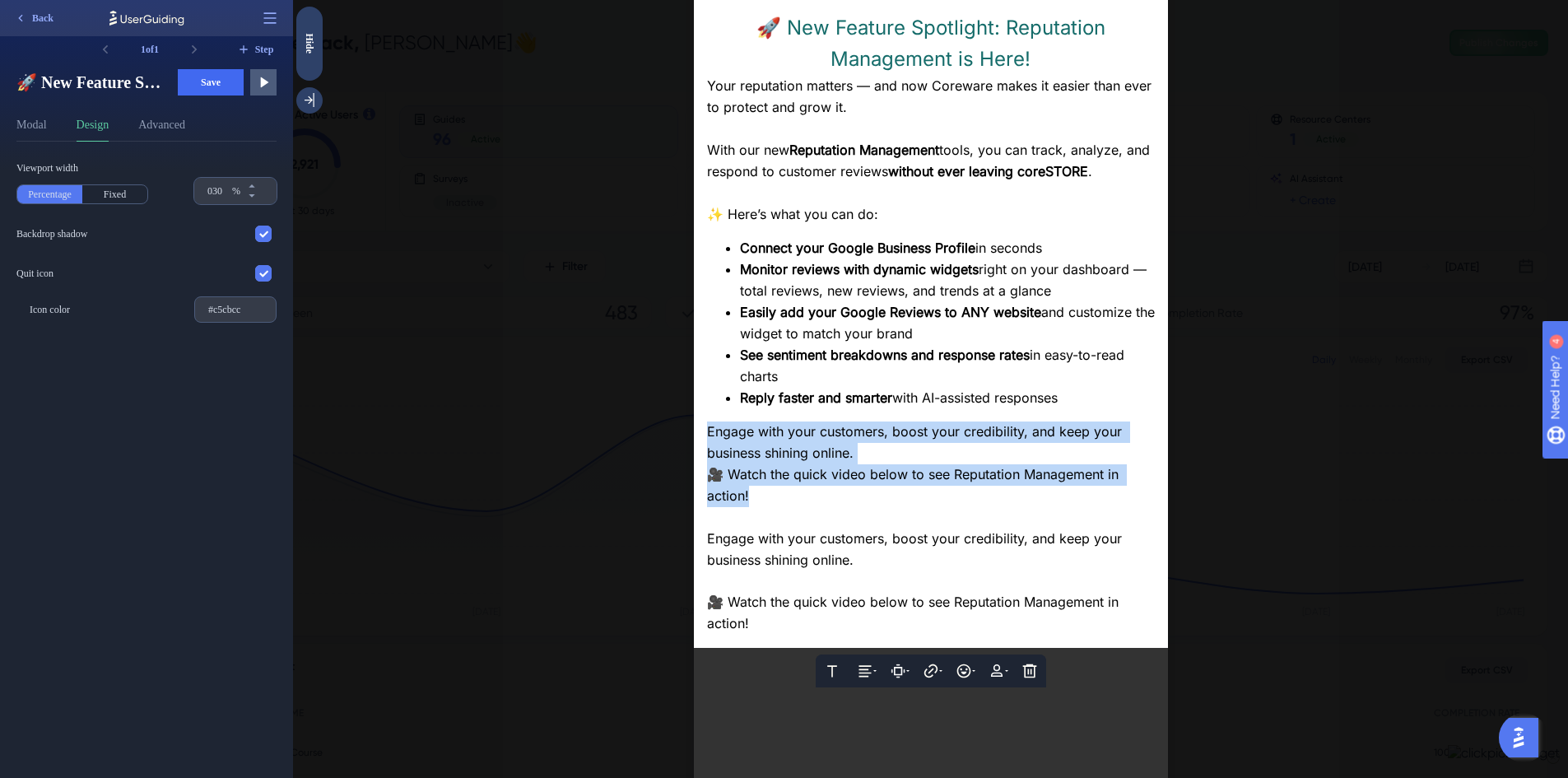
drag, startPoint x: 766, startPoint y: 476, endPoint x: 685, endPoint y: 416, distance: 100.8
click at [693, 416] on div "Text Alignment Paddings Hyperlink Emojis Personalization Delete 🚀 New Feature S…" at bounding box center [931, 324] width 474 height 649
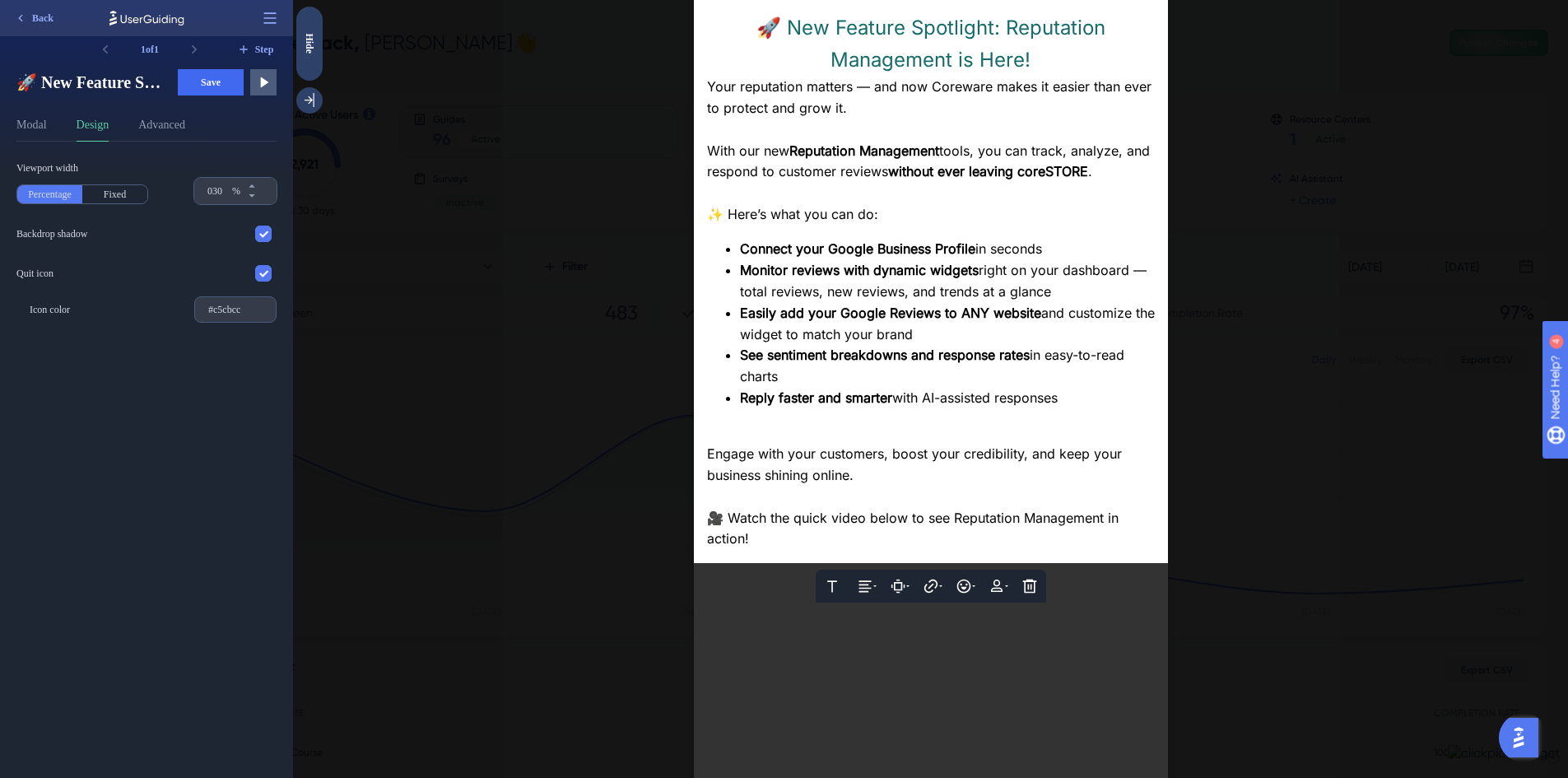
scroll to position [411, 0]
click at [1367, 493] on div at bounding box center [931, 389] width 1275 height 778
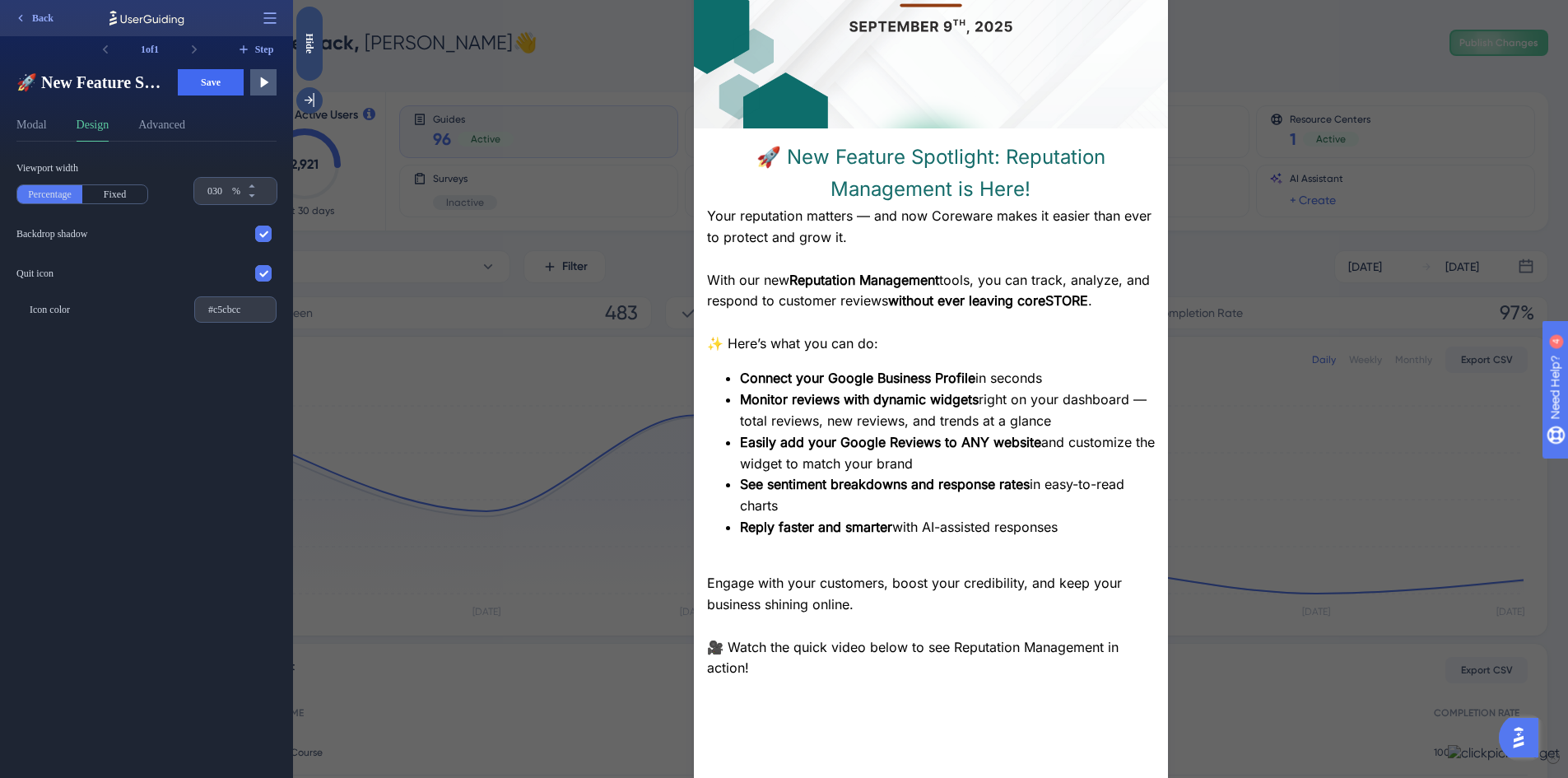
scroll to position [329, 0]
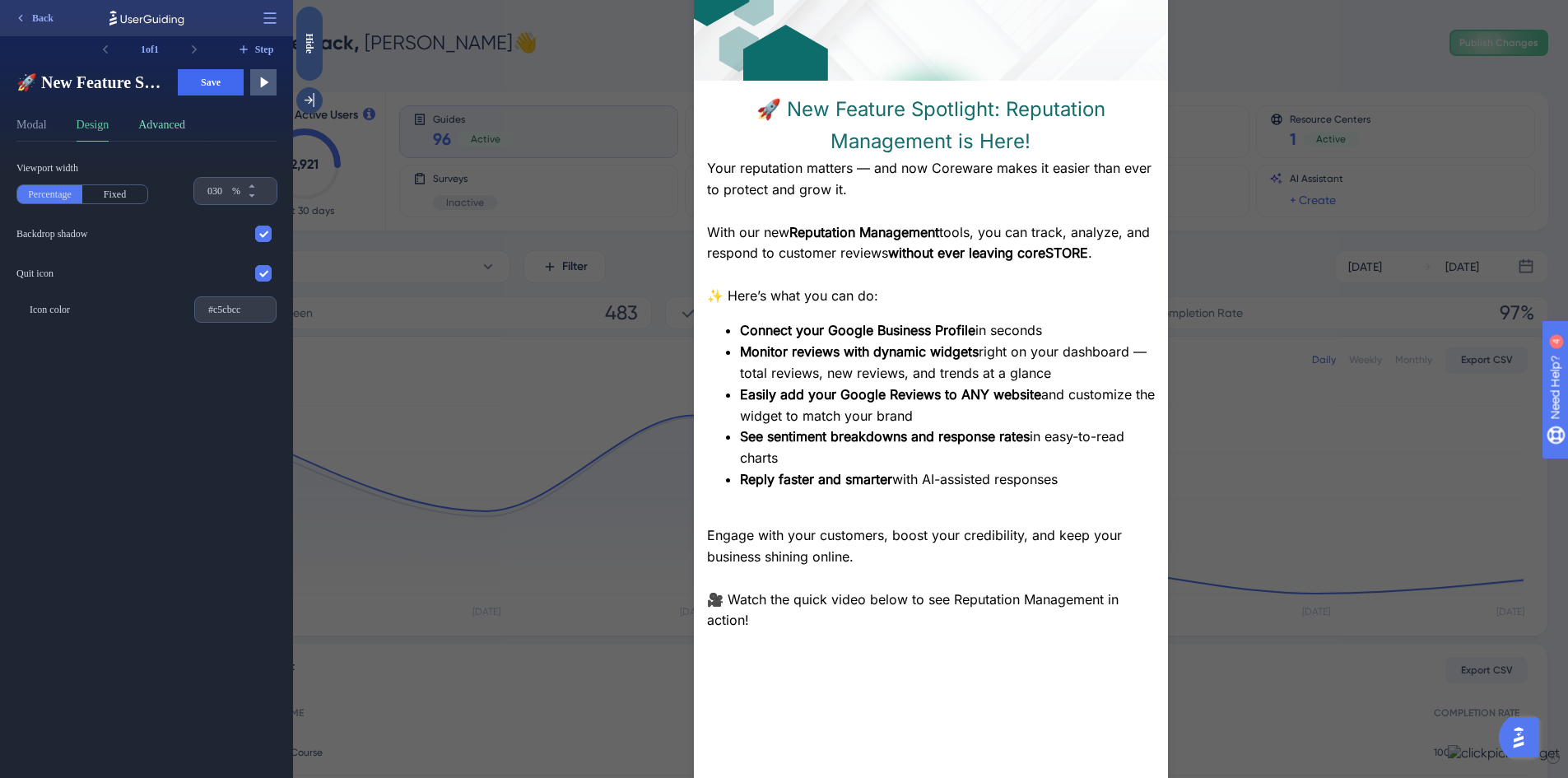
click at [177, 125] on button "Advanced" at bounding box center [161, 128] width 47 height 26
click at [100, 125] on button "Design" at bounding box center [93, 128] width 33 height 26
click at [184, 126] on button "Advanced" at bounding box center [161, 128] width 47 height 26
click at [104, 131] on button "Design" at bounding box center [93, 128] width 33 height 26
click at [33, 126] on button "Modal" at bounding box center [32, 128] width 31 height 26
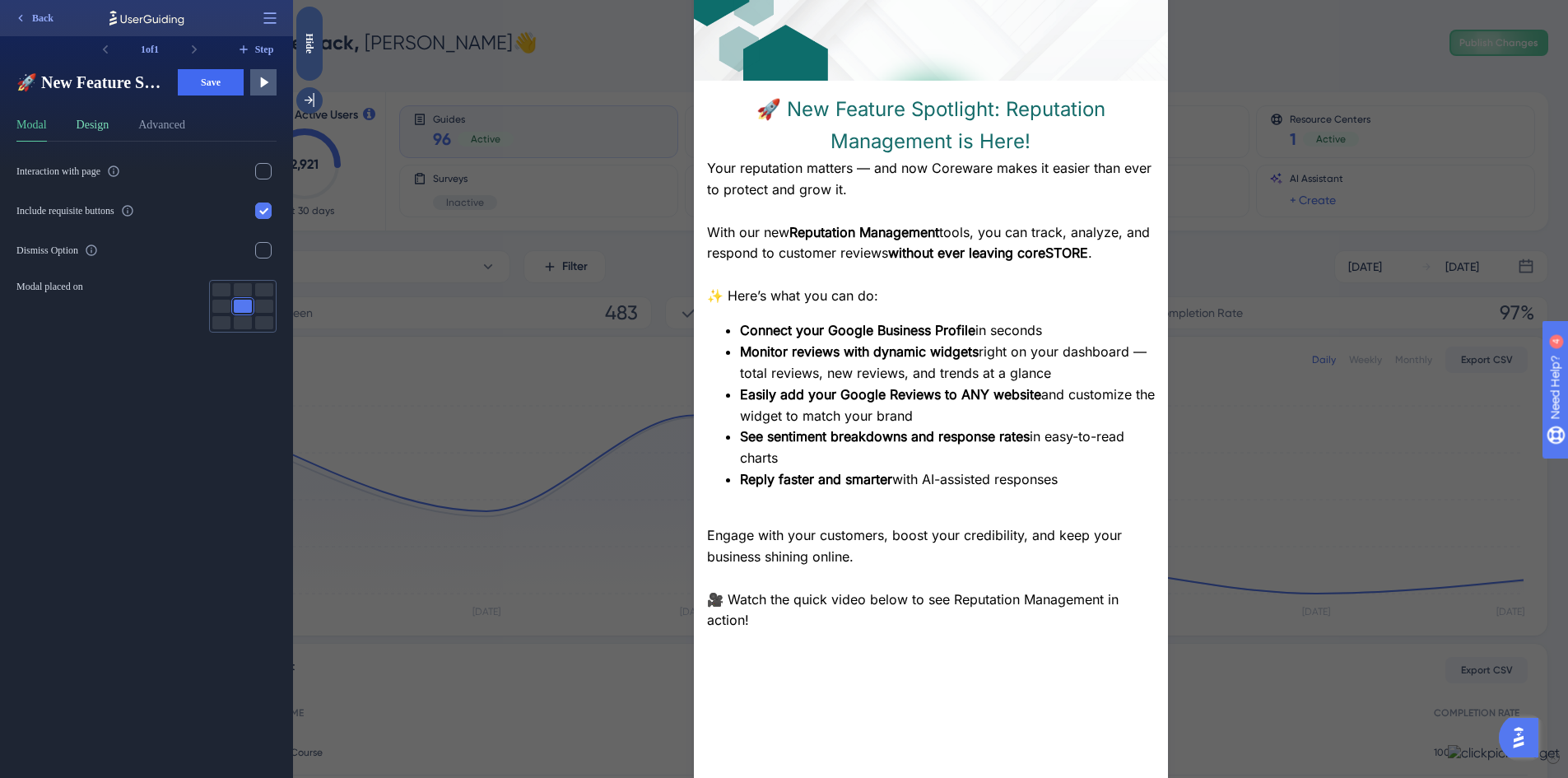
click at [105, 126] on button "Design" at bounding box center [93, 128] width 33 height 26
click at [41, 130] on button "Modal" at bounding box center [32, 128] width 31 height 26
click at [248, 288] on div at bounding box center [243, 289] width 18 height 14
click at [240, 304] on div at bounding box center [243, 306] width 18 height 14
click at [204, 79] on span "Save" at bounding box center [211, 82] width 20 height 14
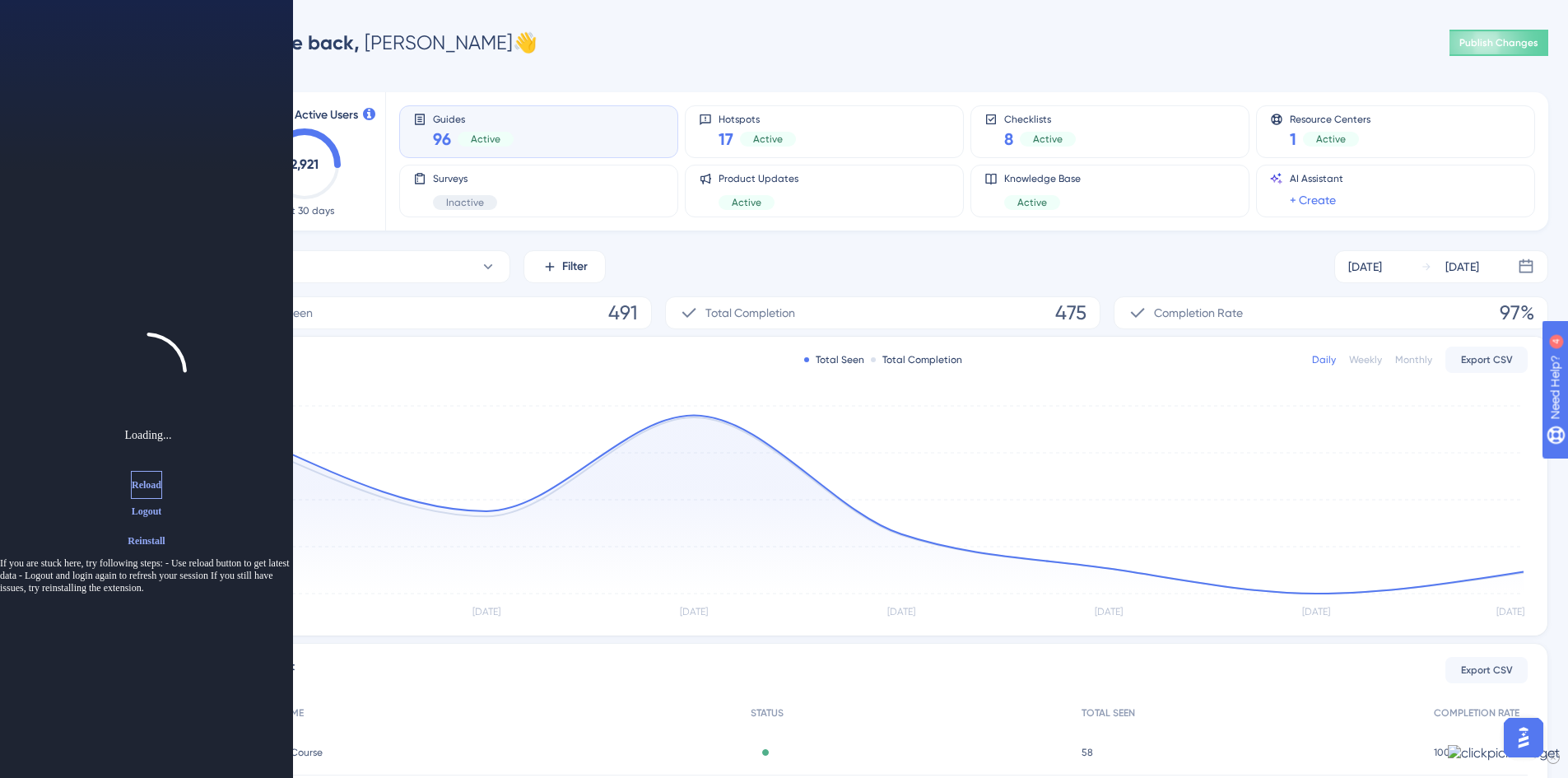
click at [146, 479] on span "Reload" at bounding box center [146, 484] width 30 height 14
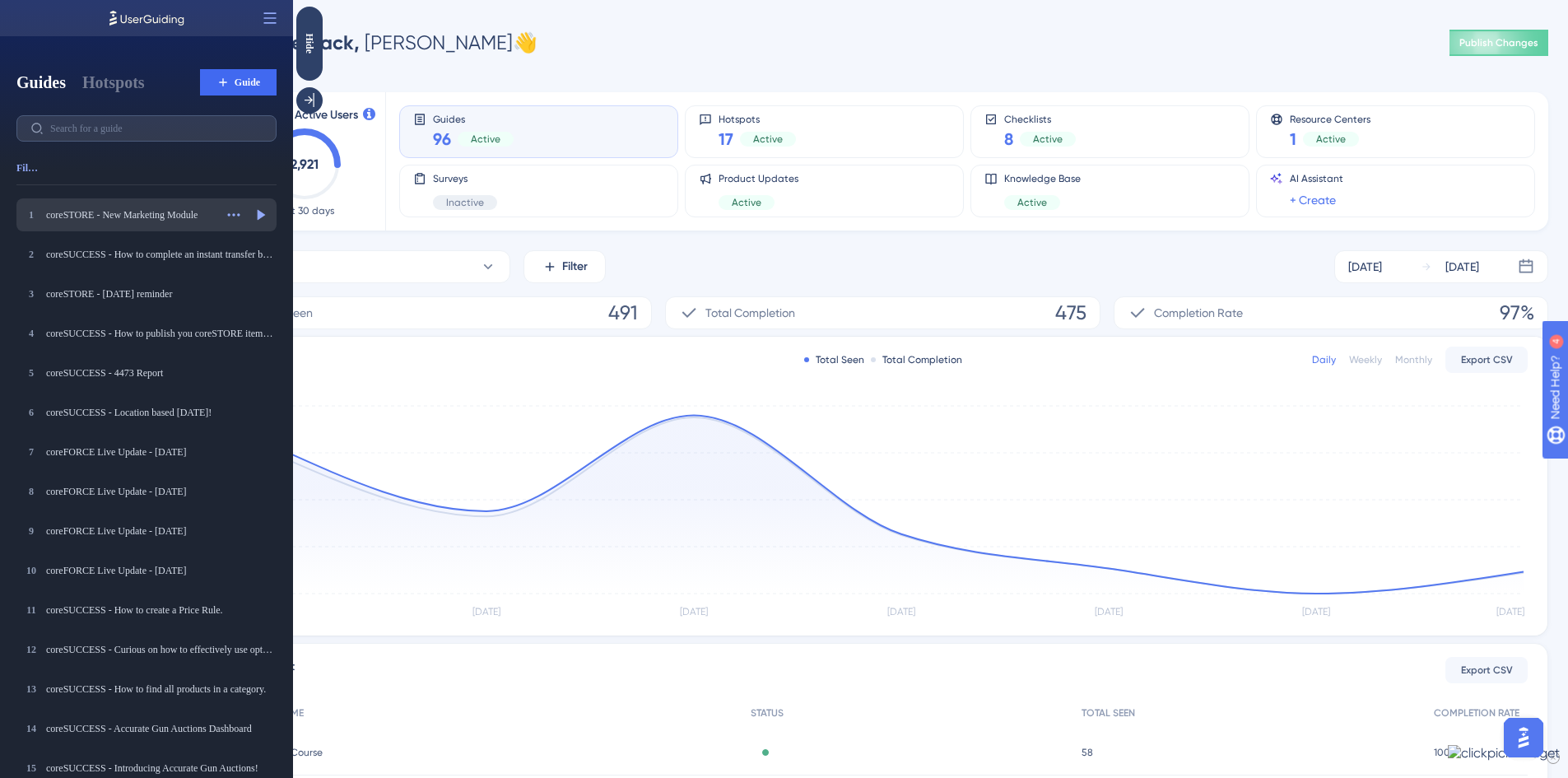
click at [175, 209] on div "coreSTORE - New Marketing Module" at bounding box center [130, 215] width 168 height 14
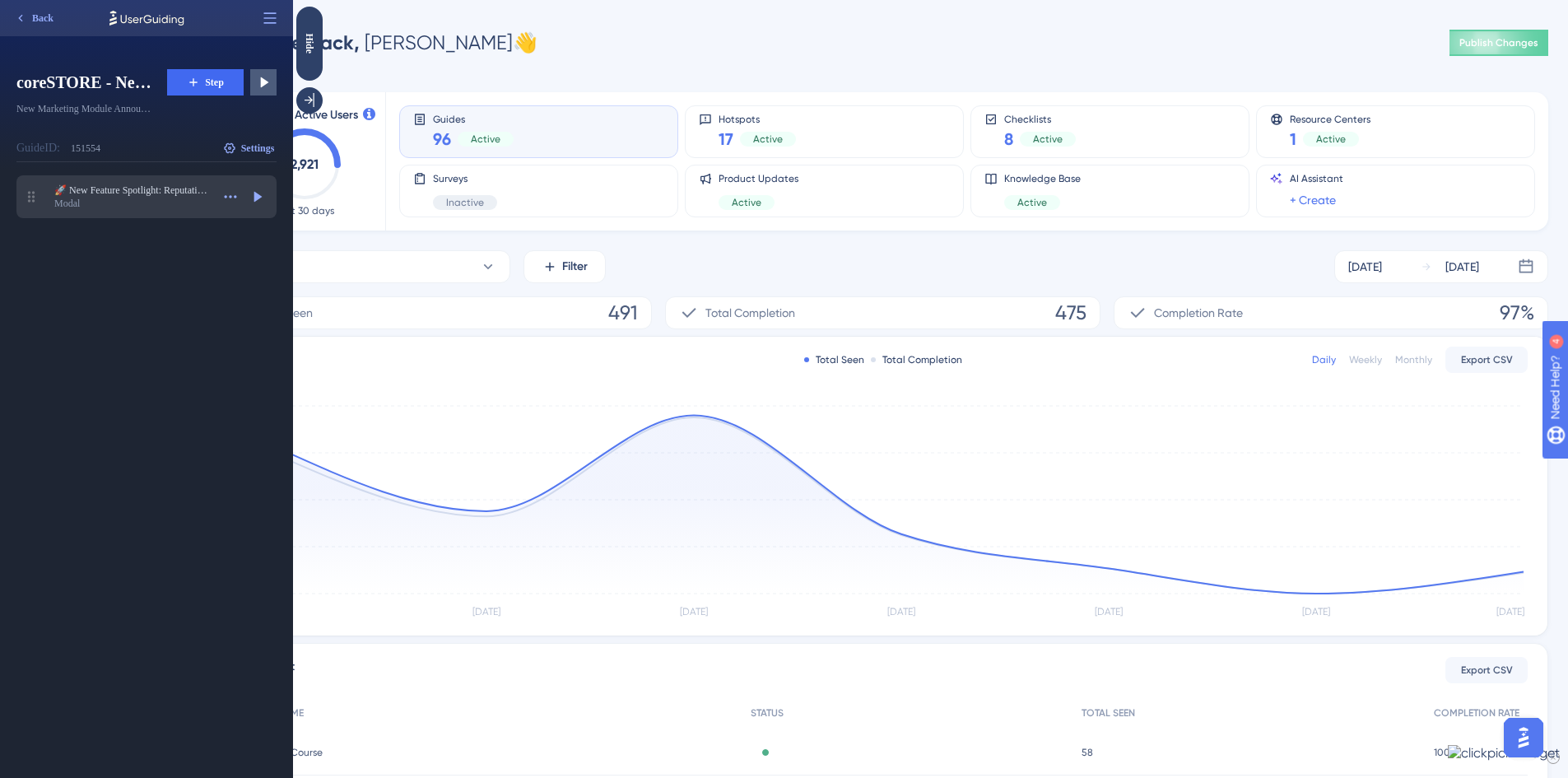
click at [151, 197] on div "Modal" at bounding box center [132, 203] width 156 height 14
